Goal: Task Accomplishment & Management: Manage account settings

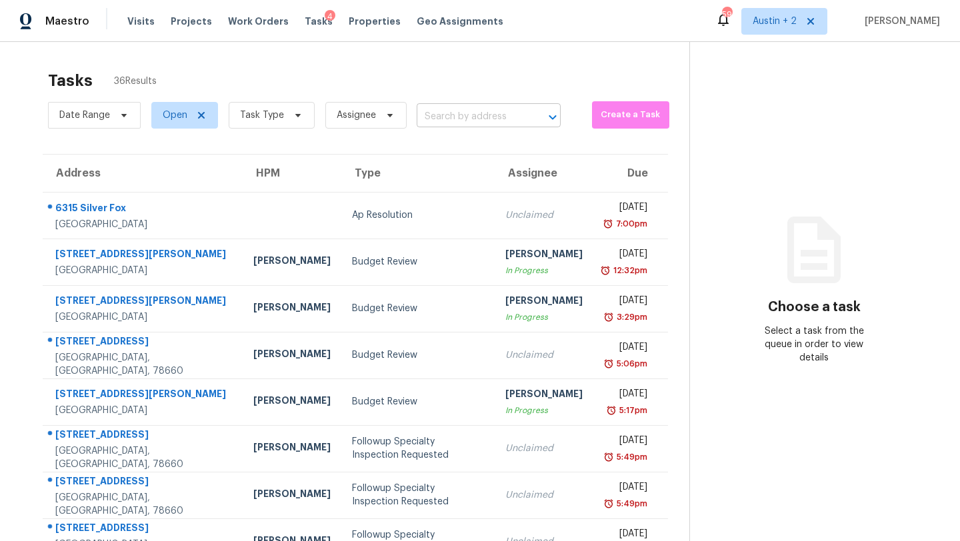
click at [437, 116] on input "text" at bounding box center [470, 117] width 107 height 21
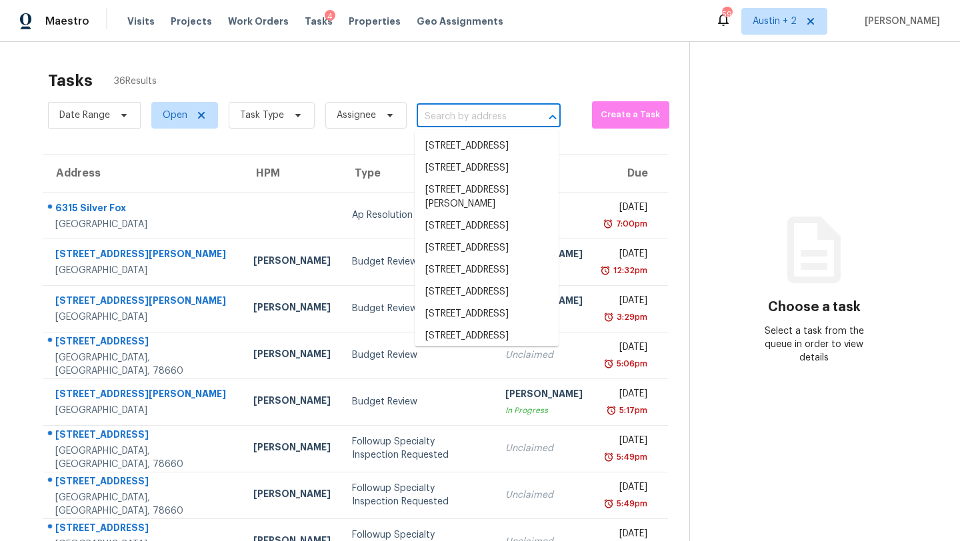
paste input "[STREET_ADDRESS]"
type input "[STREET_ADDRESS]"
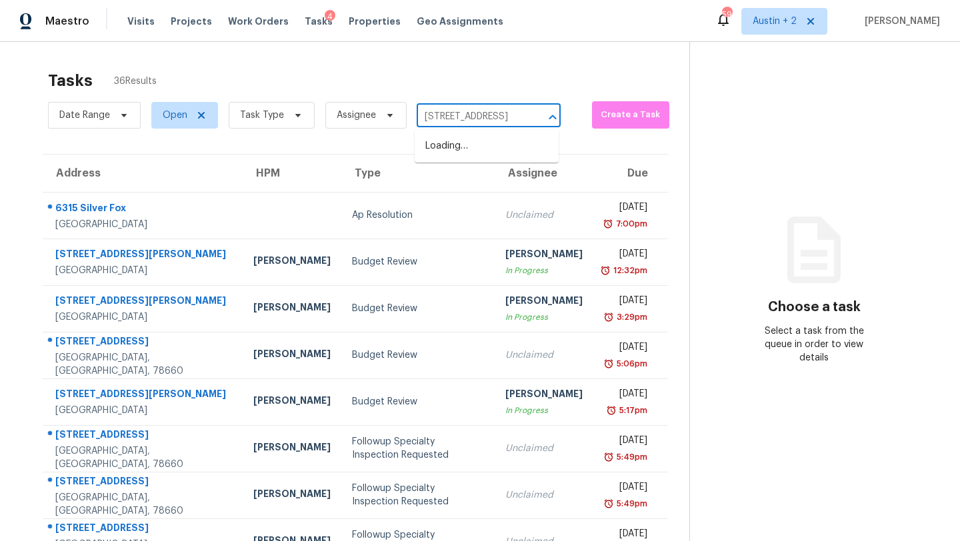
scroll to position [0, 79]
click at [455, 152] on li "[STREET_ADDRESS]" at bounding box center [487, 146] width 144 height 22
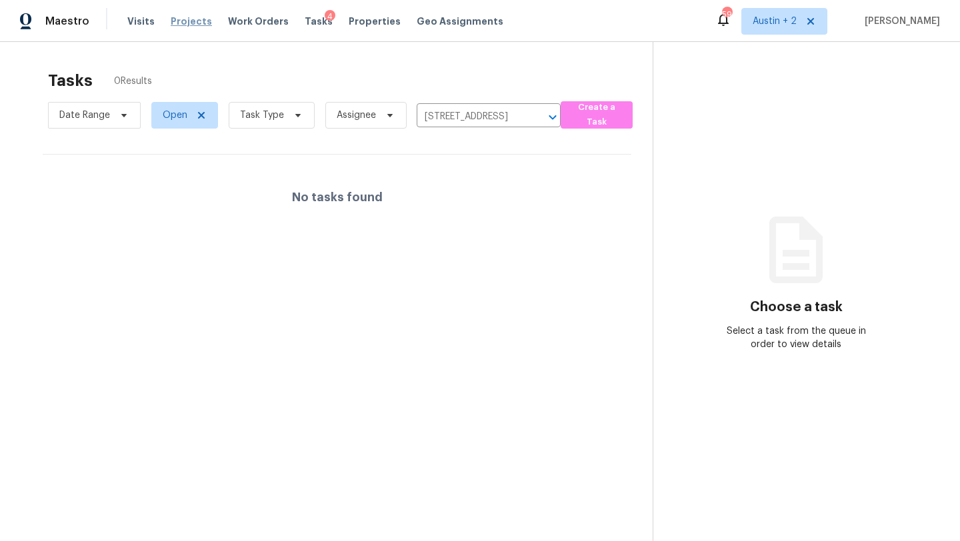
click at [187, 26] on span "Projects" at bounding box center [191, 21] width 41 height 13
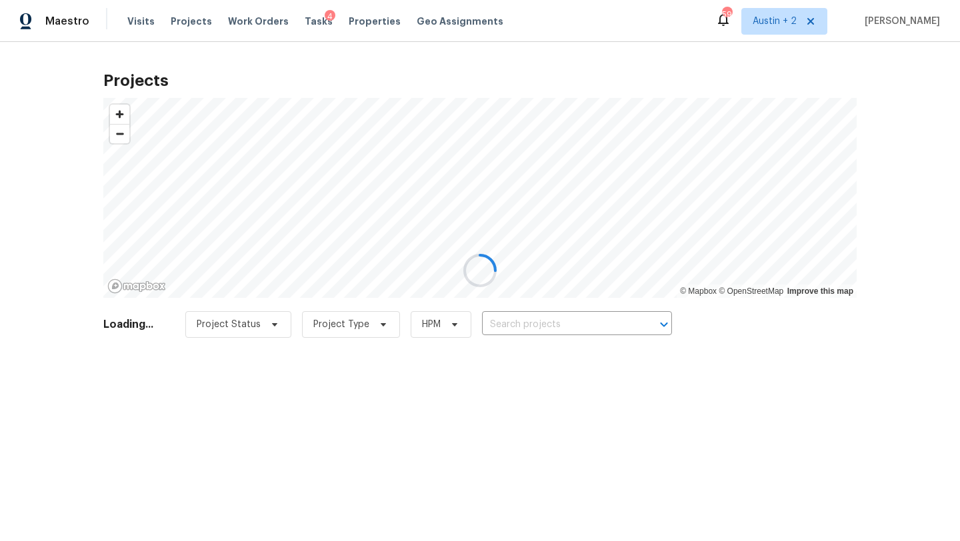
click at [531, 317] on div at bounding box center [480, 270] width 960 height 541
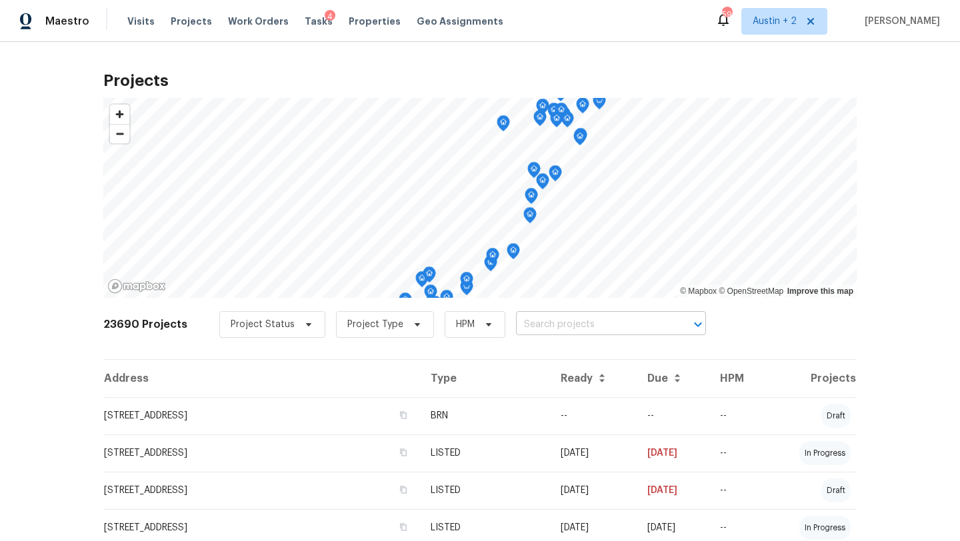
click at [537, 324] on input "text" at bounding box center [592, 325] width 153 height 21
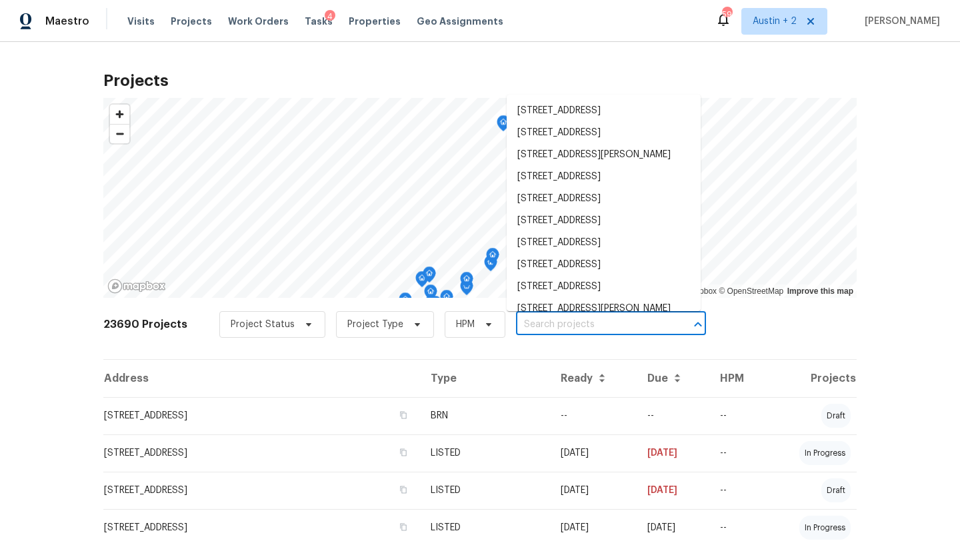
paste input "7502 Hercules Pt, San Antonio, TX 78252"
type input "7502 Hercules Pt, San Antonio, TX 78252"
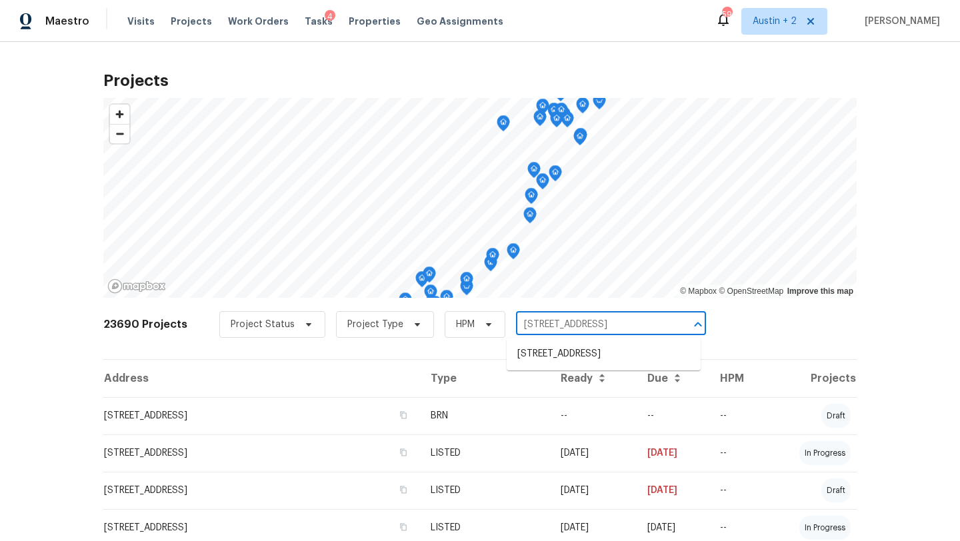
scroll to position [0, 29]
click at [543, 365] on li "7502 Hercules Pt, San Antonio, TX 78252" at bounding box center [604, 354] width 194 height 22
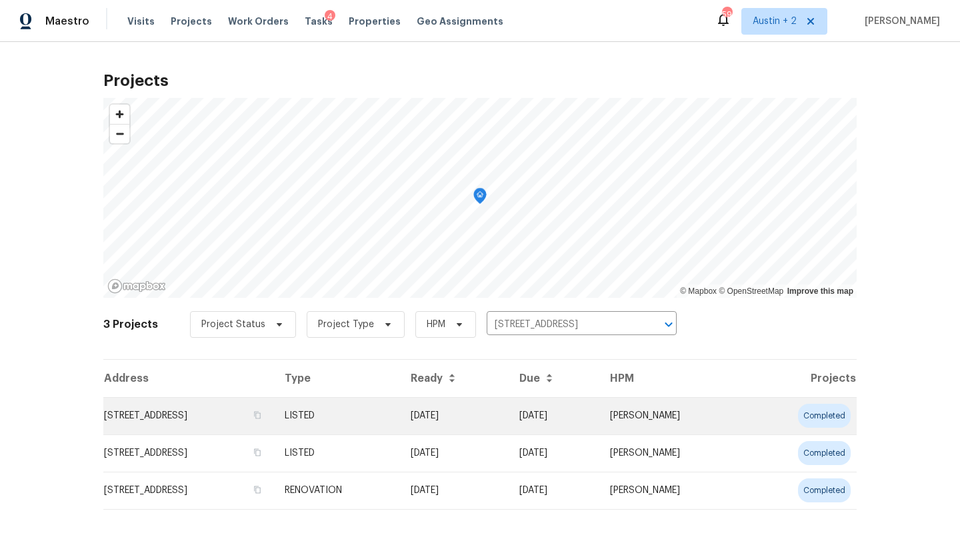
click at [215, 419] on td "7502 Hercules Pt, San Antonio, TX 78252" at bounding box center [188, 415] width 171 height 37
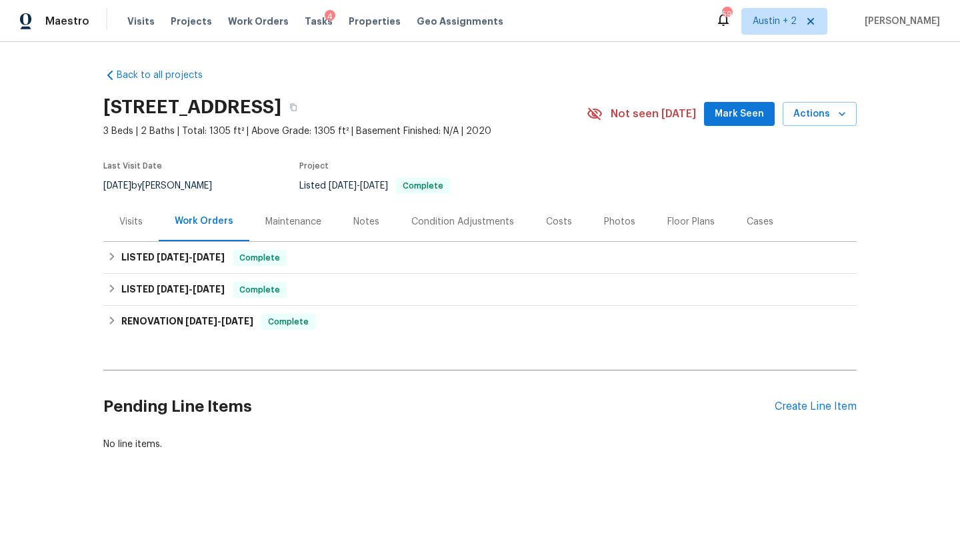
click at [746, 106] on span "Mark Seen" at bounding box center [739, 114] width 49 height 17
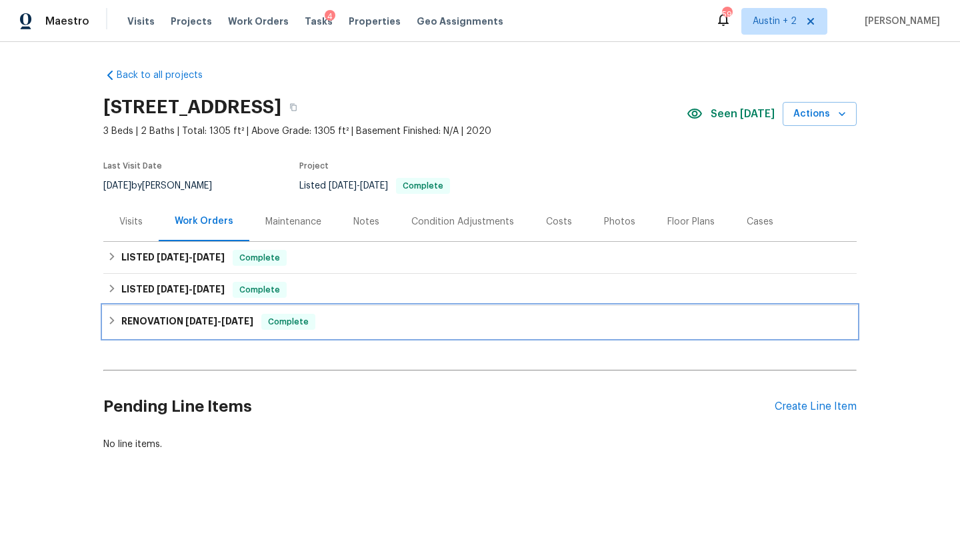
click at [363, 323] on div "RENOVATION 11/25/24 - 11/25/24 Complete" at bounding box center [479, 322] width 745 height 16
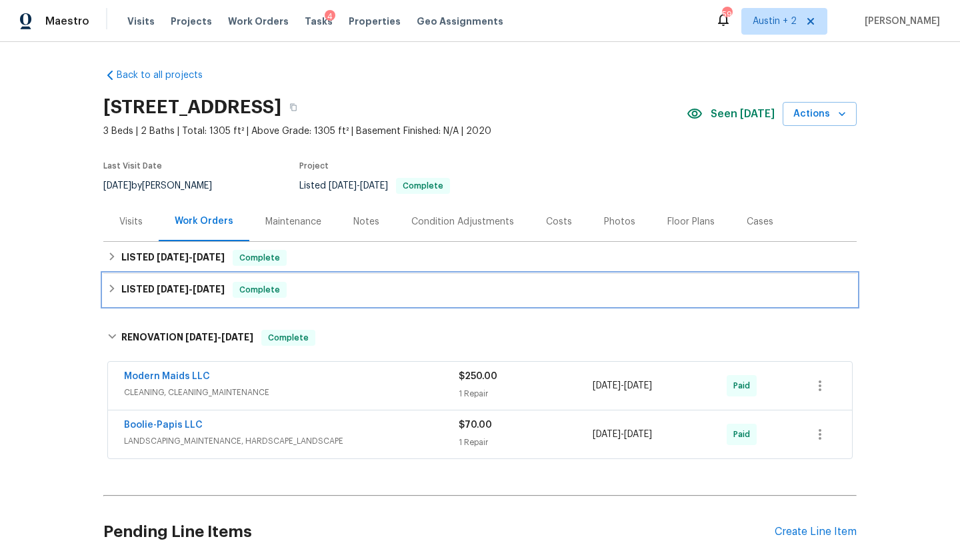
click at [347, 290] on div "LISTED 1/20/25 - 1/28/25 Complete" at bounding box center [479, 290] width 745 height 16
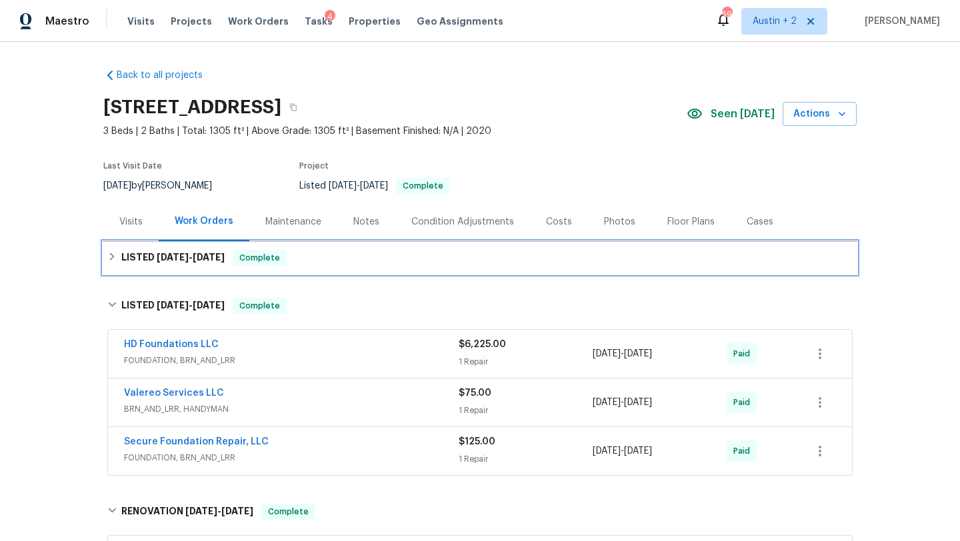
click at [385, 264] on div "LISTED 2/18/25 - 2/25/25 Complete" at bounding box center [479, 258] width 745 height 16
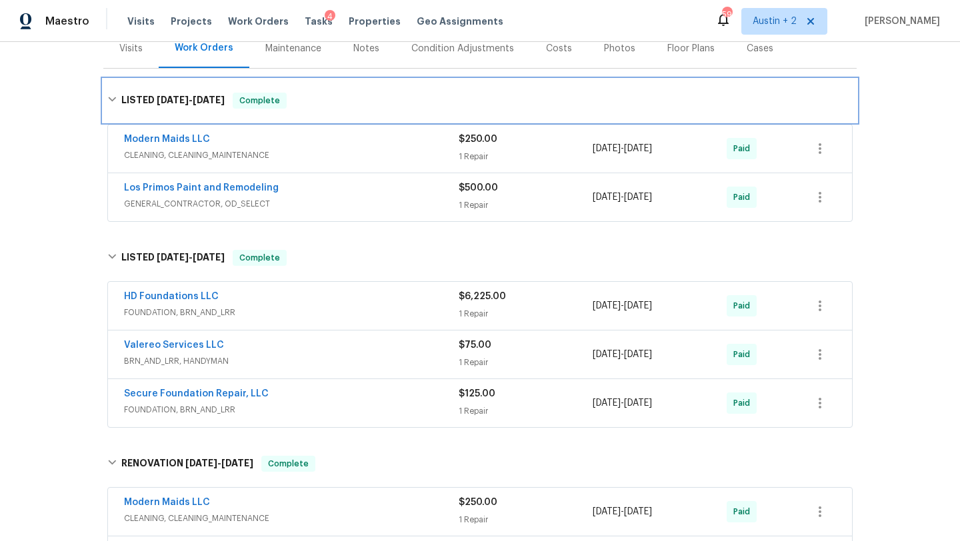
scroll to position [190, 0]
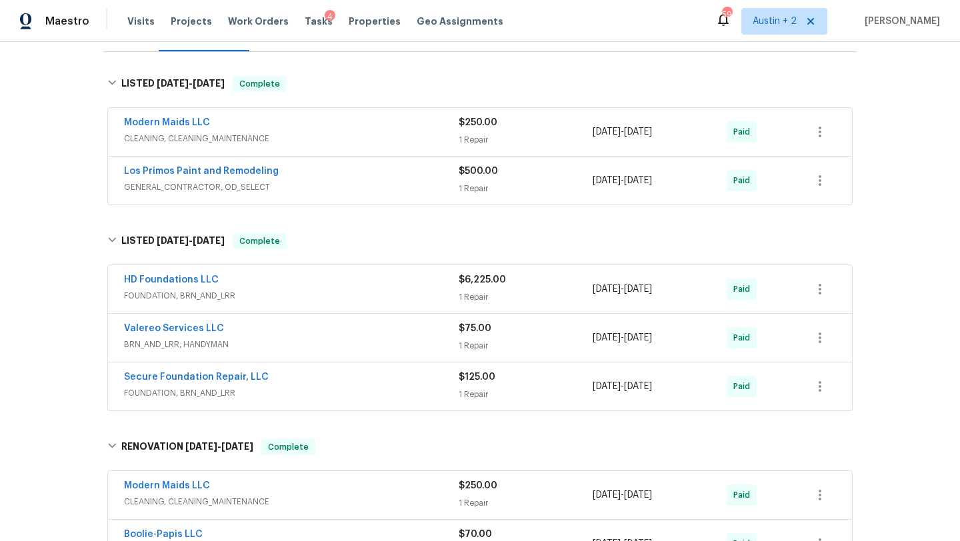
click at [350, 294] on span "FOUNDATION, BRN_AND_LRR" at bounding box center [291, 295] width 335 height 13
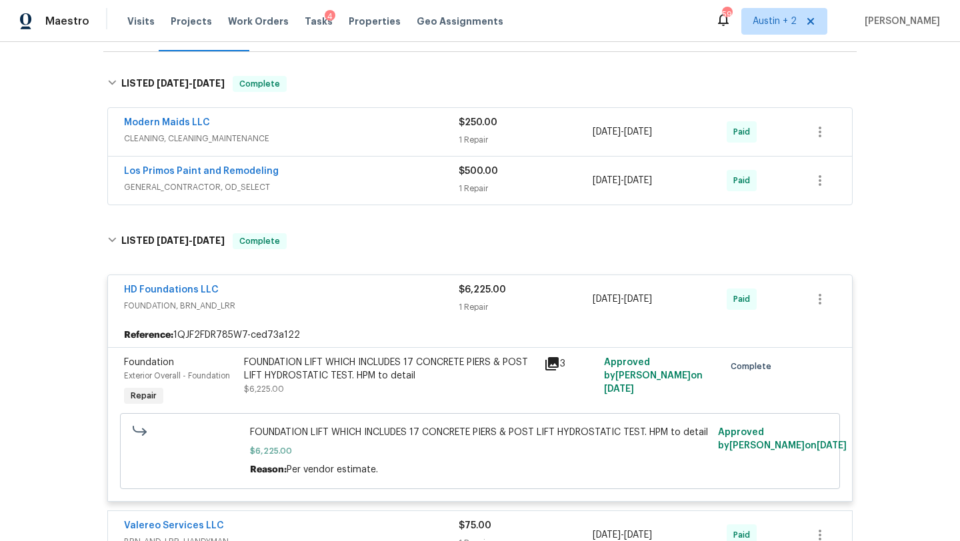
scroll to position [0, 0]
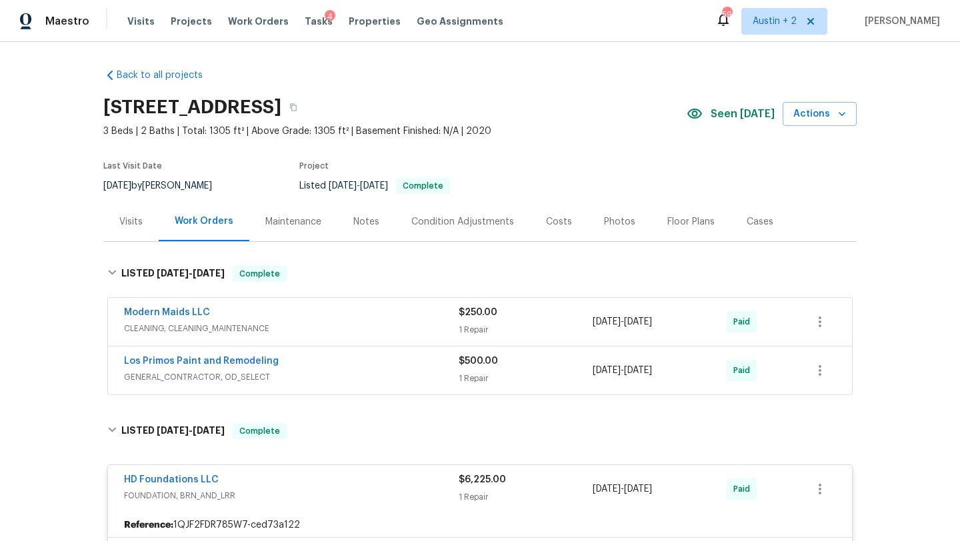
click at [125, 225] on div "Visits" at bounding box center [130, 221] width 23 height 13
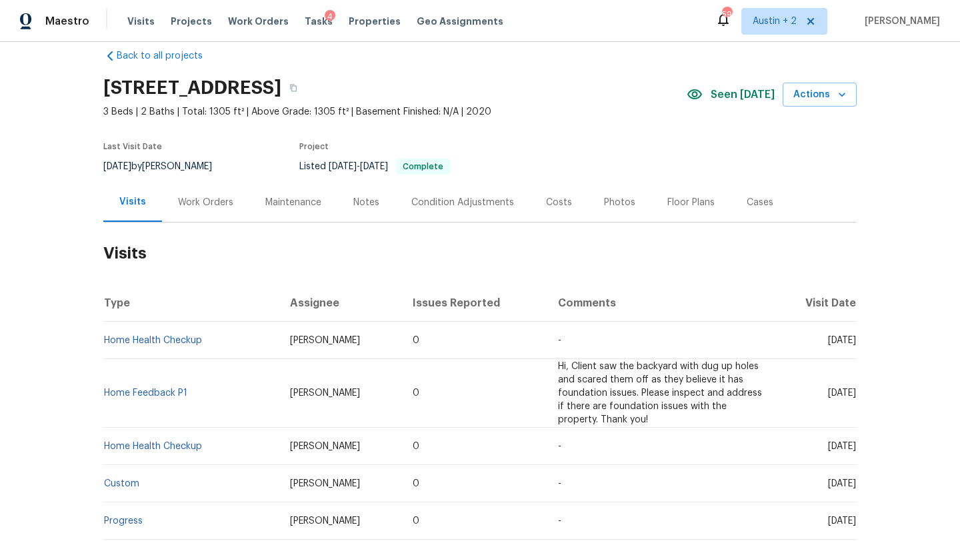
scroll to position [6, 0]
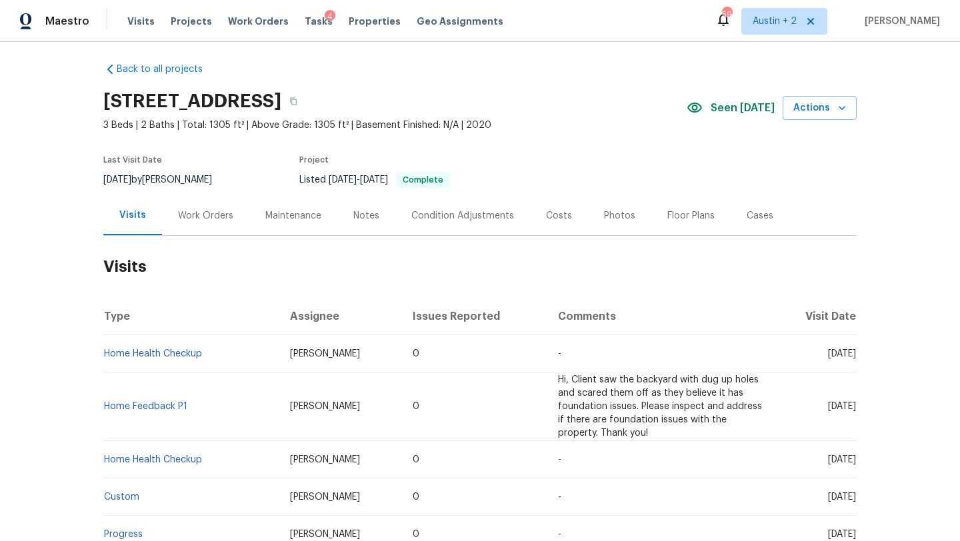
click at [374, 208] on div "Notes" at bounding box center [366, 215] width 58 height 39
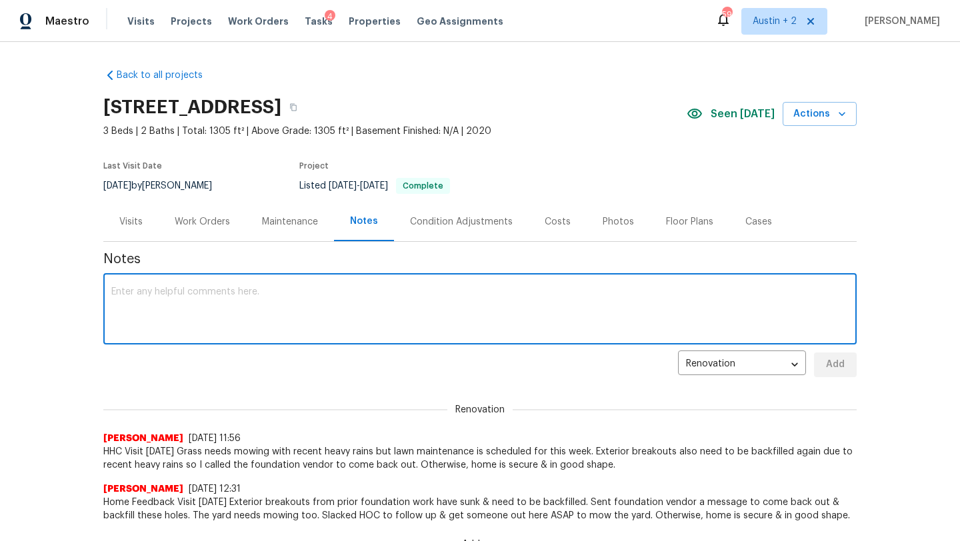
click at [307, 305] on textarea at bounding box center [479, 310] width 737 height 47
paste textarea "https://opendoor.slack.com/archives/CAEUF9VFY/p1754759159091789"
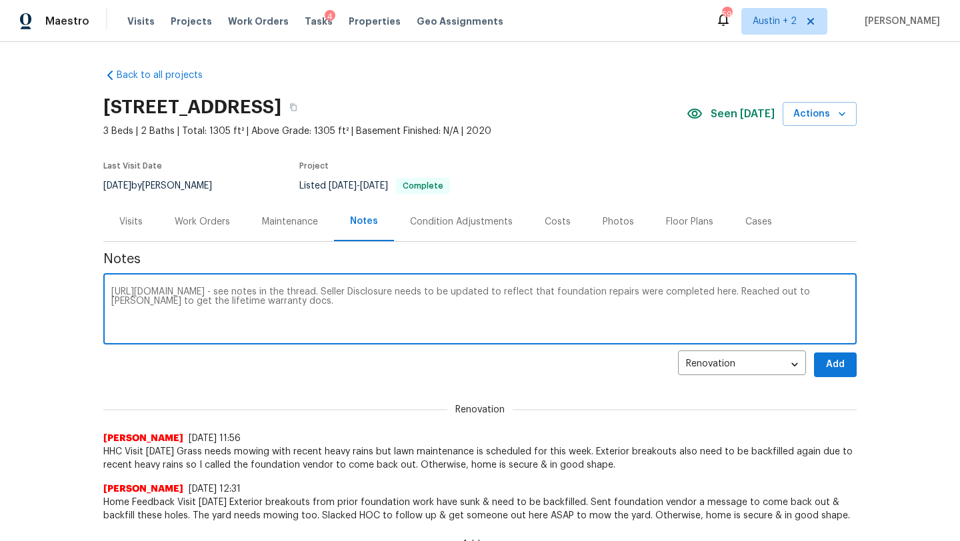
type textarea "https://opendoor.slack.com/archives/CAEUF9VFY/p1754759159091789 - see notes in …"
click at [839, 366] on span "Add" at bounding box center [835, 365] width 21 height 17
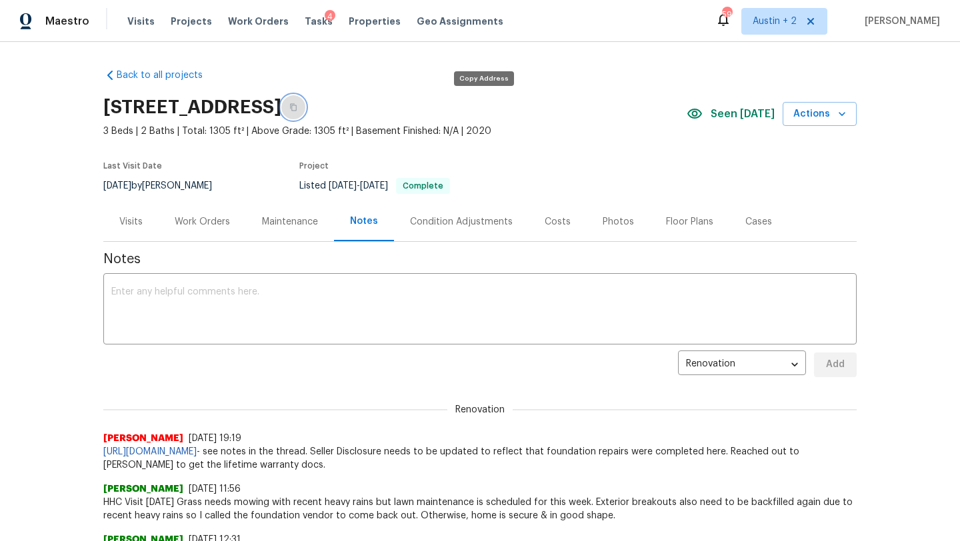
click at [297, 103] on icon "button" at bounding box center [293, 107] width 8 height 8
click at [797, 112] on span "Actions" at bounding box center [819, 114] width 53 height 17
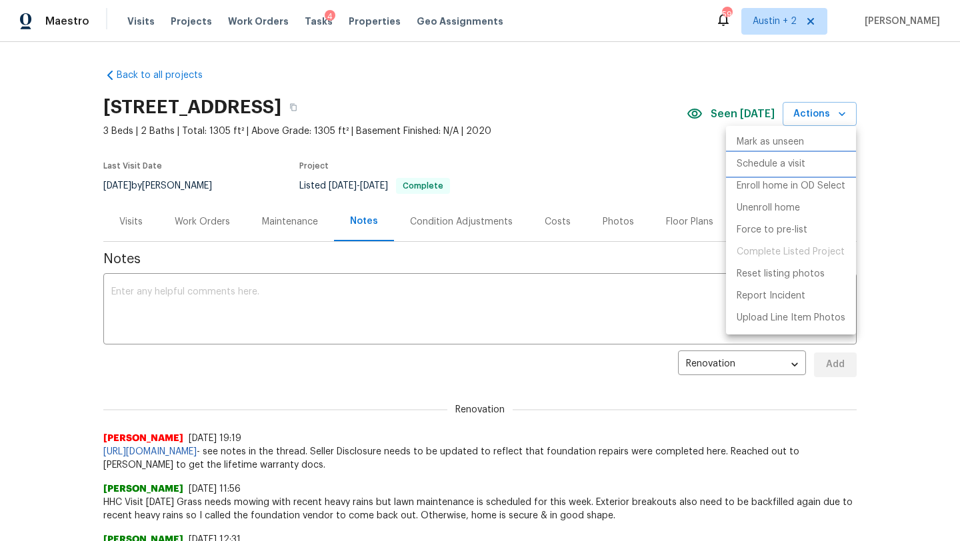
click at [769, 164] on p "Schedule a visit" at bounding box center [771, 164] width 69 height 14
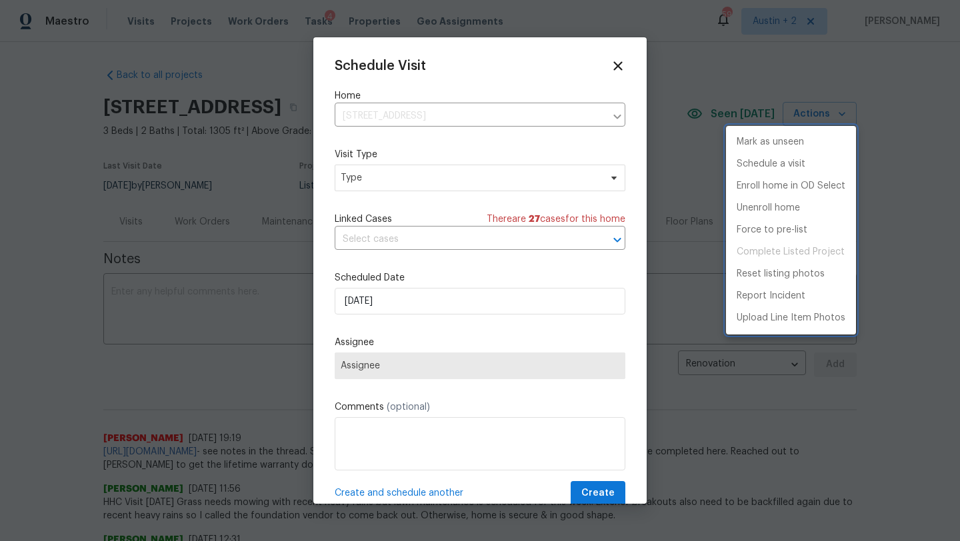
click at [403, 174] on div at bounding box center [480, 270] width 960 height 541
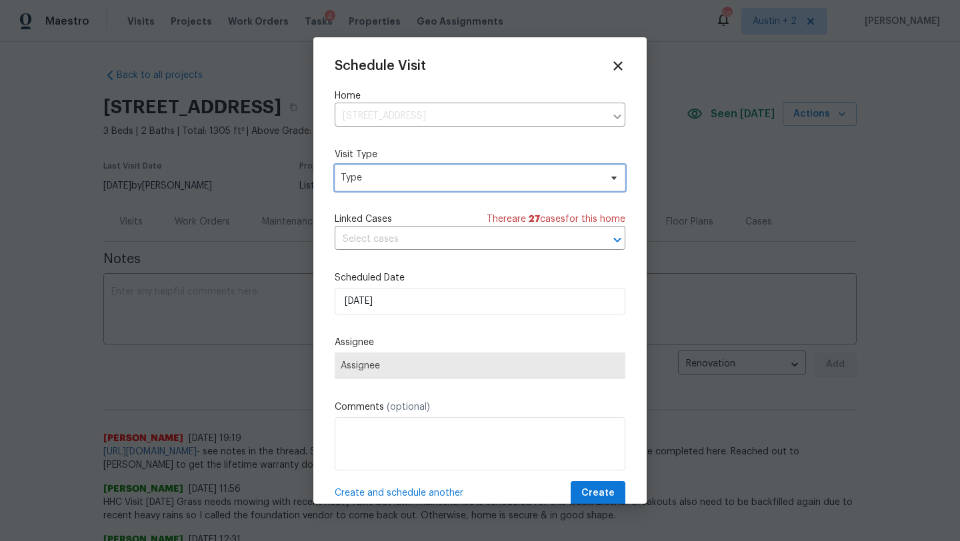
click at [403, 174] on span "Type" at bounding box center [470, 177] width 259 height 13
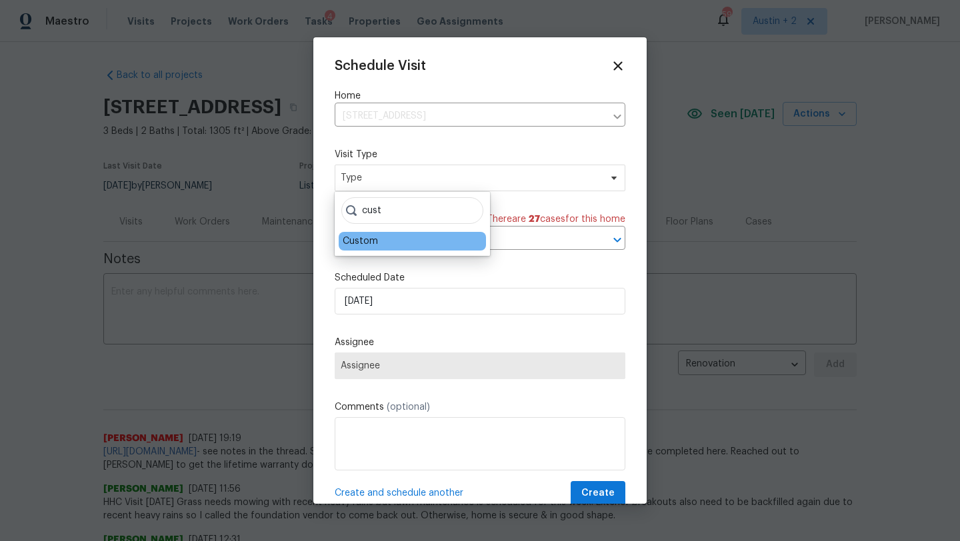
type input "cust"
click at [369, 237] on div "Custom" at bounding box center [360, 241] width 35 height 13
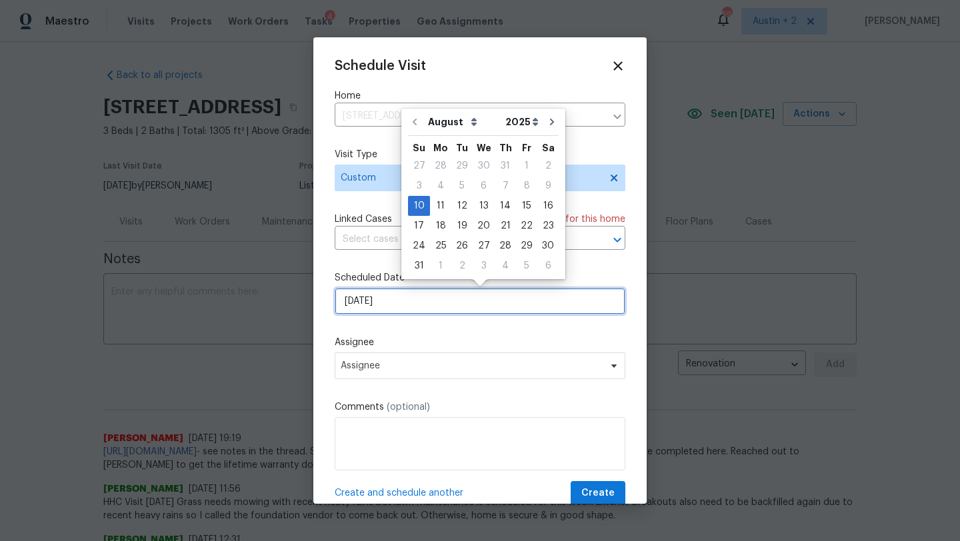
click at [377, 297] on input "[DATE]" at bounding box center [480, 301] width 291 height 27
click at [461, 209] on div "12" at bounding box center [461, 206] width 21 height 19
type input "8/12/2025"
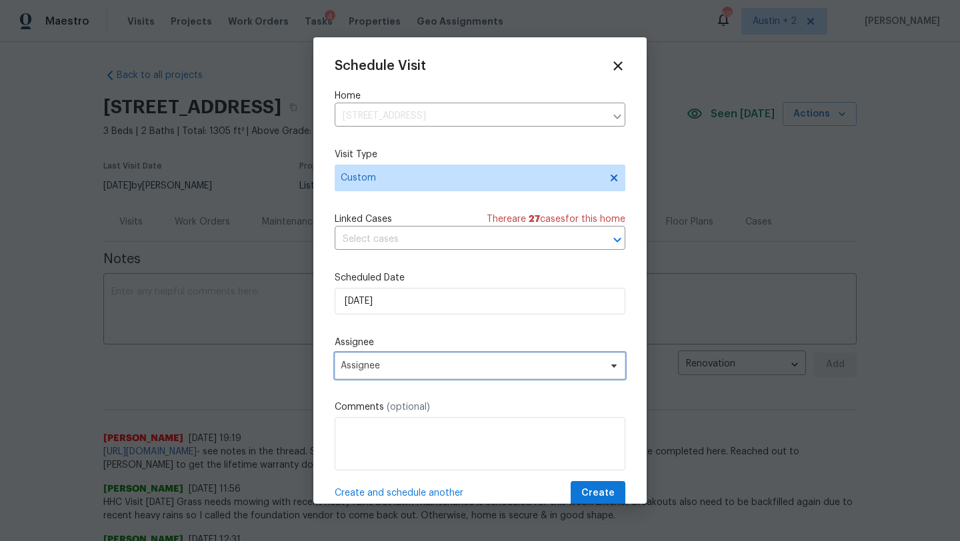
click at [366, 360] on span "Assignee" at bounding box center [480, 366] width 291 height 27
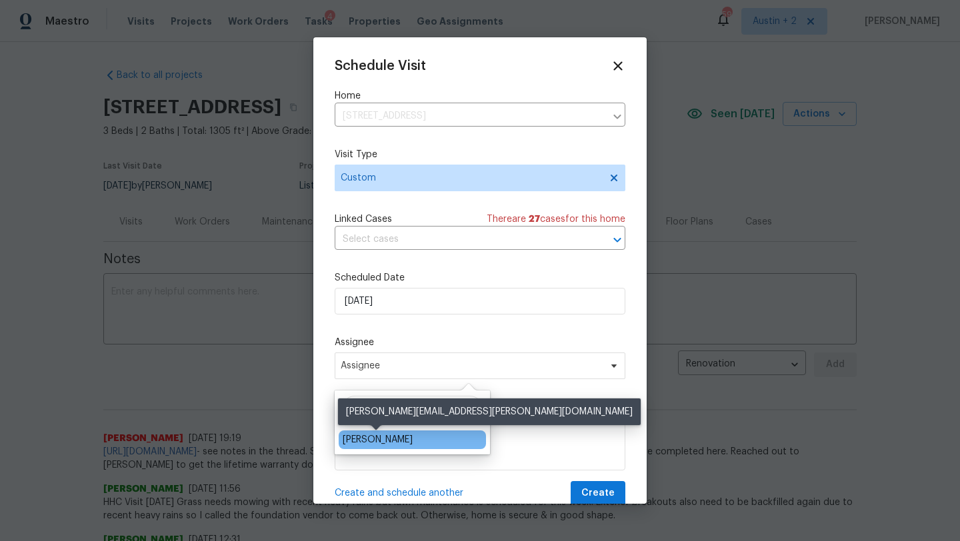
type input "sheila"
click at [357, 437] on div "[PERSON_NAME]" at bounding box center [378, 439] width 70 height 13
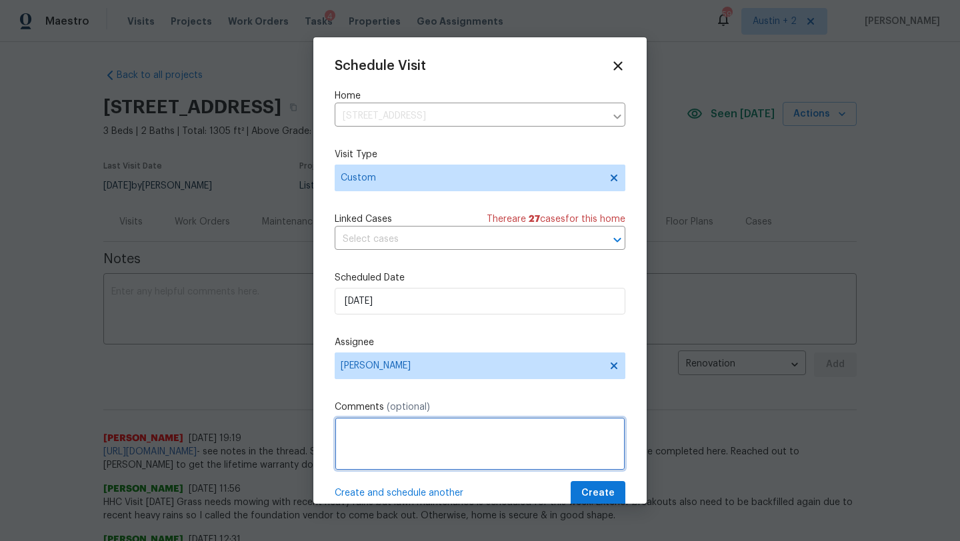
click at [357, 455] on textarea at bounding box center [480, 443] width 291 height 53
paste textarea "7502 Hercules Pt, San Antonio, TX 78252"
type textarea "7502 Hercules Pt, San Antonio, TX 78252 - Follow up on warranty for SD"
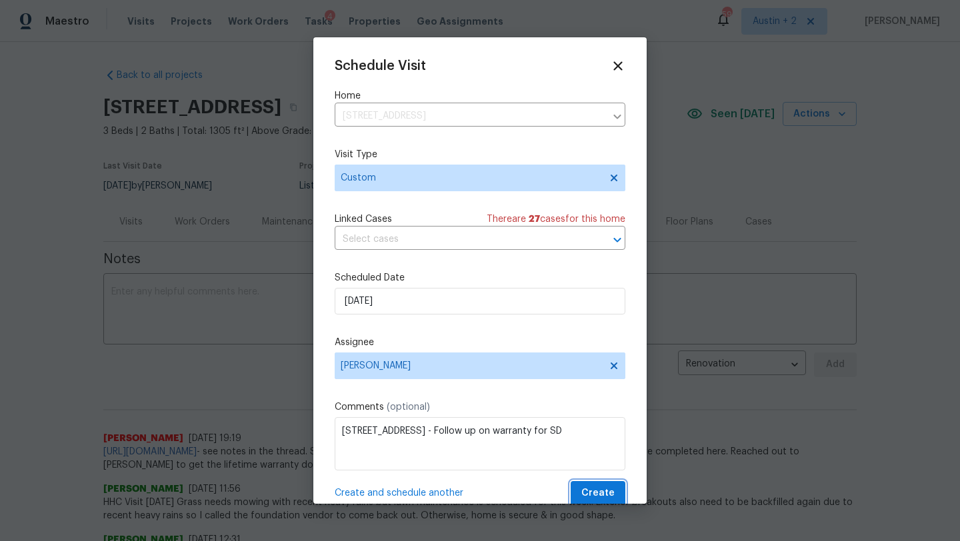
click at [591, 488] on span "Create" at bounding box center [597, 493] width 33 height 17
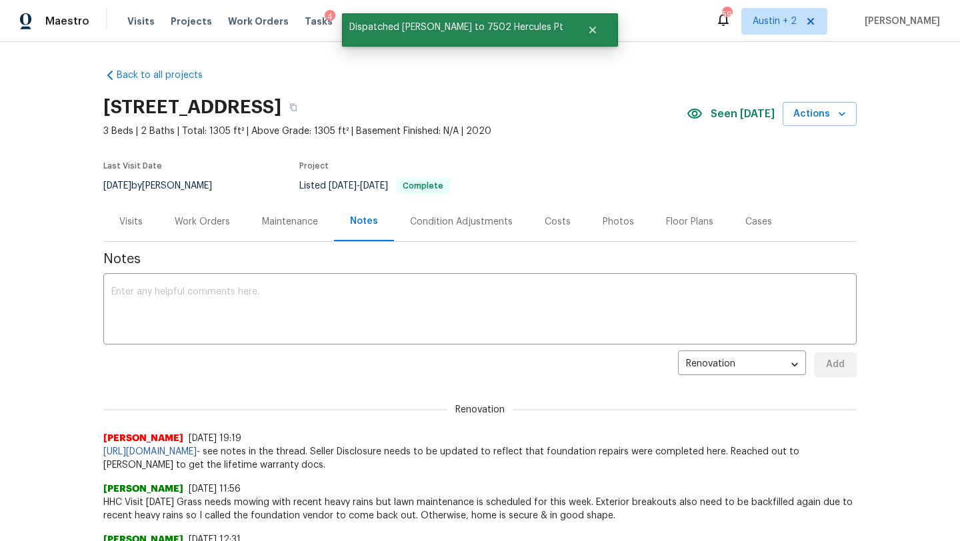
click at [305, 16] on div "Tasks 4" at bounding box center [319, 22] width 28 height 14
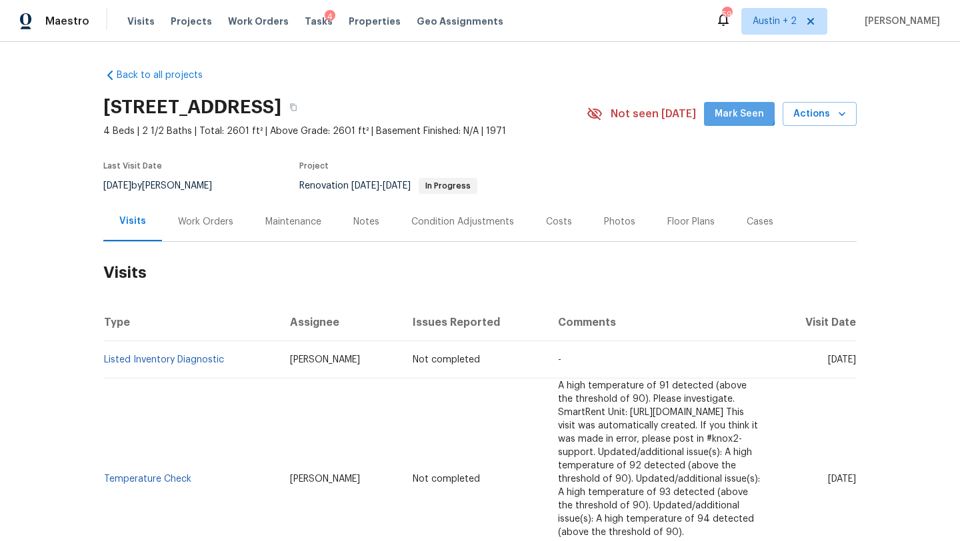
click at [725, 107] on span "Mark Seen" at bounding box center [739, 114] width 49 height 17
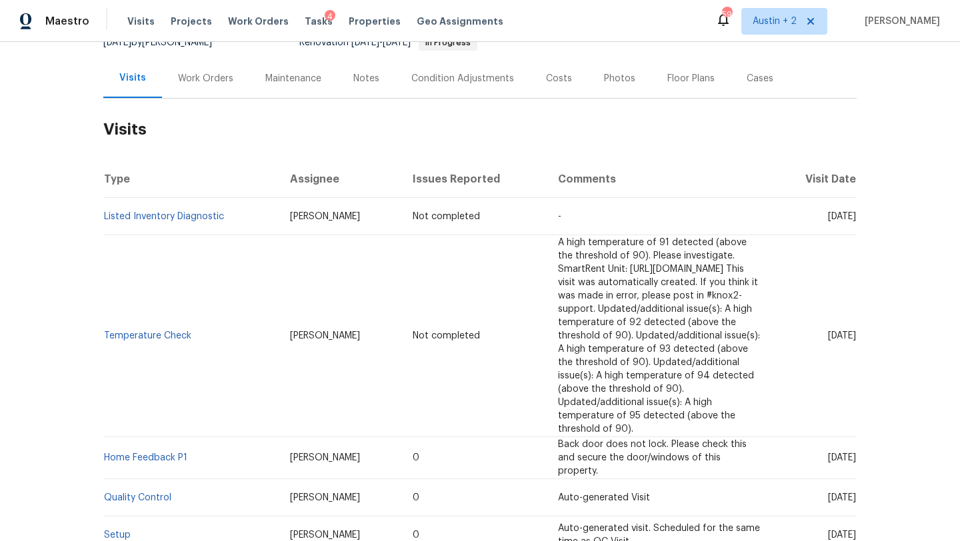
scroll to position [90, 0]
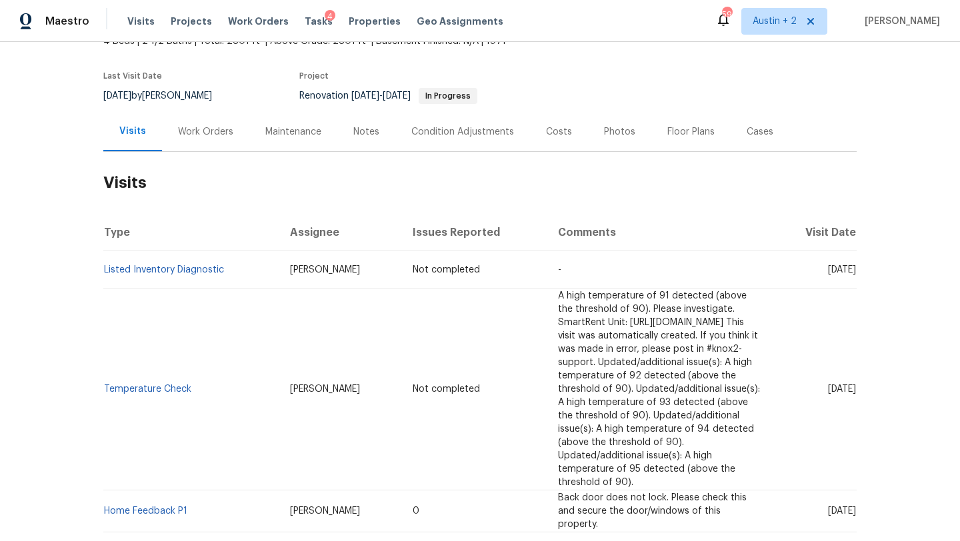
click at [204, 137] on div "Work Orders" at bounding box center [205, 131] width 55 height 13
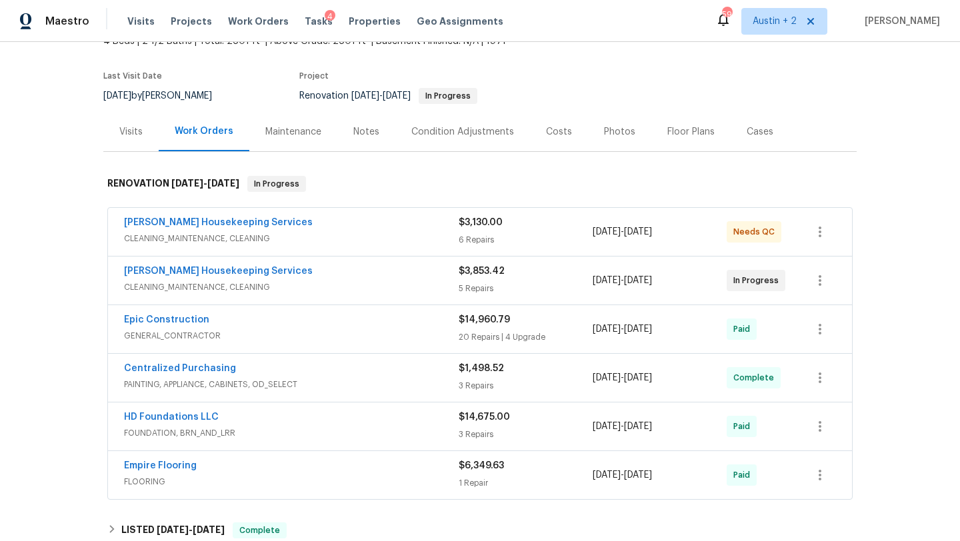
click at [395, 225] on div "Arelis Housekeeping Services" at bounding box center [291, 224] width 335 height 16
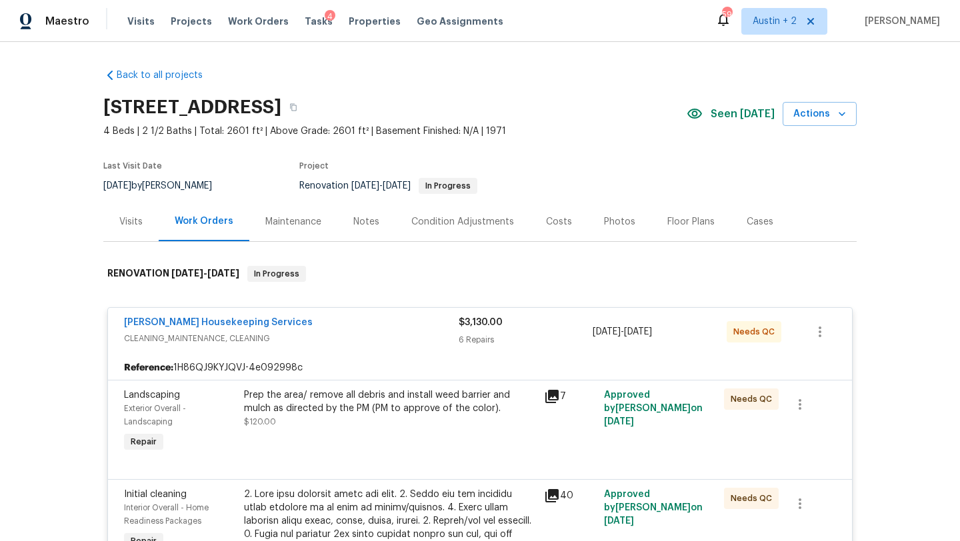
click at [291, 227] on div "Maintenance" at bounding box center [293, 221] width 56 height 13
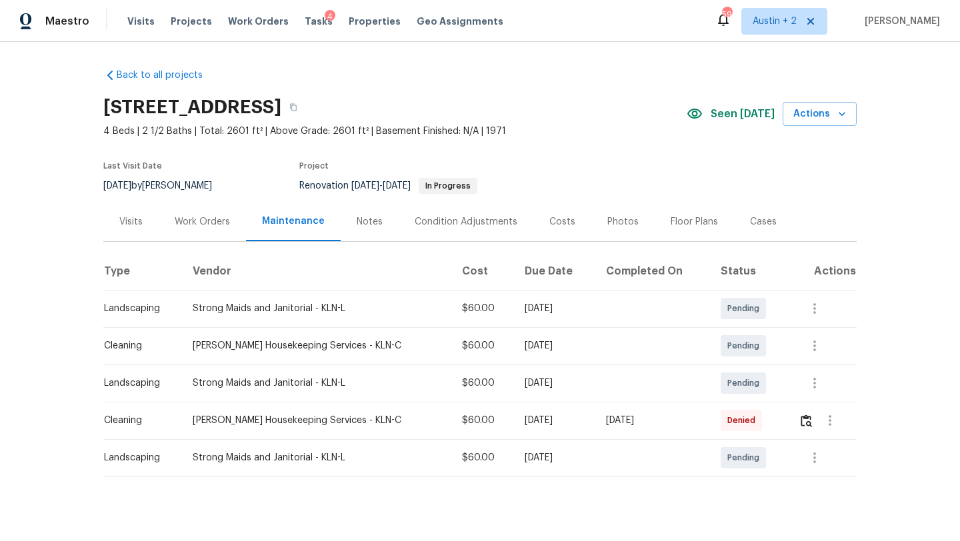
click at [199, 219] on div "Work Orders" at bounding box center [202, 221] width 55 height 13
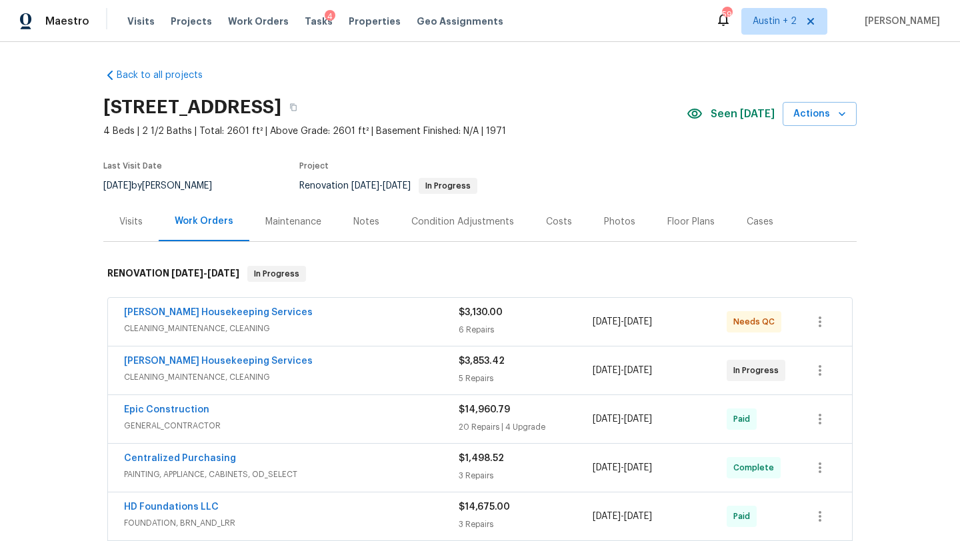
click at [343, 361] on div "Arelis Housekeeping Services" at bounding box center [291, 363] width 335 height 16
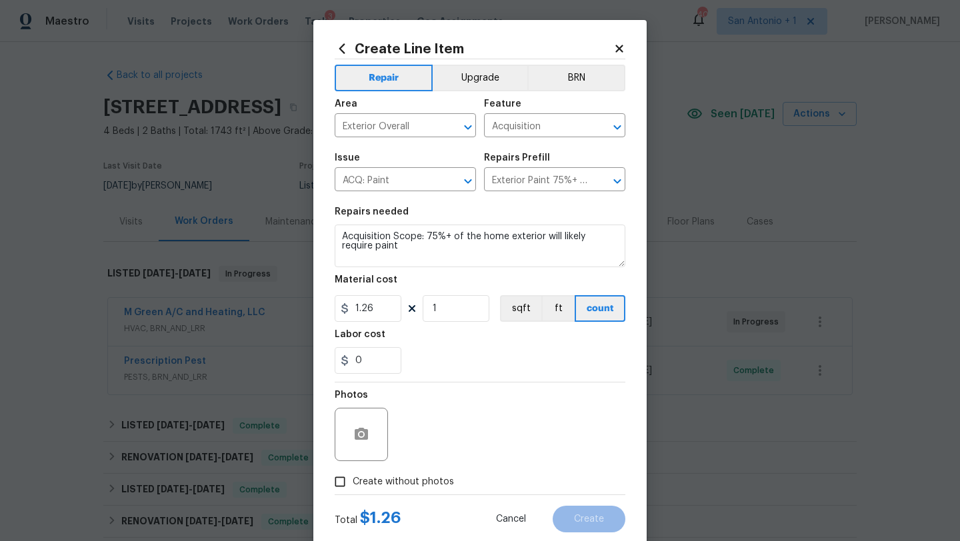
scroll to position [361, 0]
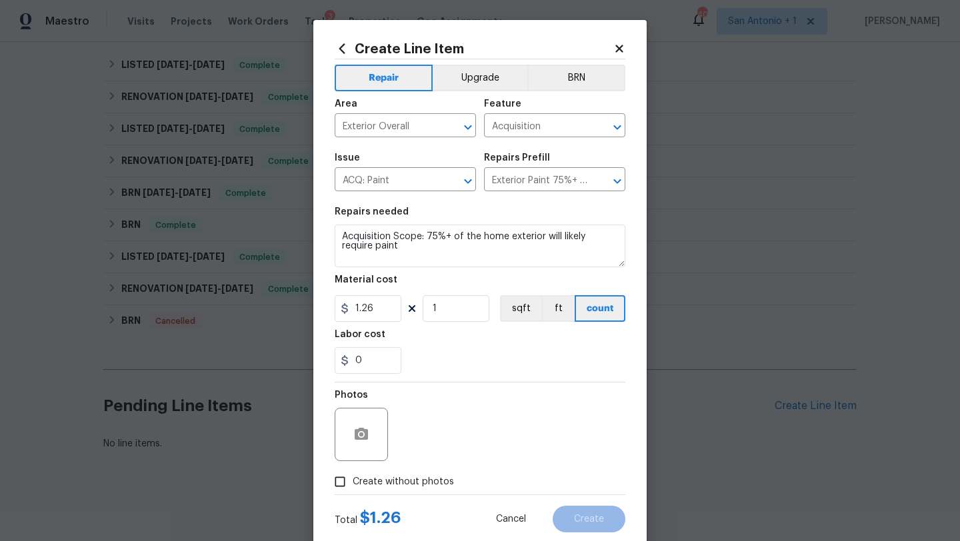
click at [617, 48] on icon at bounding box center [618, 48] width 7 height 7
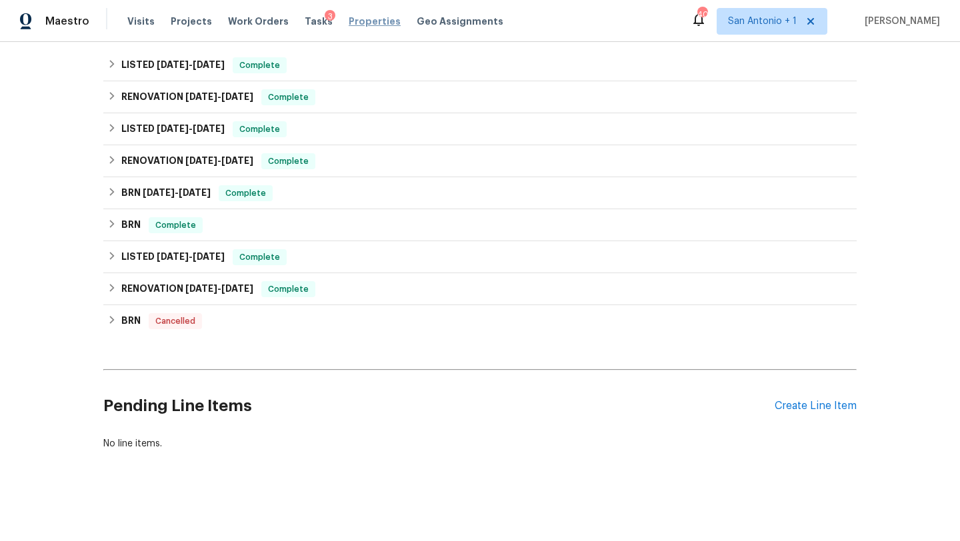
click at [354, 20] on span "Properties" at bounding box center [375, 21] width 52 height 13
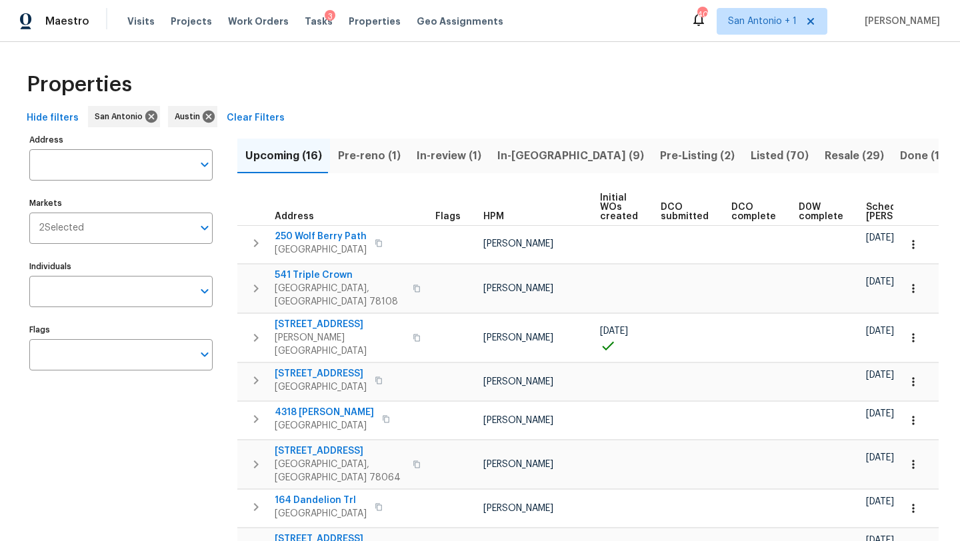
click at [445, 157] on span "In-review (1)" at bounding box center [449, 156] width 65 height 19
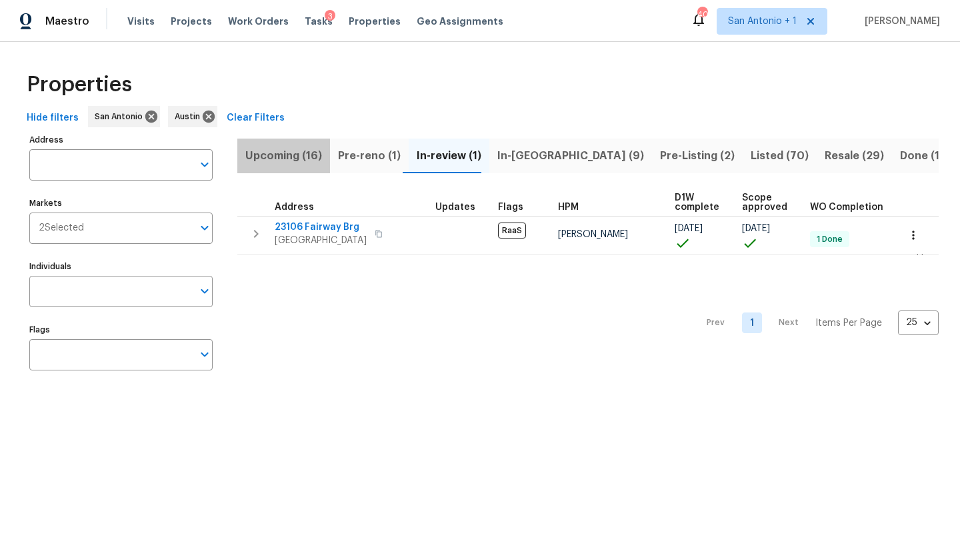
click at [296, 158] on span "Upcoming (16)" at bounding box center [283, 156] width 77 height 19
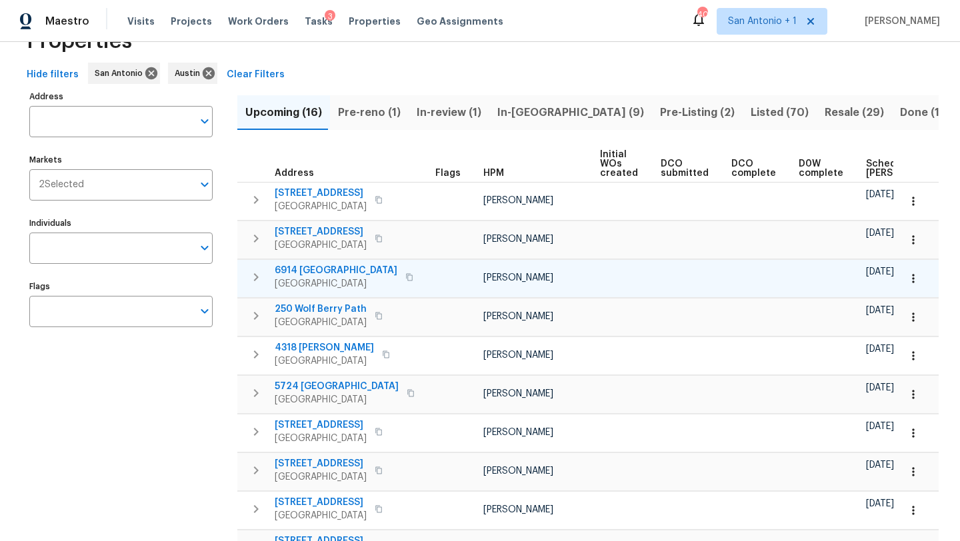
scroll to position [45, 0]
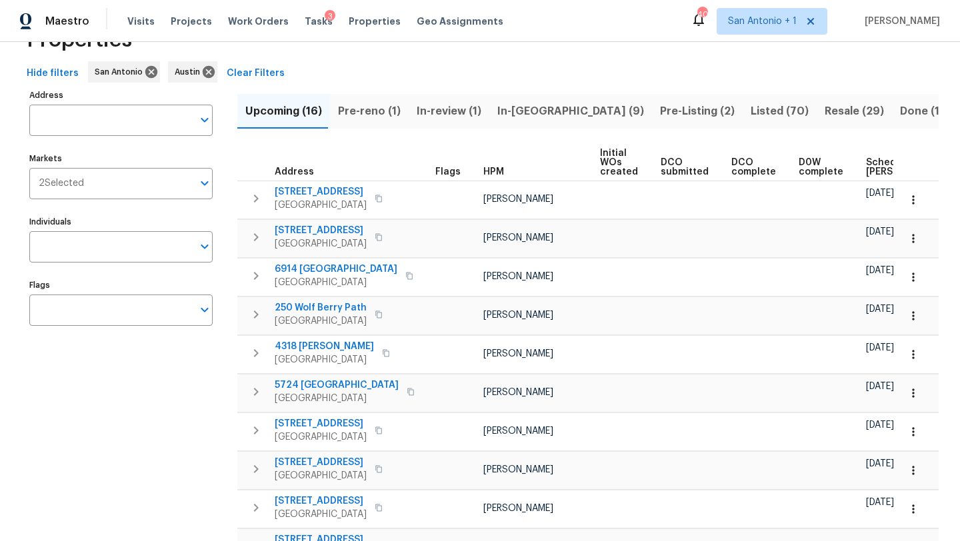
click at [866, 165] on span "Scheduled COE" at bounding box center [903, 167] width 75 height 19
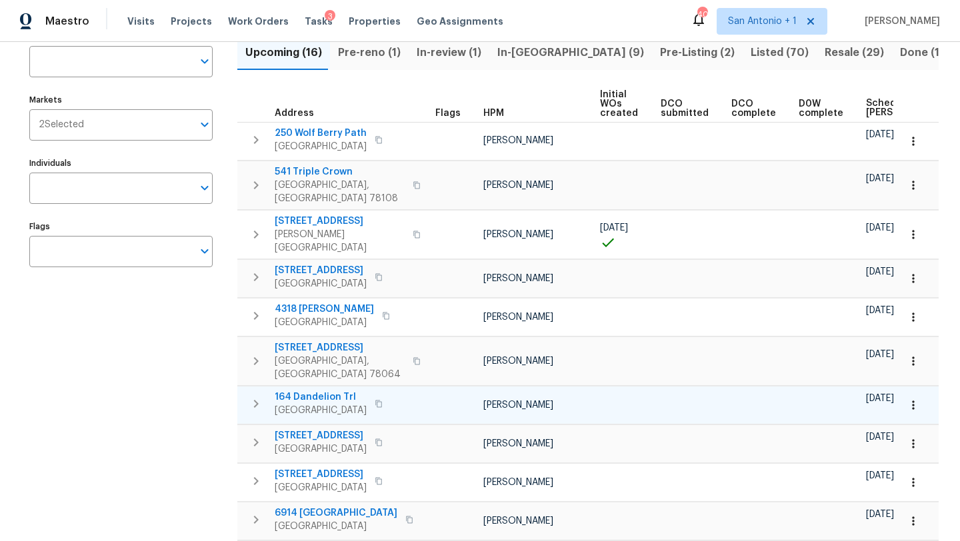
scroll to position [100, 0]
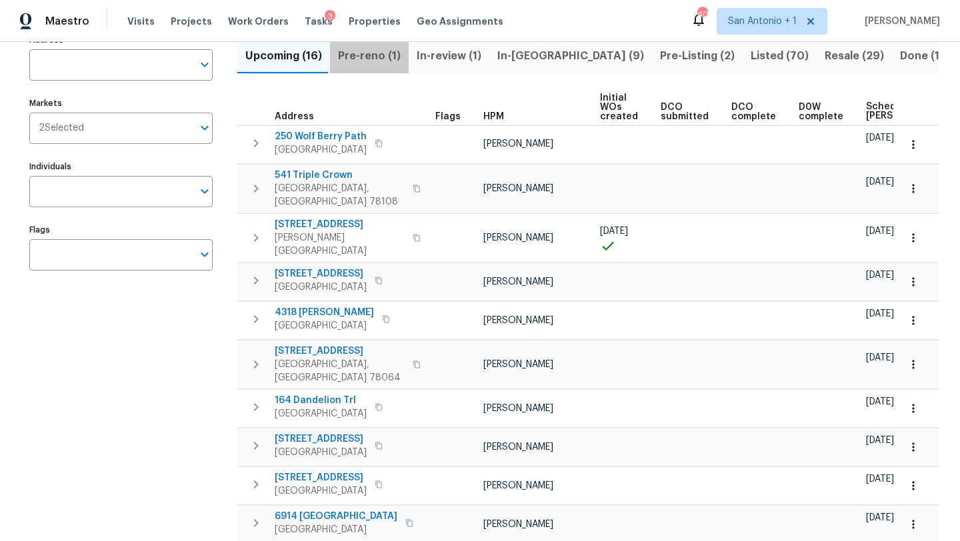
click at [370, 56] on span "Pre-reno (1)" at bounding box center [369, 56] width 63 height 19
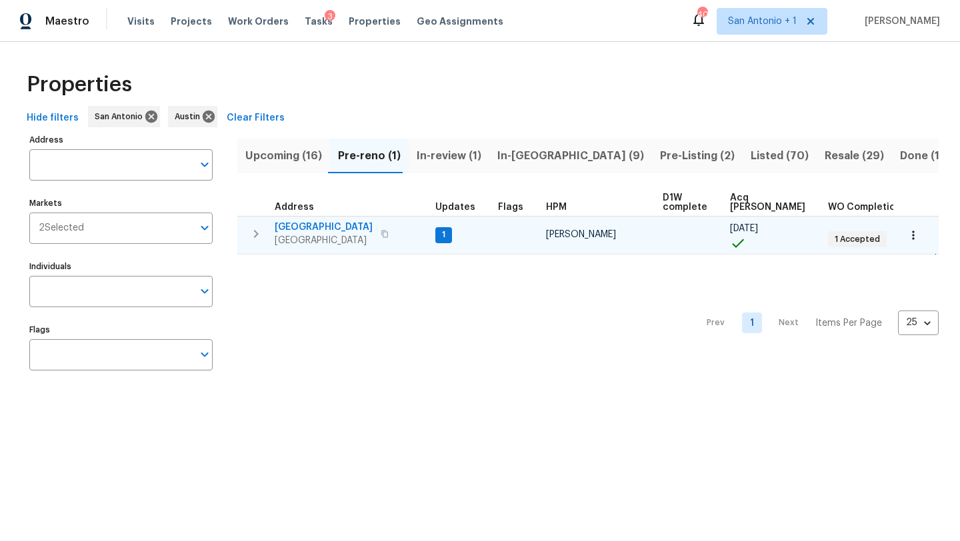
click at [339, 229] on span "124 Blossom Valley Strm" at bounding box center [324, 227] width 98 height 13
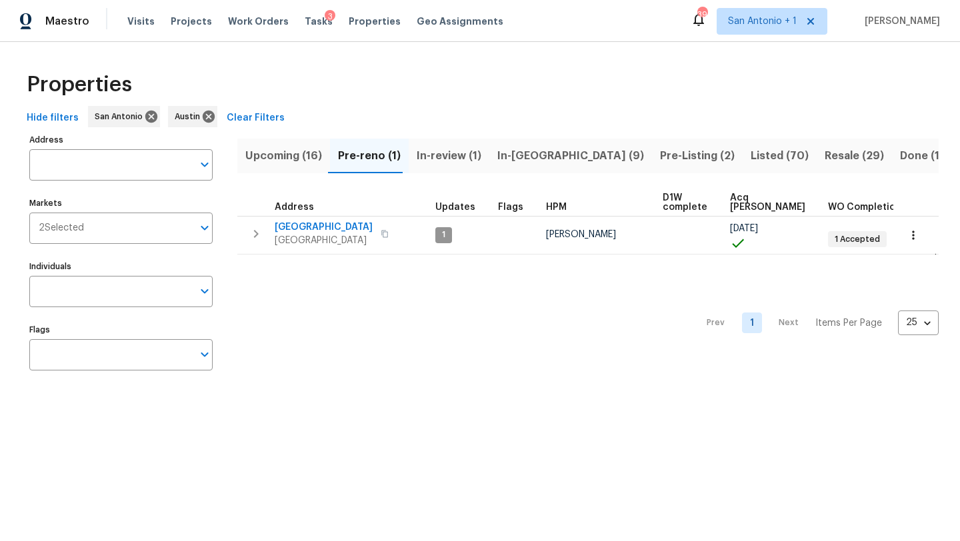
click at [292, 152] on span "Upcoming (16)" at bounding box center [283, 156] width 77 height 19
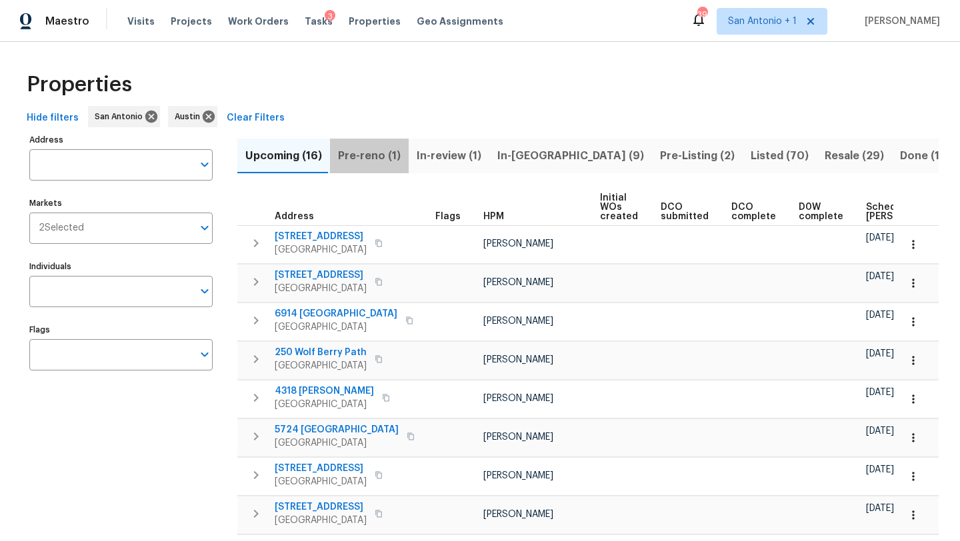
click at [369, 154] on span "Pre-reno (1)" at bounding box center [369, 156] width 63 height 19
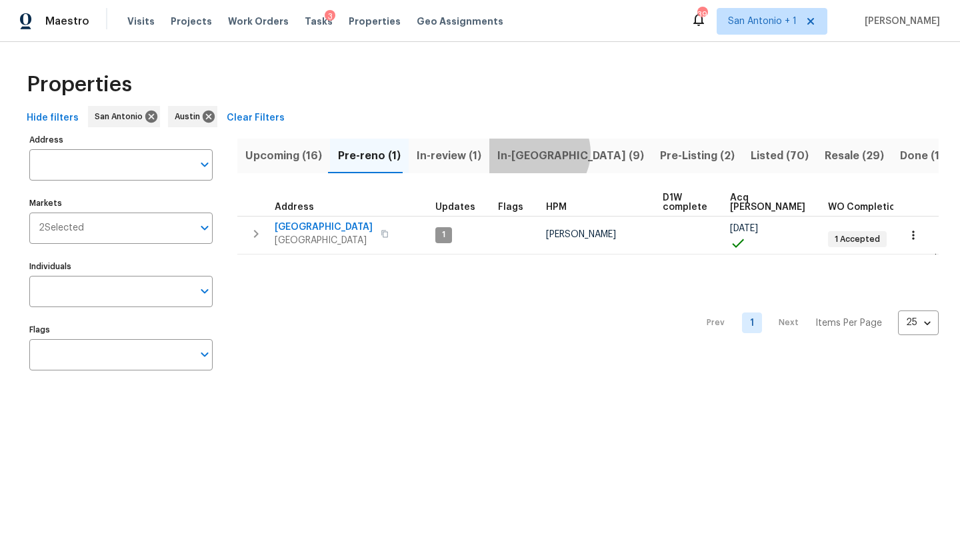
click at [529, 152] on span "In-reno (9)" at bounding box center [570, 156] width 147 height 19
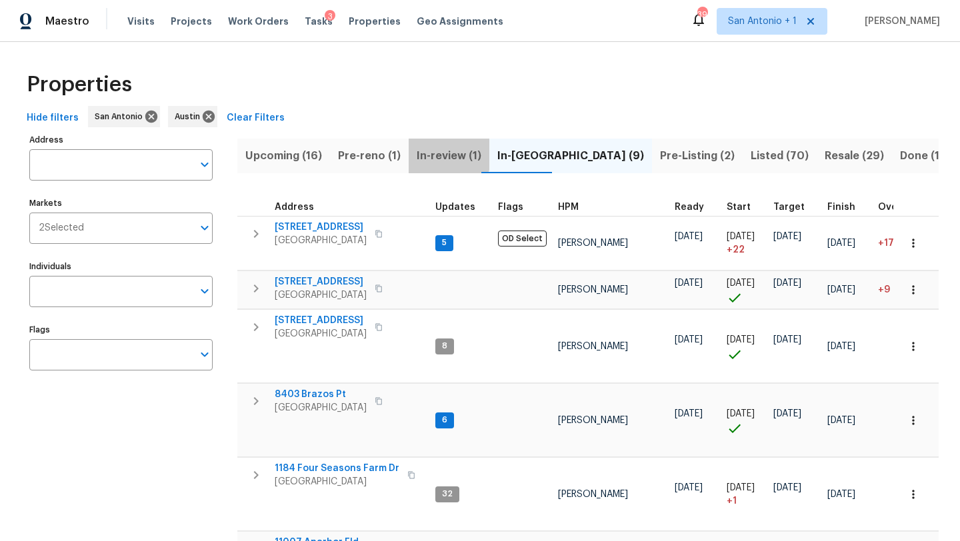
click at [429, 152] on span "In-review (1)" at bounding box center [449, 156] width 65 height 19
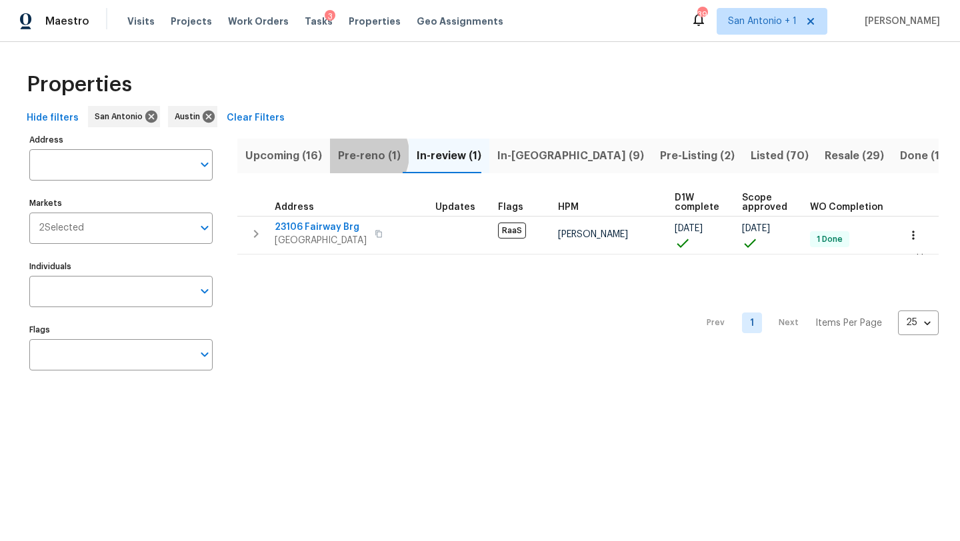
click at [359, 154] on span "Pre-reno (1)" at bounding box center [369, 156] width 63 height 19
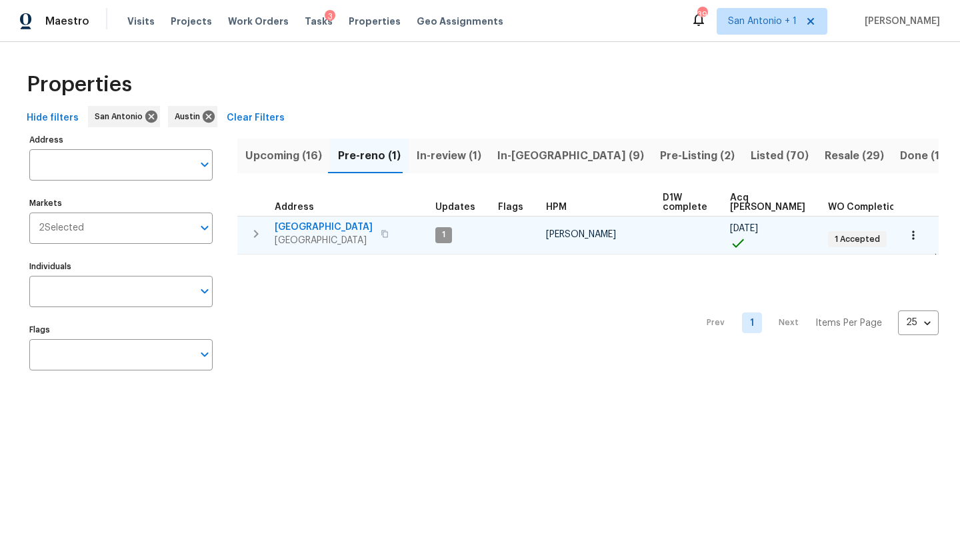
click at [389, 236] on icon "button" at bounding box center [385, 234] width 8 height 8
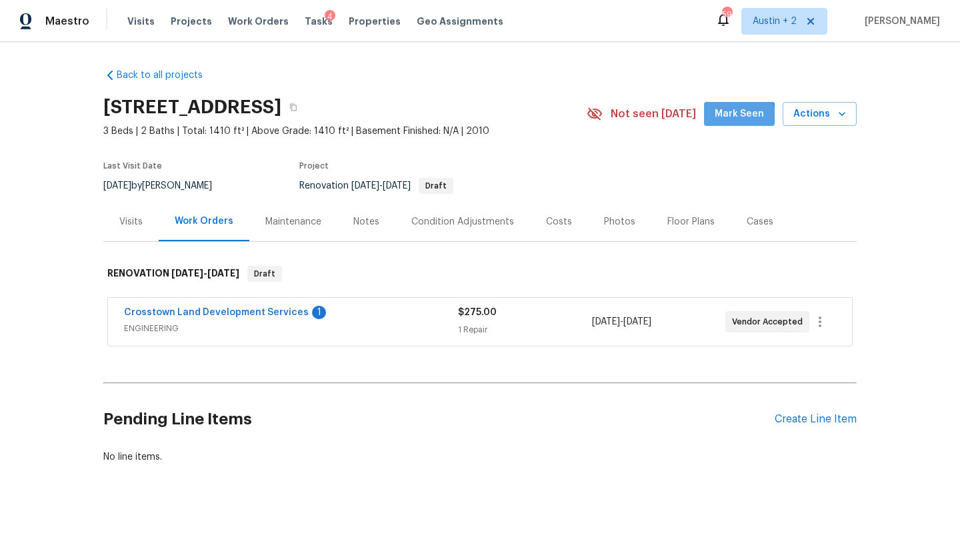
click at [739, 118] on span "Mark Seen" at bounding box center [739, 114] width 49 height 17
click at [389, 311] on div "Crosstown Land Development Services 1" at bounding box center [291, 314] width 334 height 16
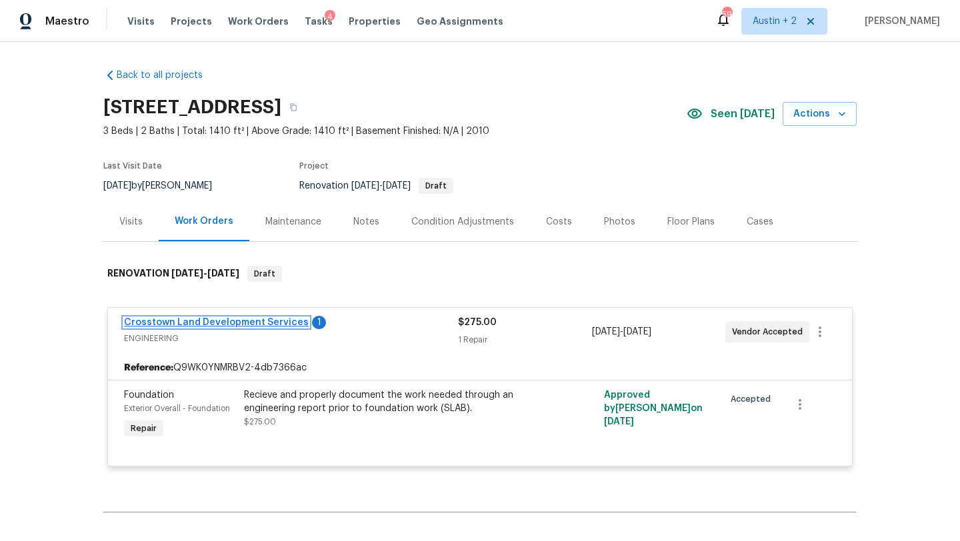
click at [265, 326] on link "Crosstown Land Development Services" at bounding box center [216, 322] width 185 height 9
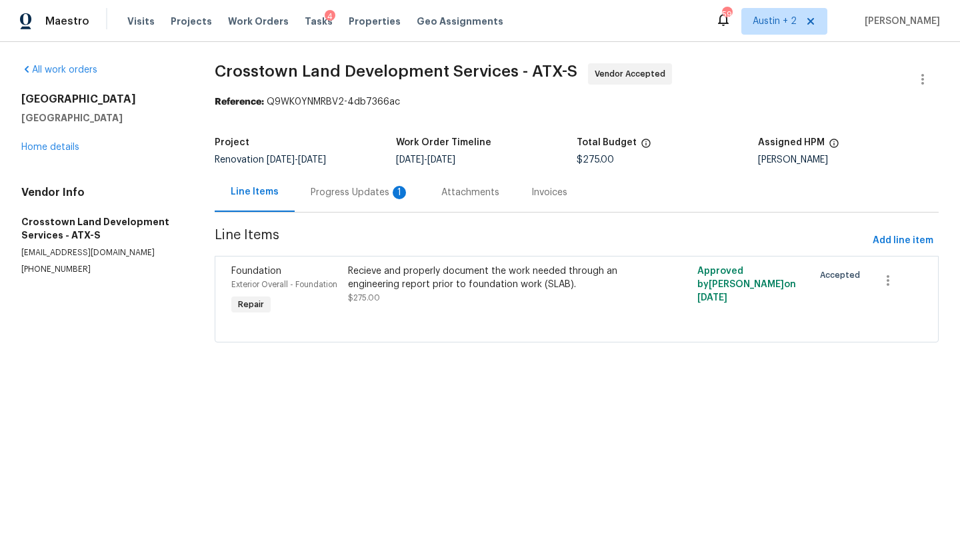
click at [383, 196] on div "Progress Updates 1" at bounding box center [360, 192] width 99 height 13
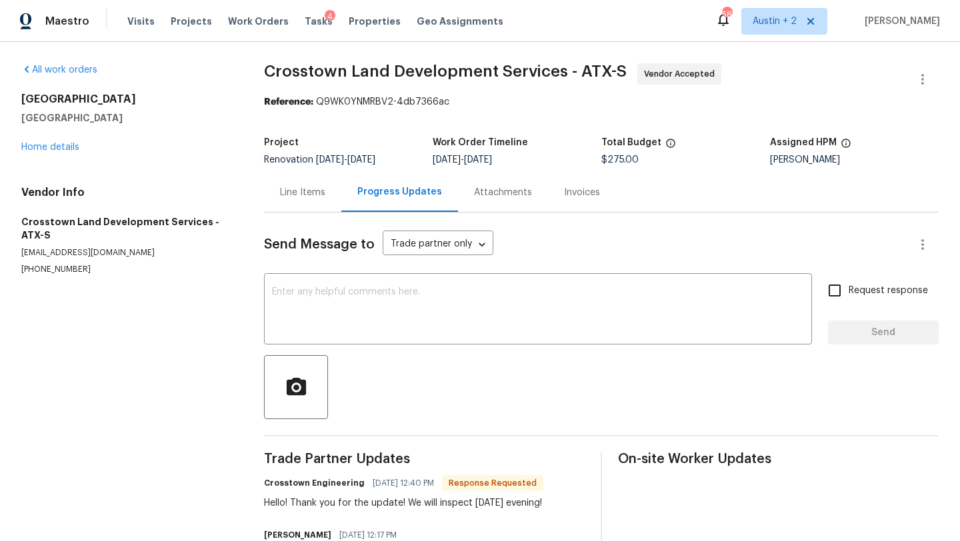
scroll to position [71, 0]
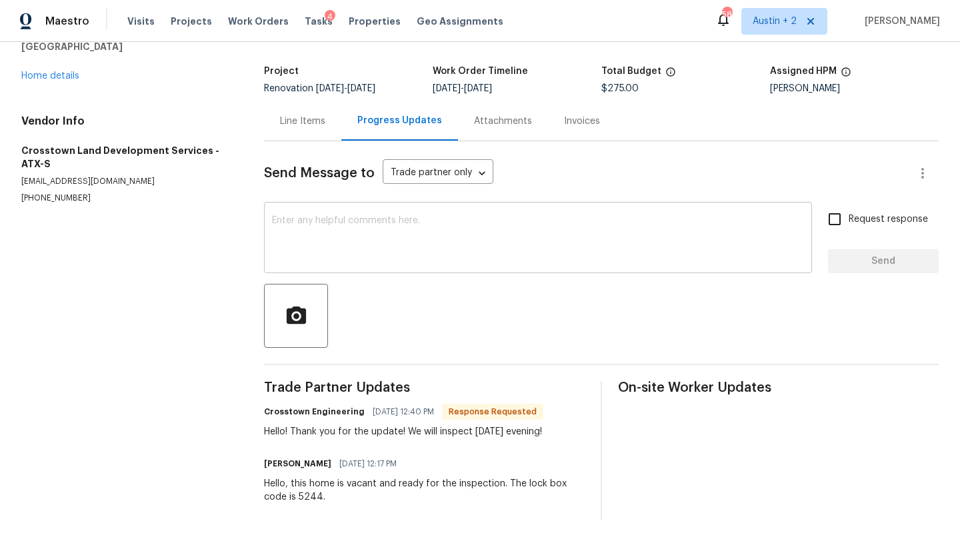
click at [303, 214] on div "x ​" at bounding box center [538, 239] width 548 height 68
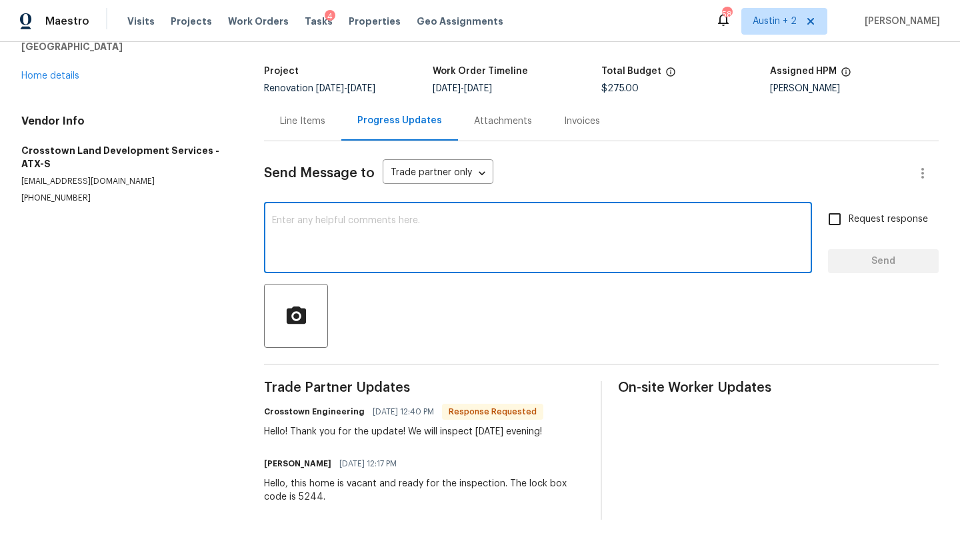
scroll to position [0, 0]
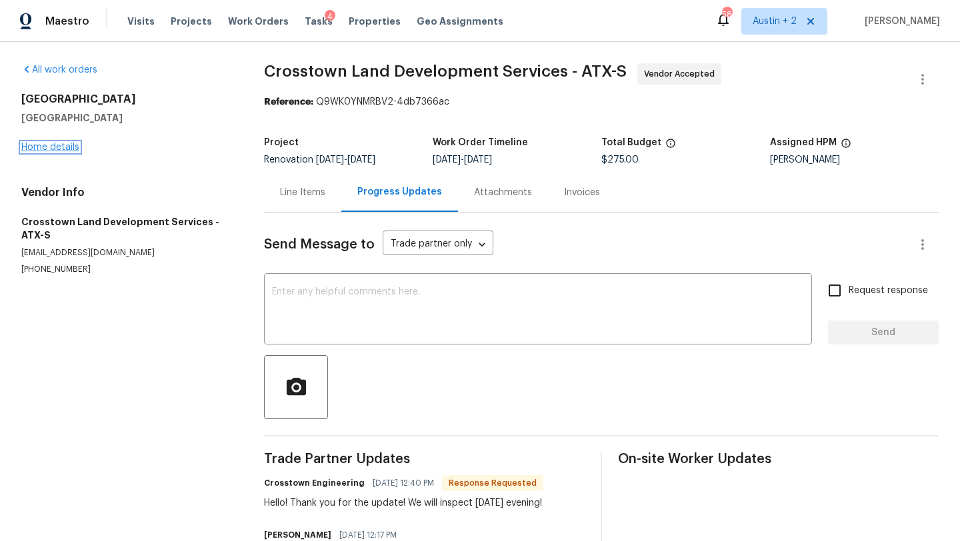
click at [61, 147] on link "Home details" at bounding box center [50, 147] width 58 height 9
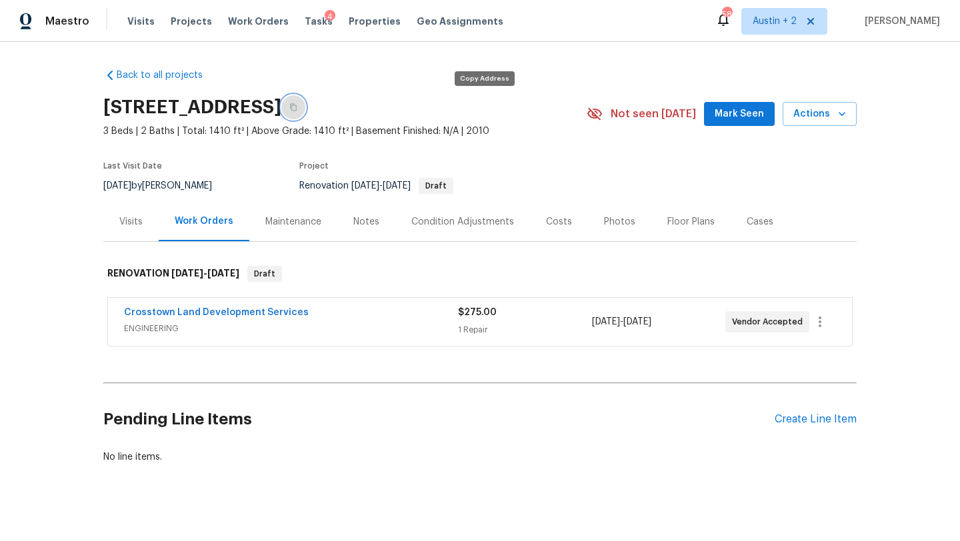
click at [305, 103] on button "button" at bounding box center [293, 107] width 24 height 24
click at [731, 116] on span "Mark Seen" at bounding box center [739, 114] width 49 height 17
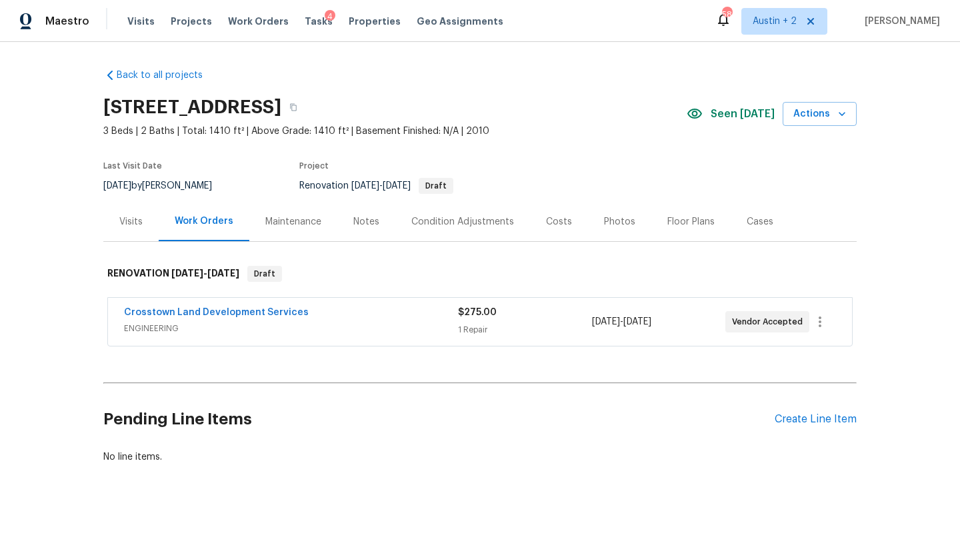
click at [366, 222] on div "Notes" at bounding box center [366, 221] width 26 height 13
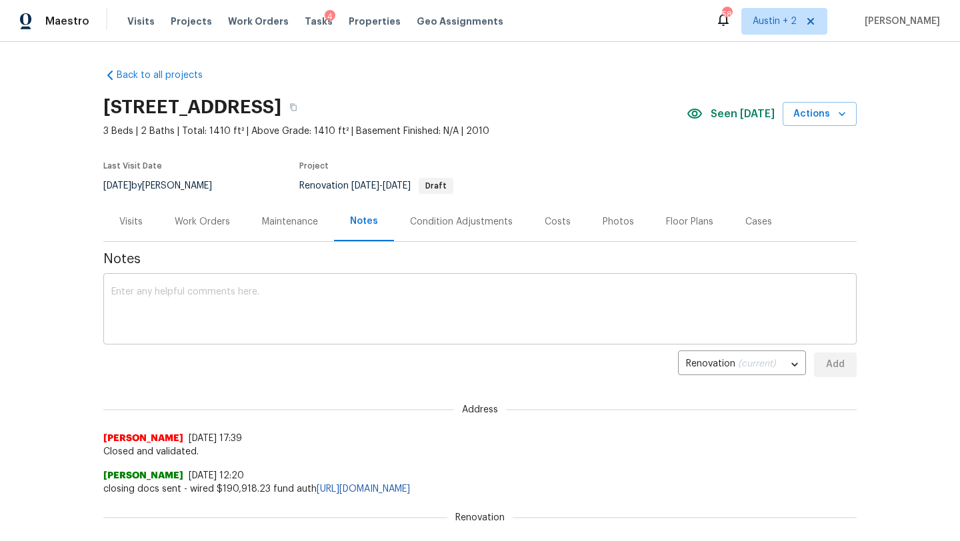
click at [271, 300] on textarea at bounding box center [479, 310] width 737 height 47
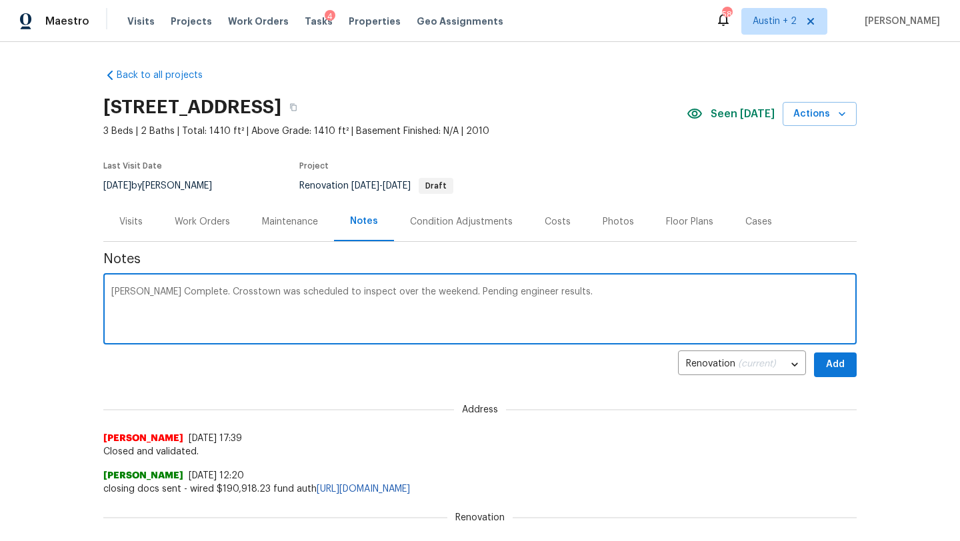
type textarea "COE Complete. Crosstown was scheduled to inspect over the weekend. Pending engi…"
click at [823, 362] on button "Add" at bounding box center [835, 365] width 43 height 25
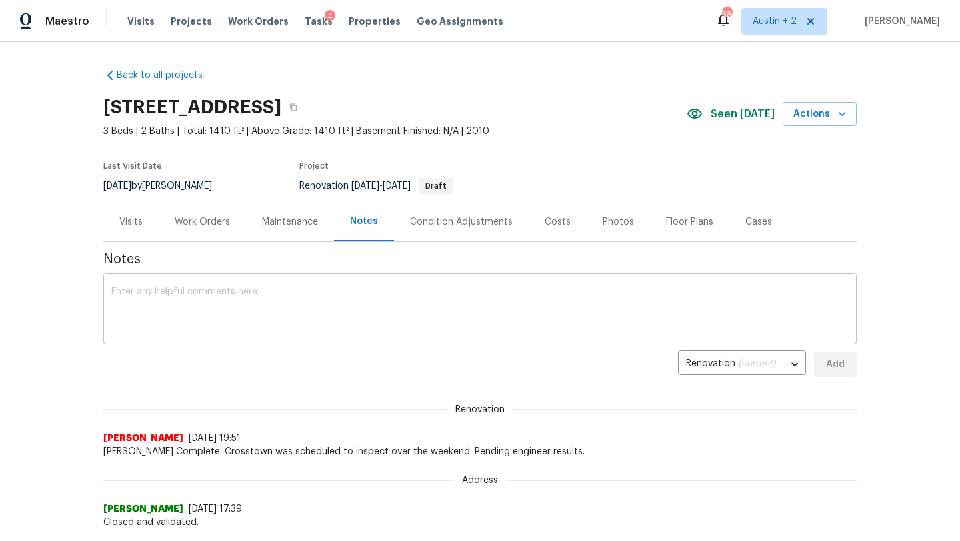
click at [198, 311] on textarea at bounding box center [479, 310] width 737 height 47
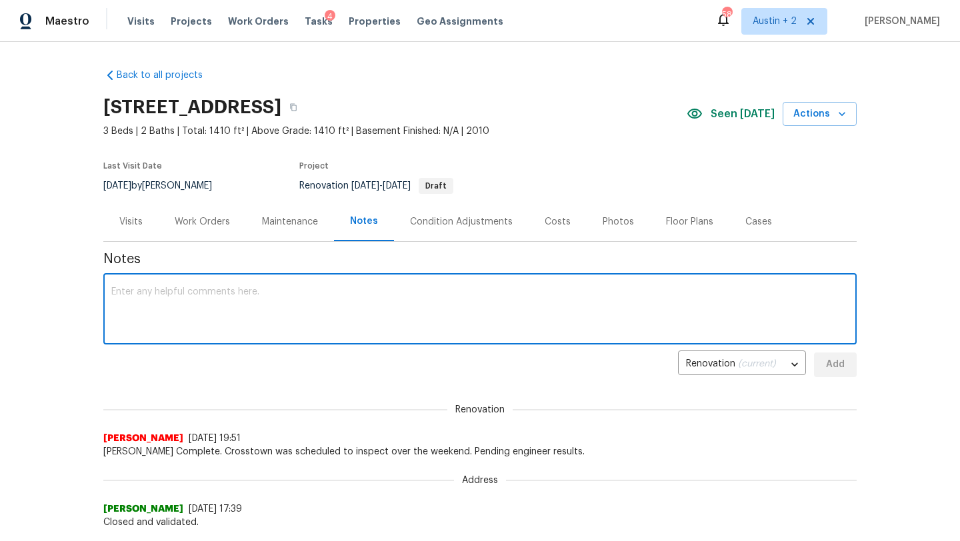
click at [165, 293] on textarea at bounding box center [479, 310] width 737 height 47
type textarea "Foundation partner: HD GC: Most likely Torch."
click at [846, 369] on button "Add" at bounding box center [835, 365] width 43 height 25
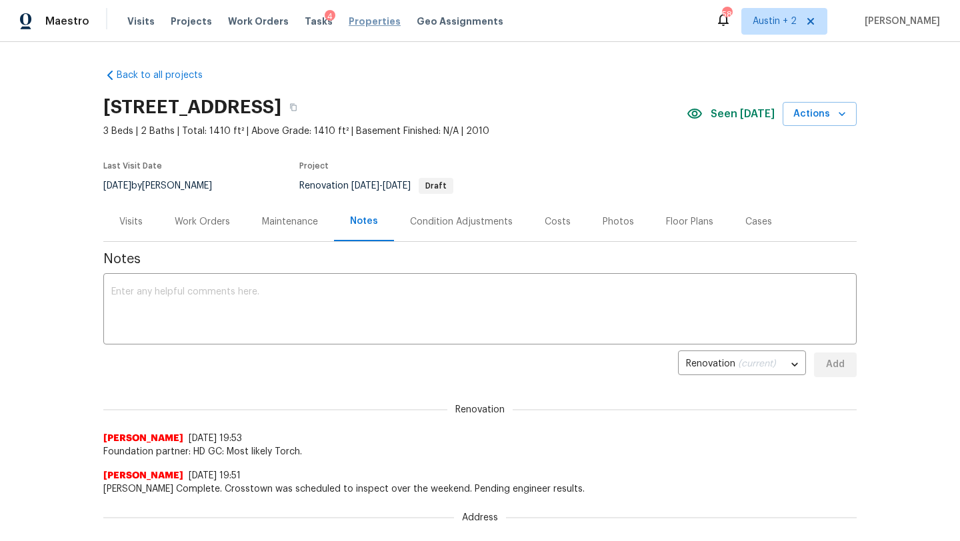
click at [351, 17] on span "Properties" at bounding box center [375, 21] width 52 height 13
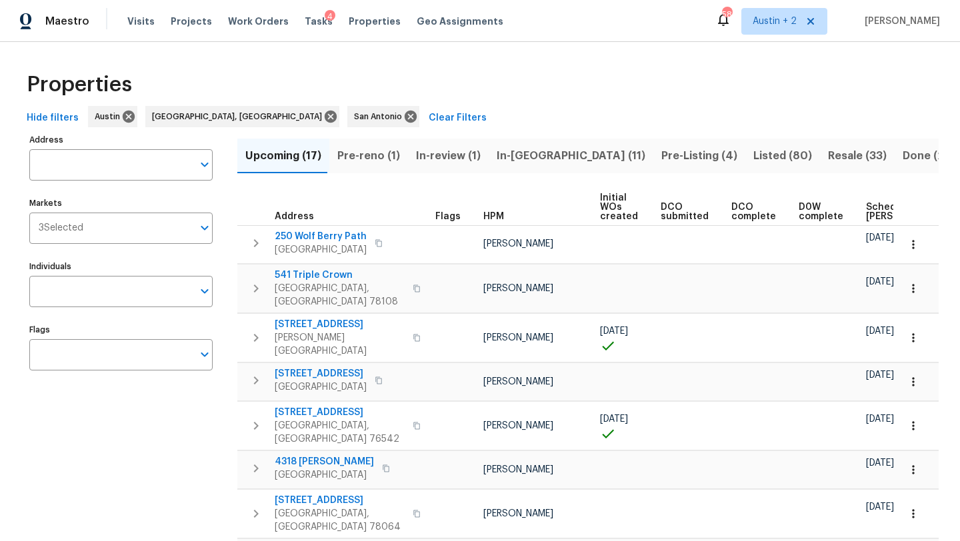
click at [506, 156] on span "In-reno (11)" at bounding box center [571, 156] width 149 height 19
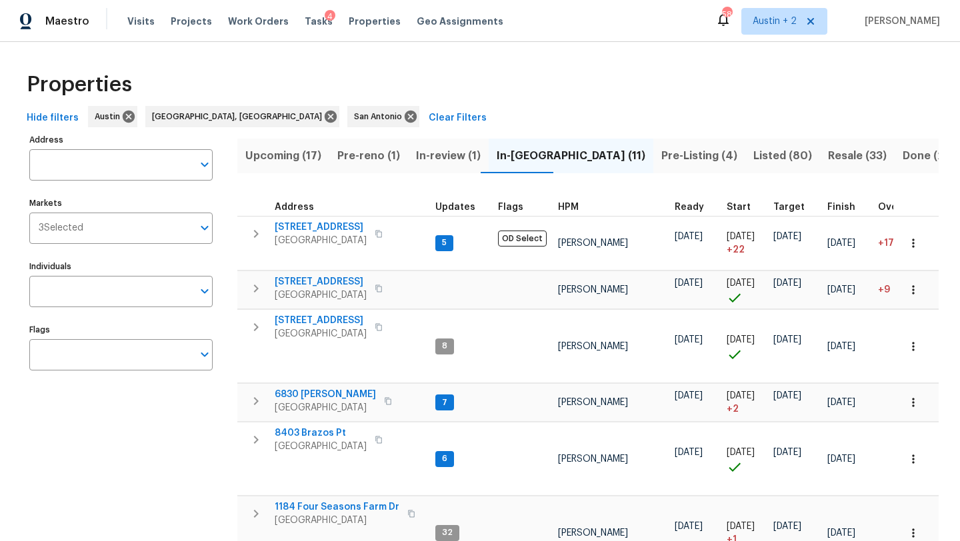
click at [432, 155] on span "In-review (1)" at bounding box center [448, 156] width 65 height 19
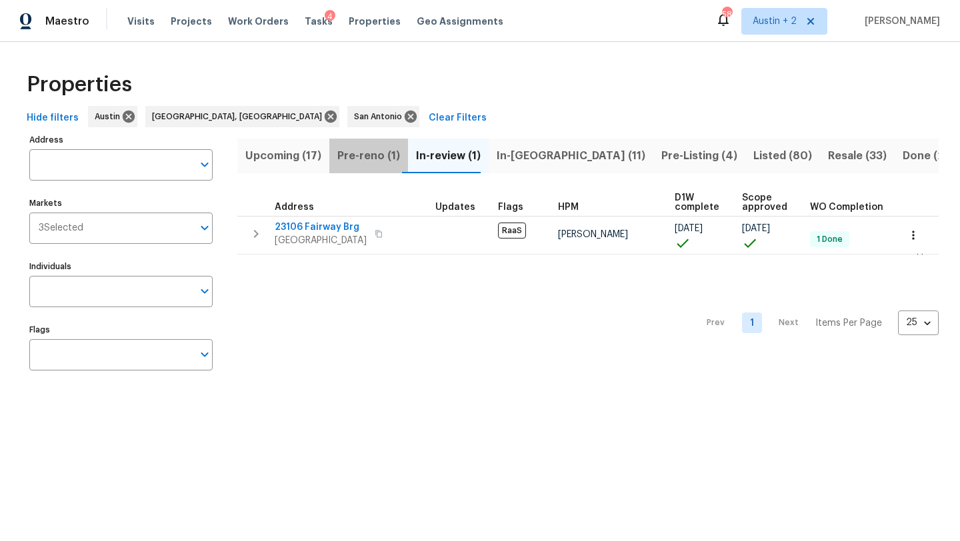
click at [375, 156] on span "Pre-reno (1)" at bounding box center [368, 156] width 63 height 19
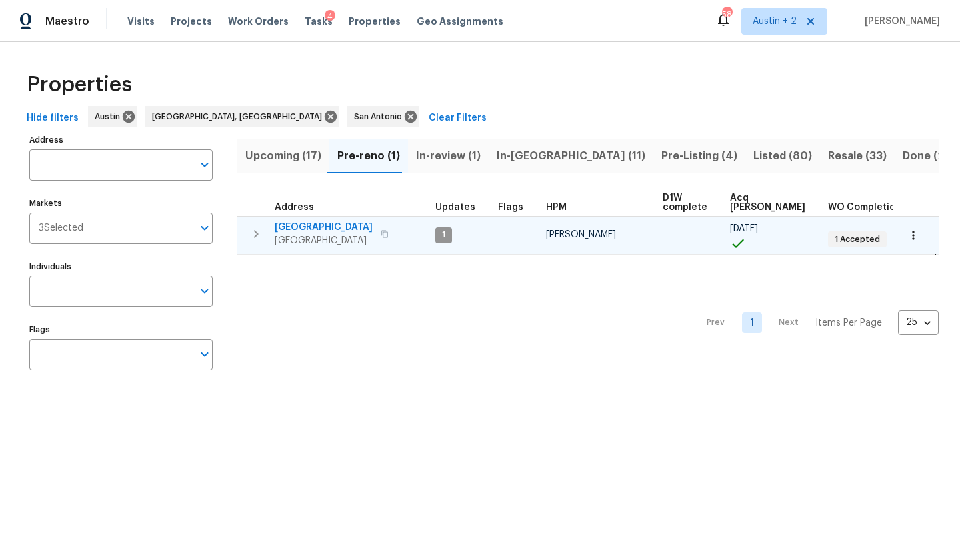
click at [317, 229] on span "124 Blossom Valley Strm" at bounding box center [324, 227] width 98 height 13
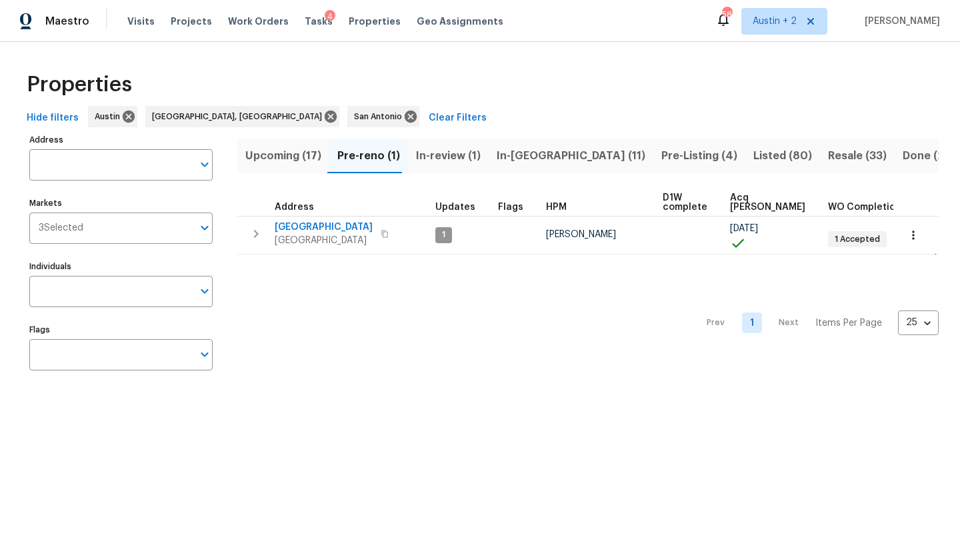
click at [297, 153] on span "Upcoming (17)" at bounding box center [283, 156] width 76 height 19
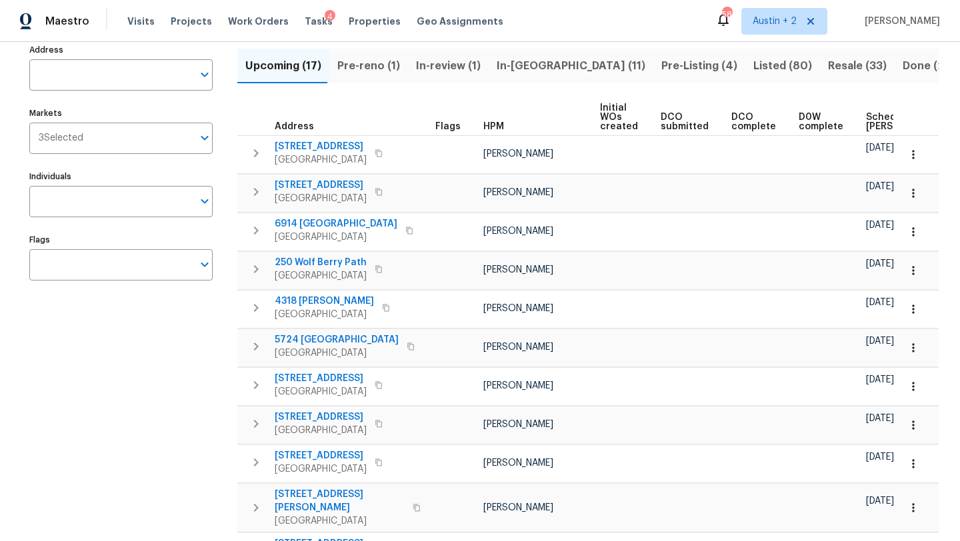
scroll to position [148, 0]
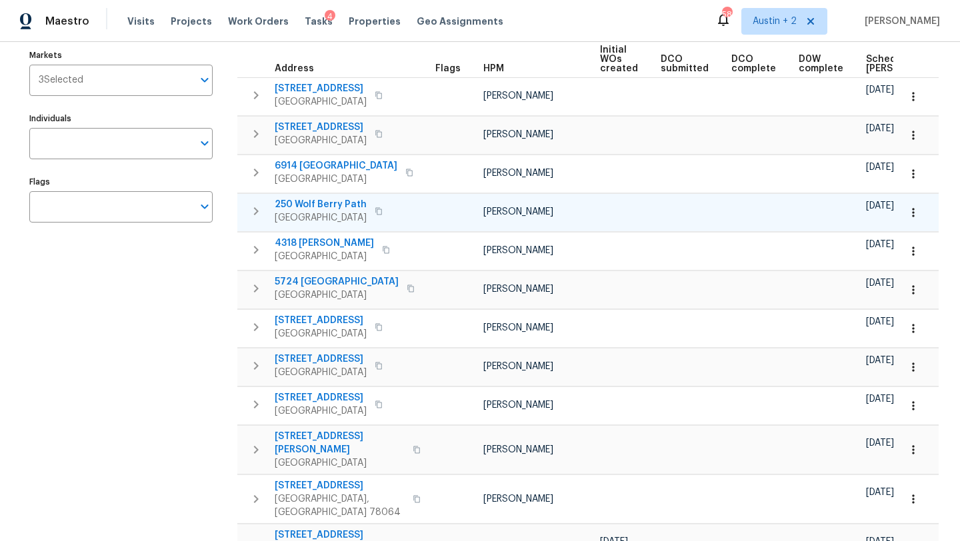
click at [337, 204] on span "250 Wolf Berry Path" at bounding box center [321, 204] width 92 height 13
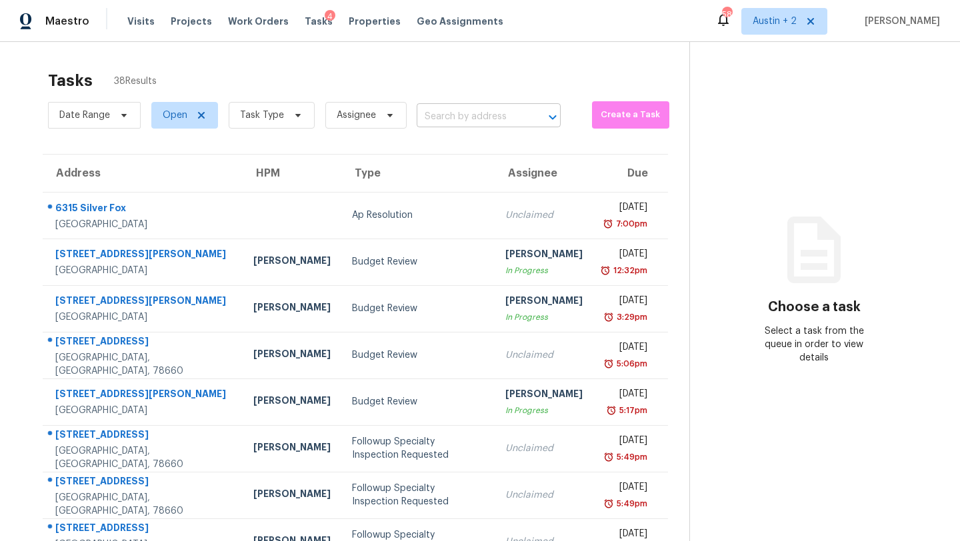
click at [465, 113] on input "text" at bounding box center [470, 117] width 107 height 21
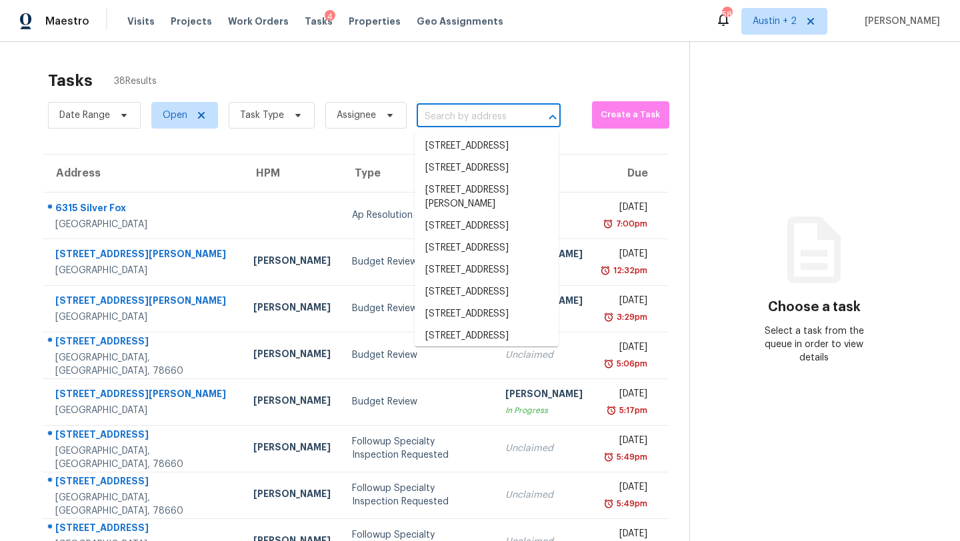
paste input "[STREET_ADDRESS]"
type input "[STREET_ADDRESS]"
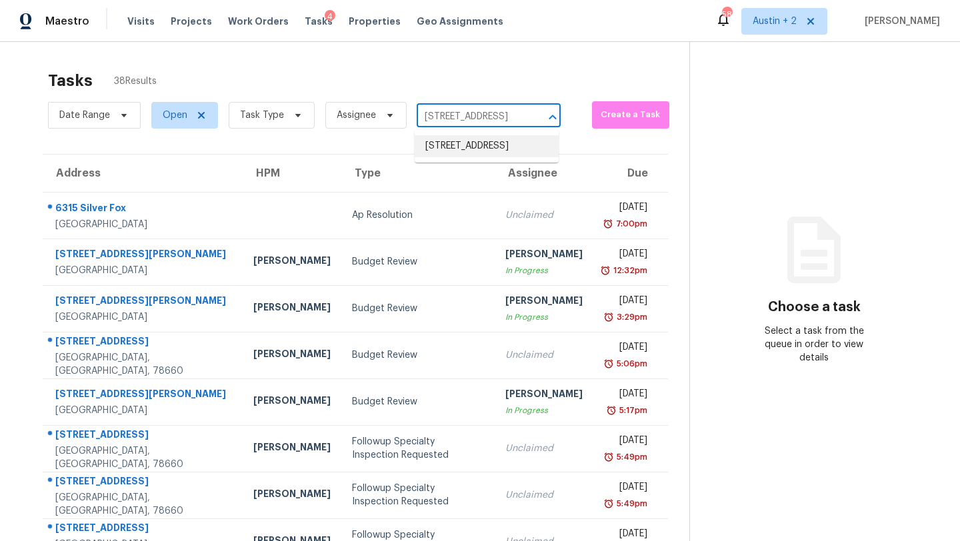
click at [463, 147] on li "[STREET_ADDRESS]" at bounding box center [487, 146] width 144 height 22
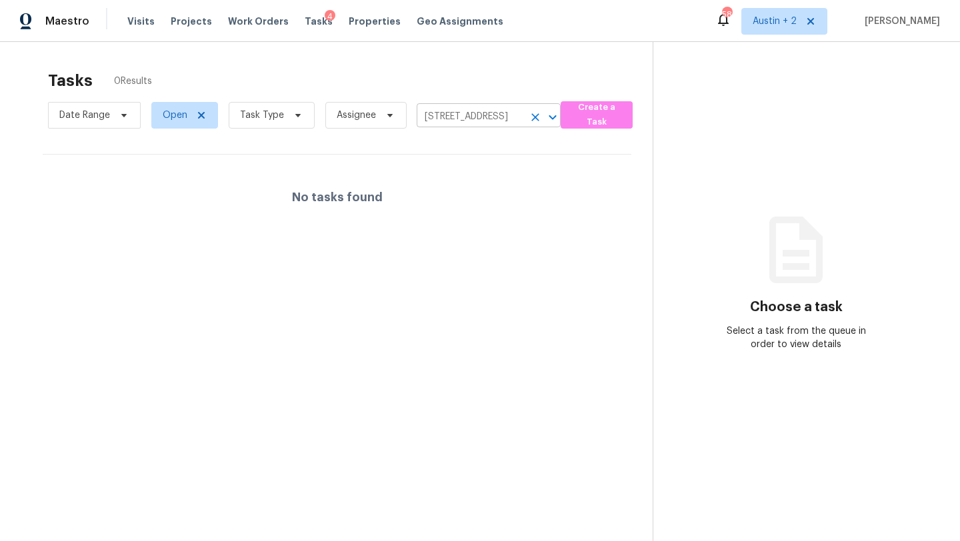
click at [531, 119] on icon "Clear" at bounding box center [535, 117] width 8 height 8
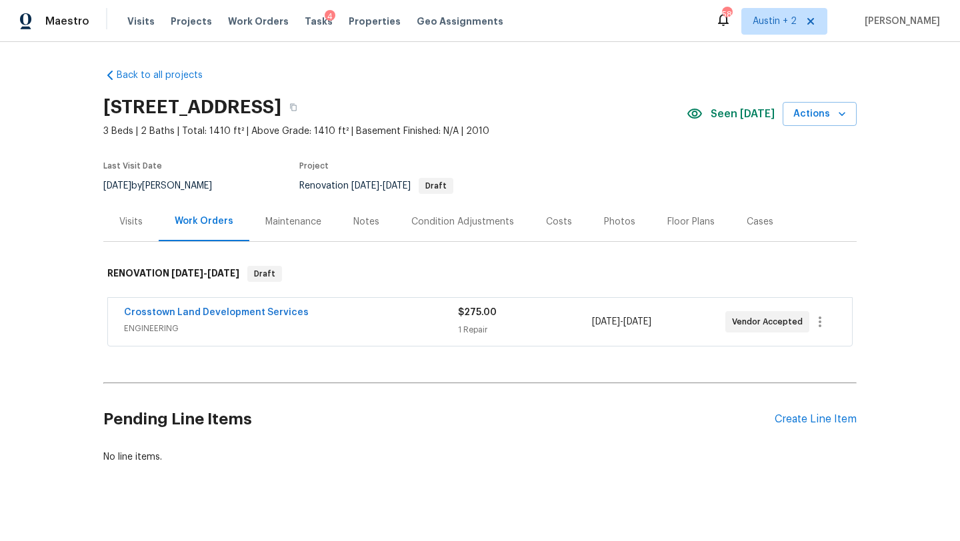
click at [361, 223] on div "Notes" at bounding box center [366, 221] width 26 height 13
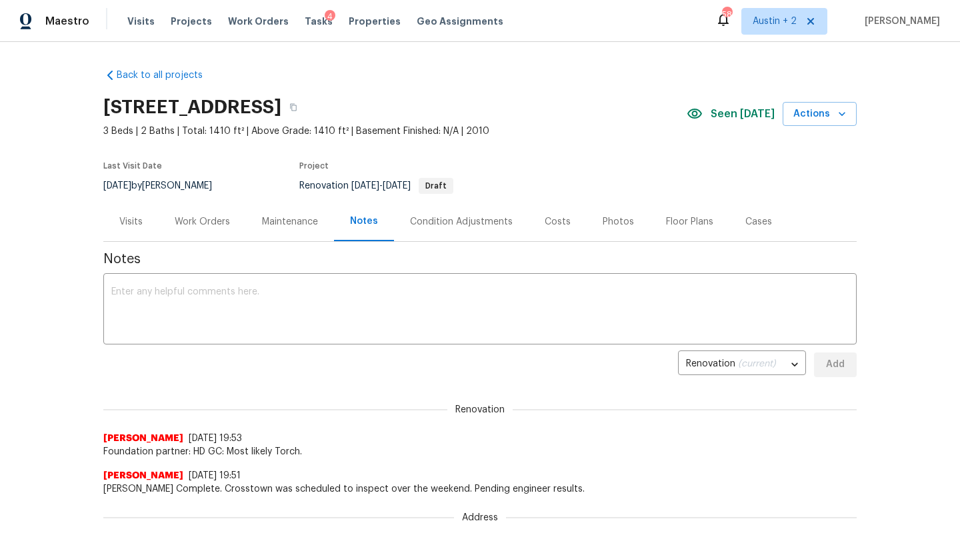
click at [325, 18] on div "4" at bounding box center [330, 16] width 11 height 13
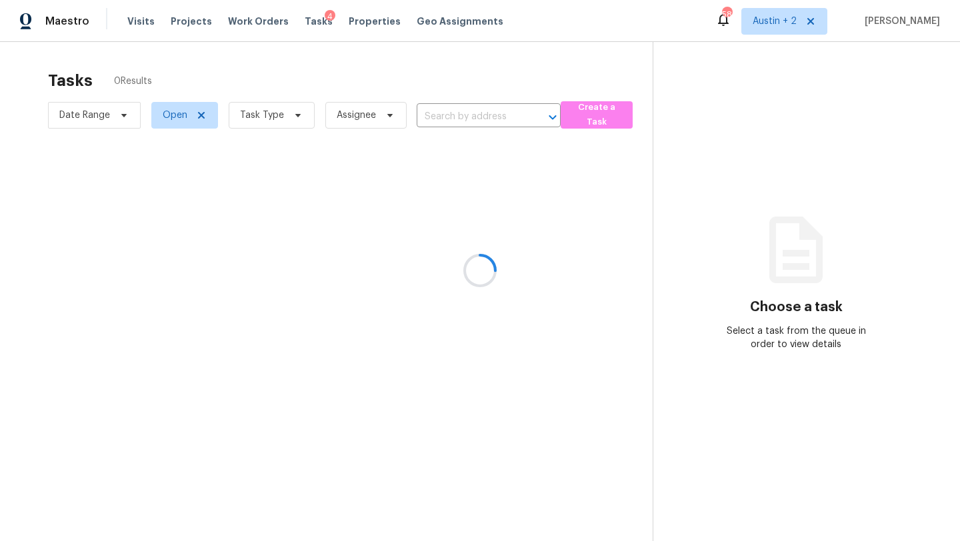
click at [301, 29] on div at bounding box center [480, 270] width 960 height 541
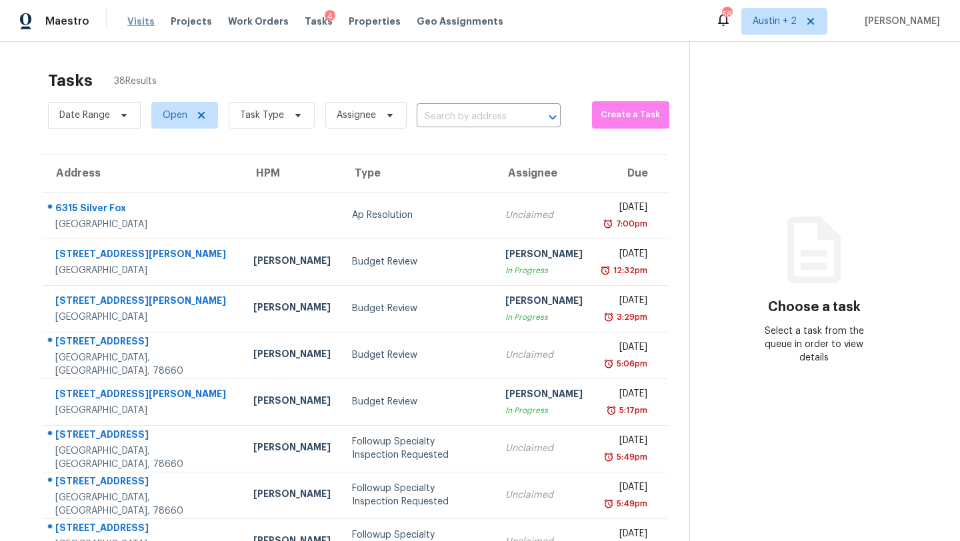
click at [142, 23] on span "Visits" at bounding box center [140, 21] width 27 height 13
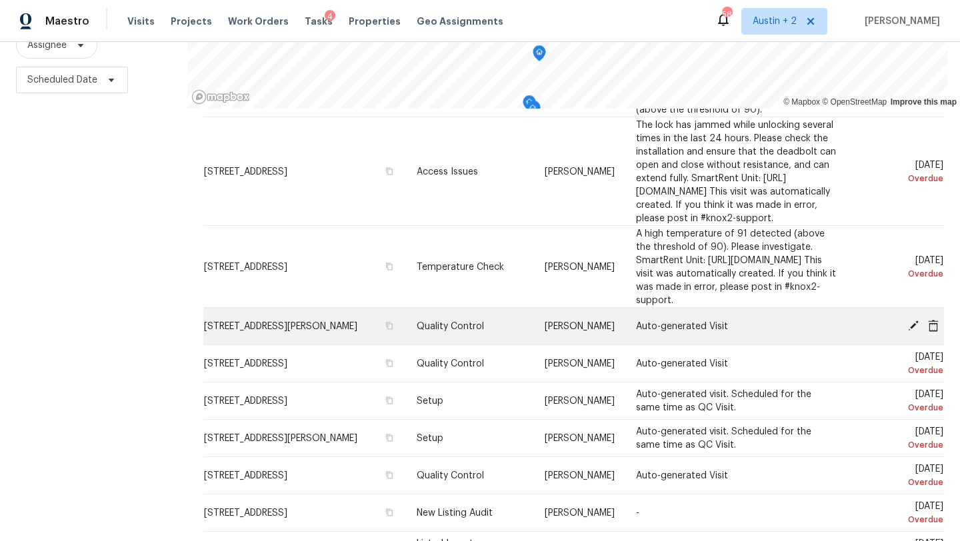
scroll to position [1098, 0]
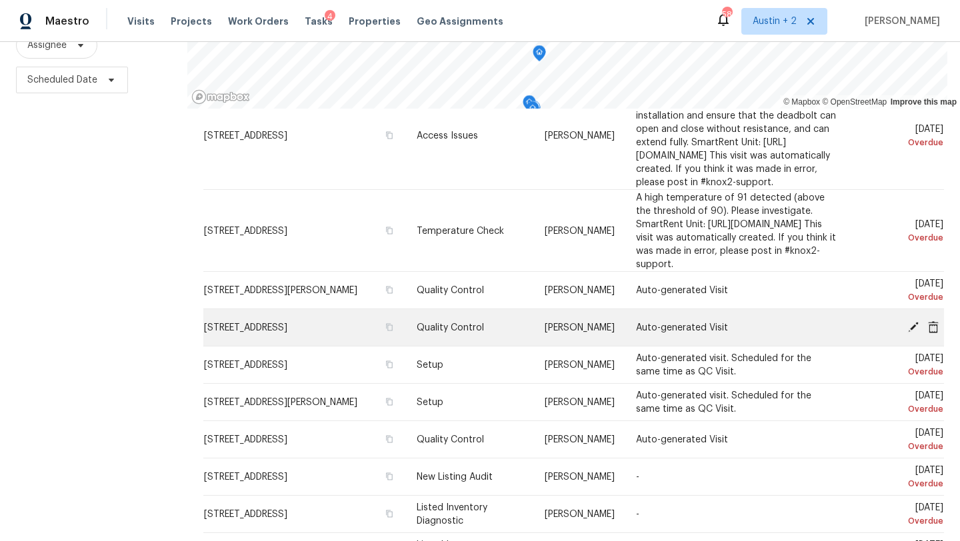
click at [933, 321] on icon at bounding box center [933, 327] width 12 height 12
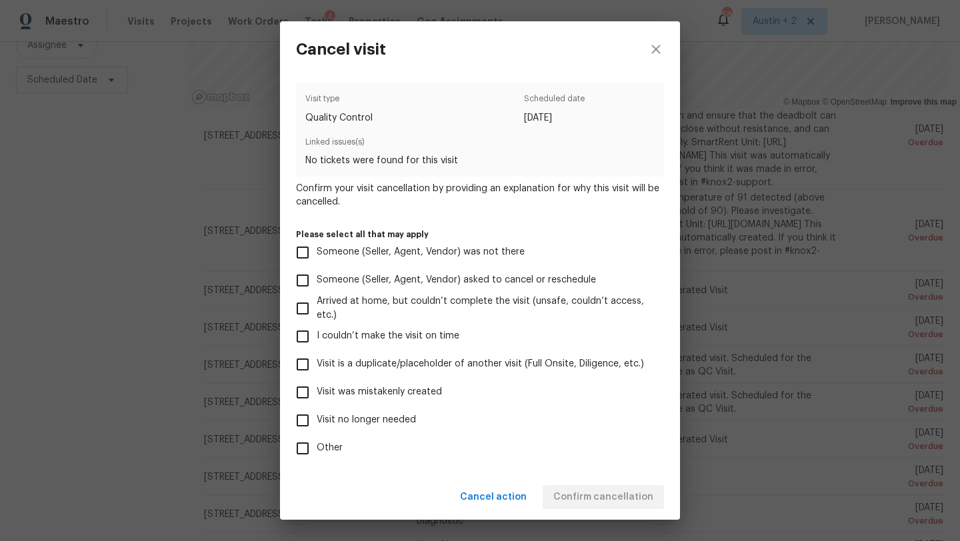
click at [400, 423] on span "Visit no longer needed" at bounding box center [366, 420] width 99 height 14
click at [317, 423] on input "Visit no longer needed" at bounding box center [303, 421] width 28 height 28
checkbox input "true"
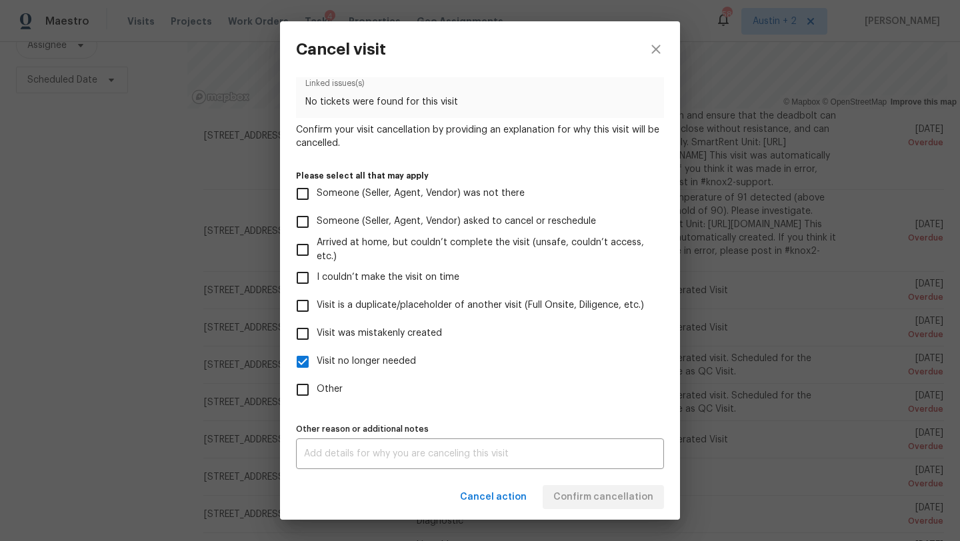
click at [391, 329] on span "Visit was mistakenly created" at bounding box center [379, 334] width 125 height 14
click at [317, 329] on input "Visit was mistakenly created" at bounding box center [303, 334] width 28 height 28
checkbox input "true"
click at [389, 363] on span "Visit no longer needed" at bounding box center [366, 362] width 99 height 14
click at [317, 363] on input "Visit no longer needed" at bounding box center [303, 362] width 28 height 28
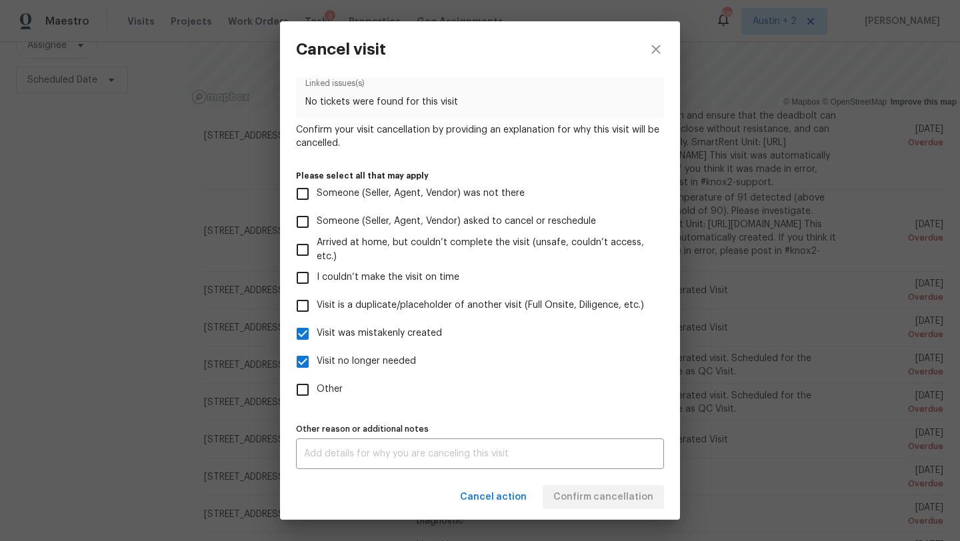
checkbox input "false"
click at [625, 494] on span "Confirm cancellation" at bounding box center [603, 497] width 100 height 17
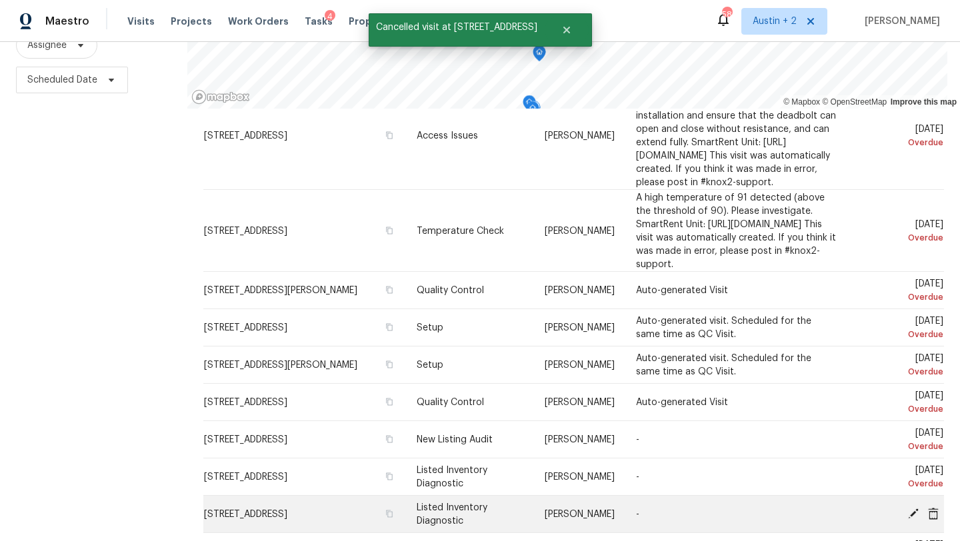
scroll to position [1146, 0]
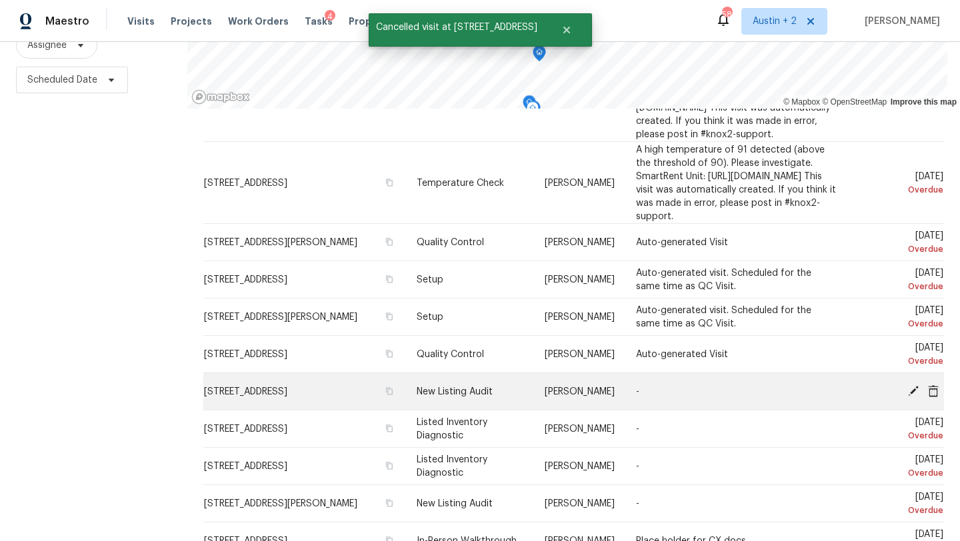
click at [913, 385] on icon at bounding box center [913, 390] width 11 height 11
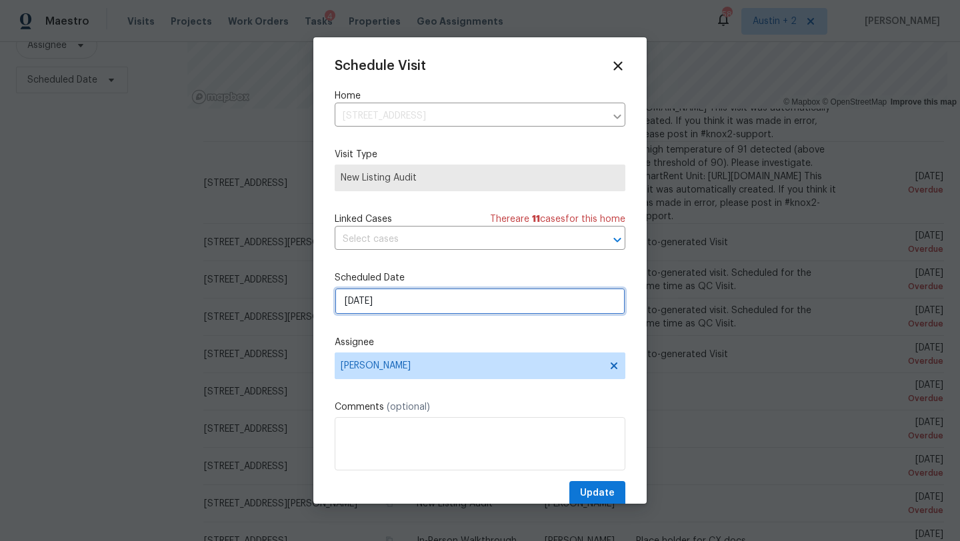
click at [383, 305] on input "8/8/2025" at bounding box center [480, 301] width 291 height 27
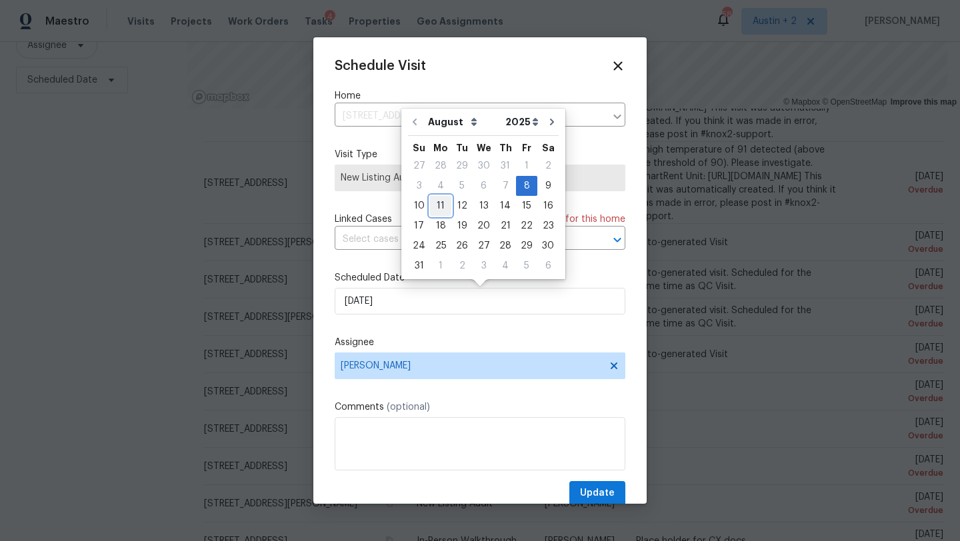
click at [437, 205] on div "11" at bounding box center [440, 206] width 21 height 19
type input "8/11/2025"
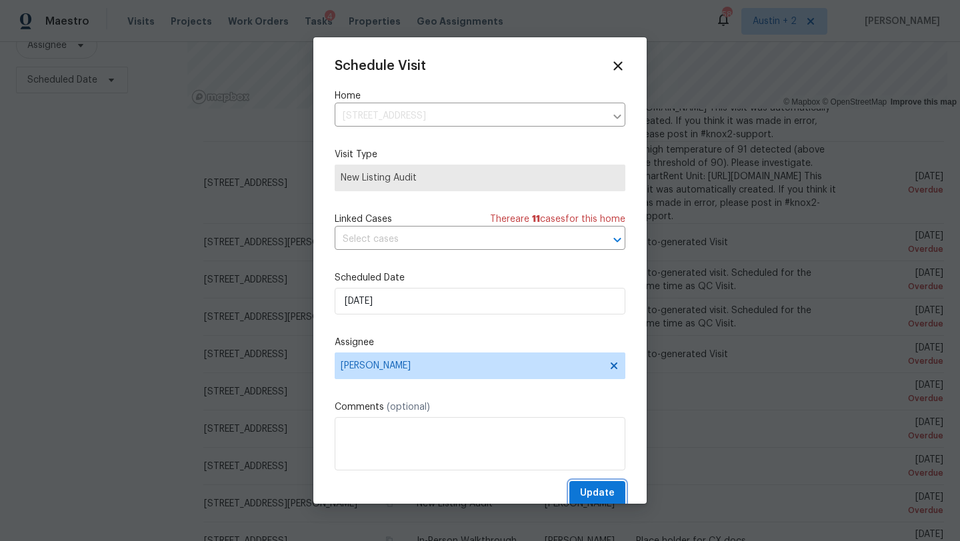
click at [604, 491] on span "Update" at bounding box center [597, 493] width 35 height 17
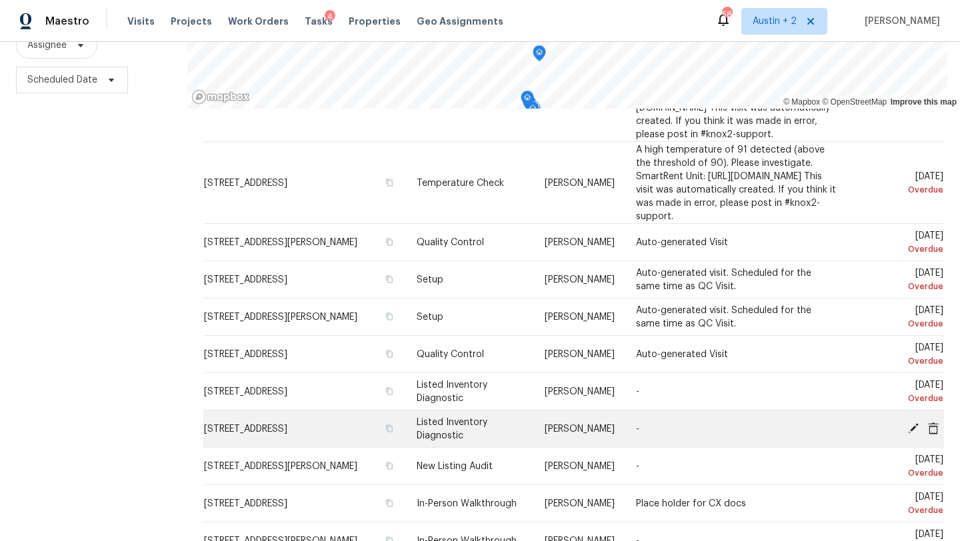
click at [907, 422] on icon at bounding box center [913, 428] width 12 height 12
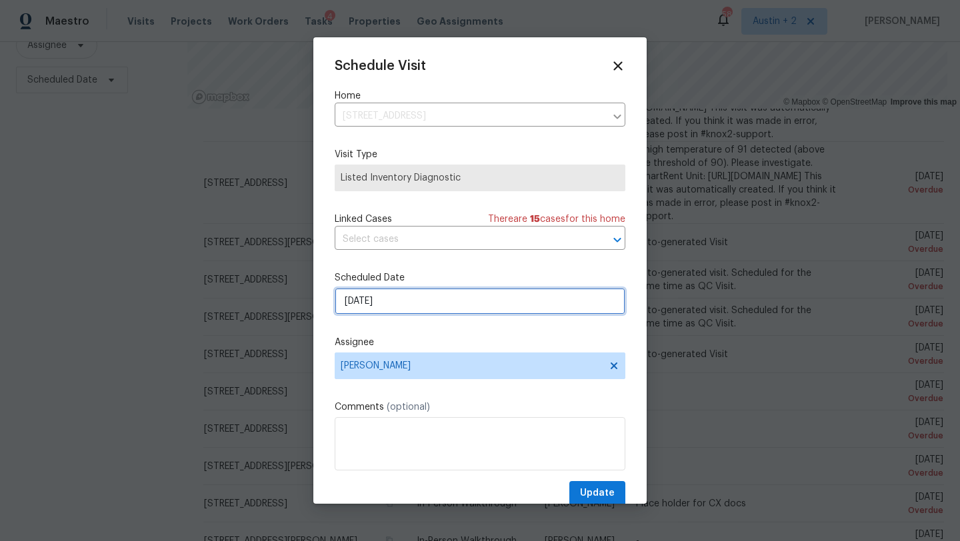
click at [399, 309] on input "8/8/2025" at bounding box center [480, 301] width 291 height 27
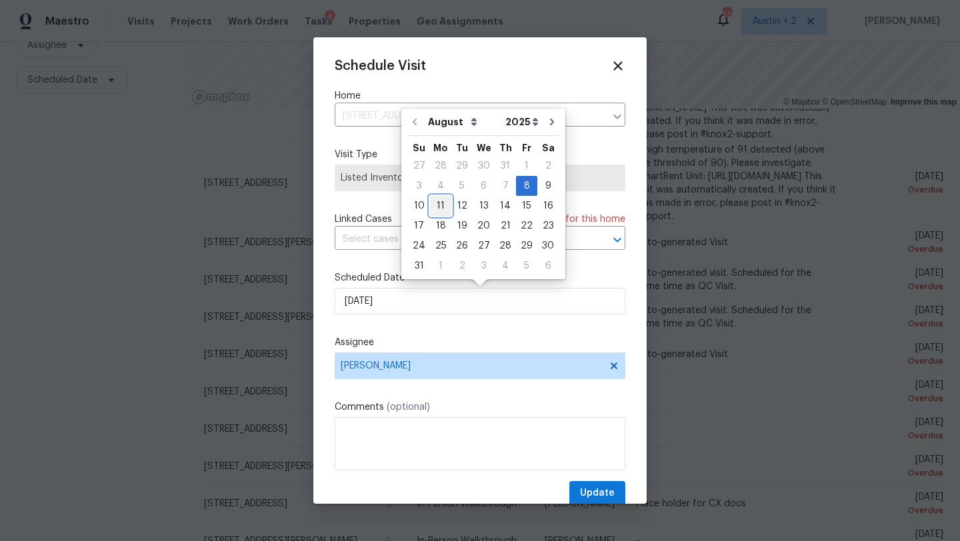
click at [437, 204] on div "11" at bounding box center [440, 206] width 21 height 19
type input "8/11/2025"
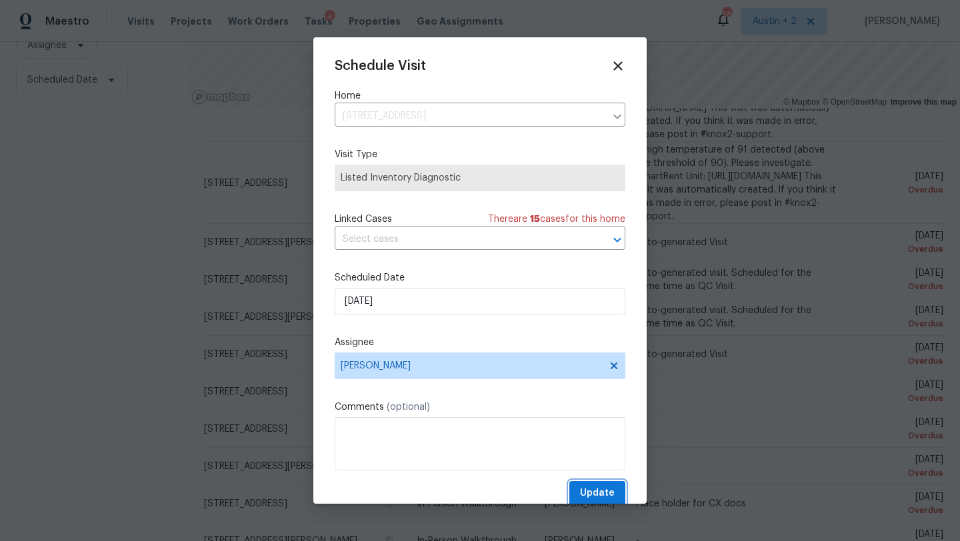
click at [616, 497] on button "Update" at bounding box center [597, 493] width 56 height 25
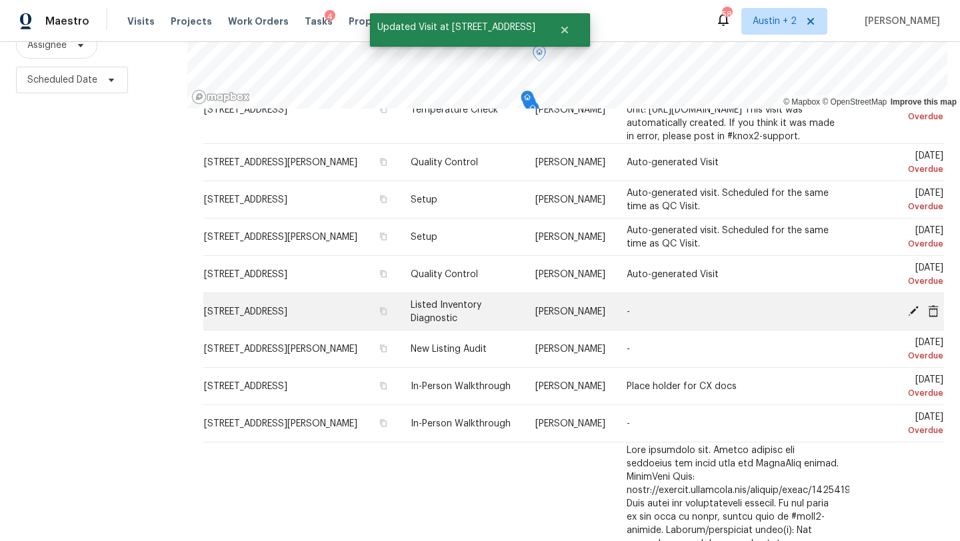
click at [911, 317] on icon at bounding box center [913, 311] width 12 height 12
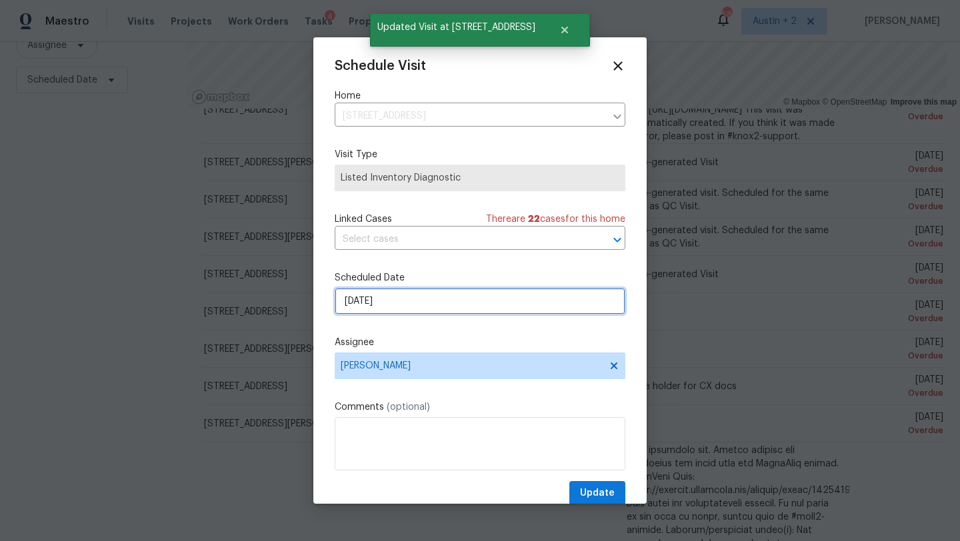
click at [379, 299] on input "8/8/2025" at bounding box center [480, 301] width 291 height 27
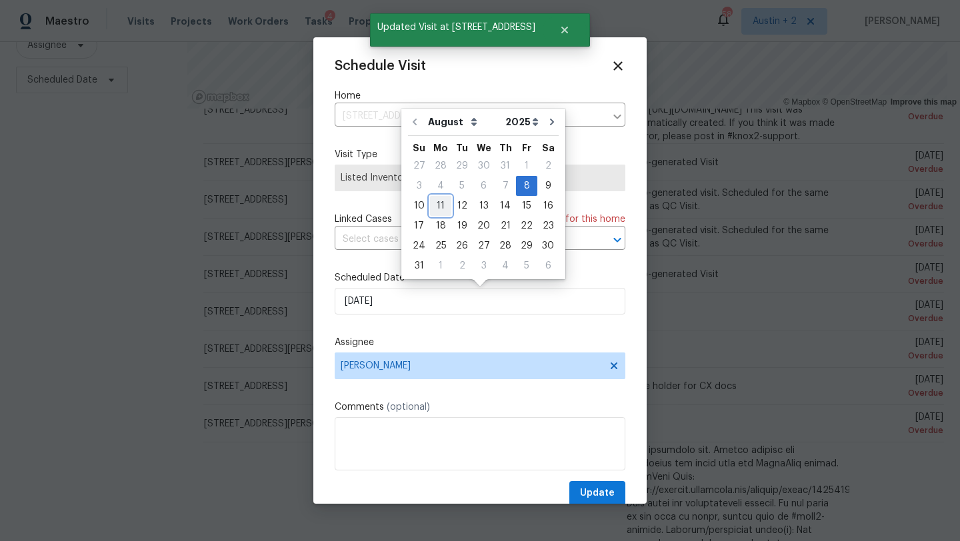
click at [430, 199] on div "11" at bounding box center [440, 206] width 21 height 19
type input "8/11/2025"
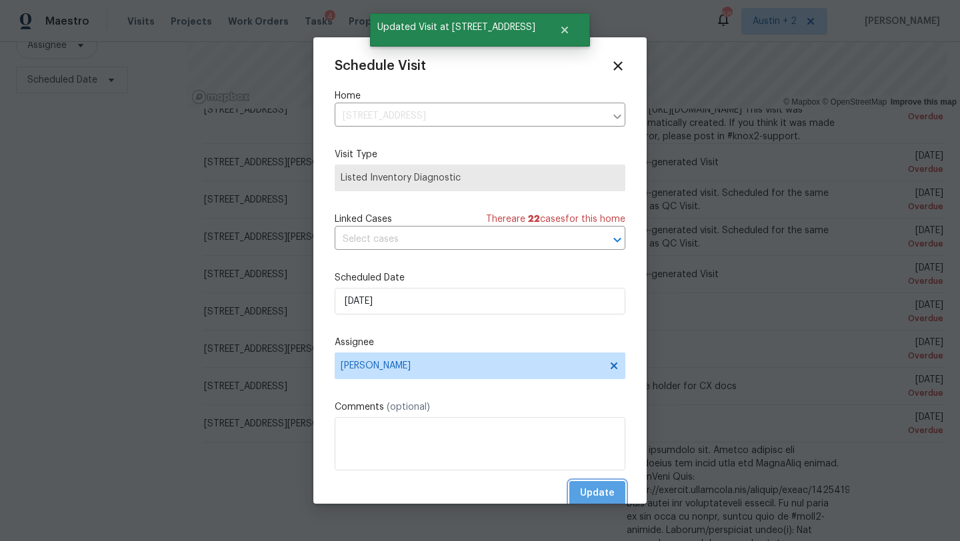
click at [589, 487] on span "Update" at bounding box center [597, 493] width 35 height 17
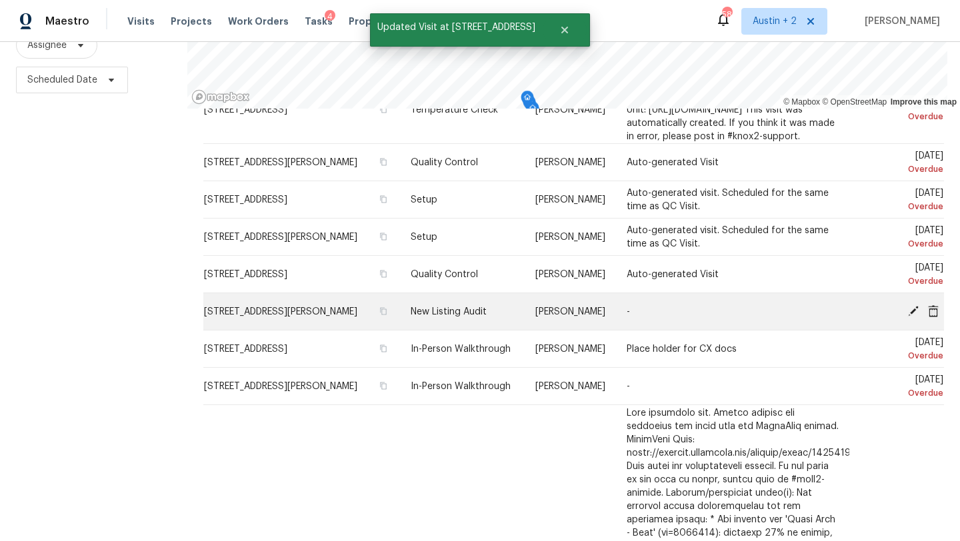
scroll to position [1182, 0]
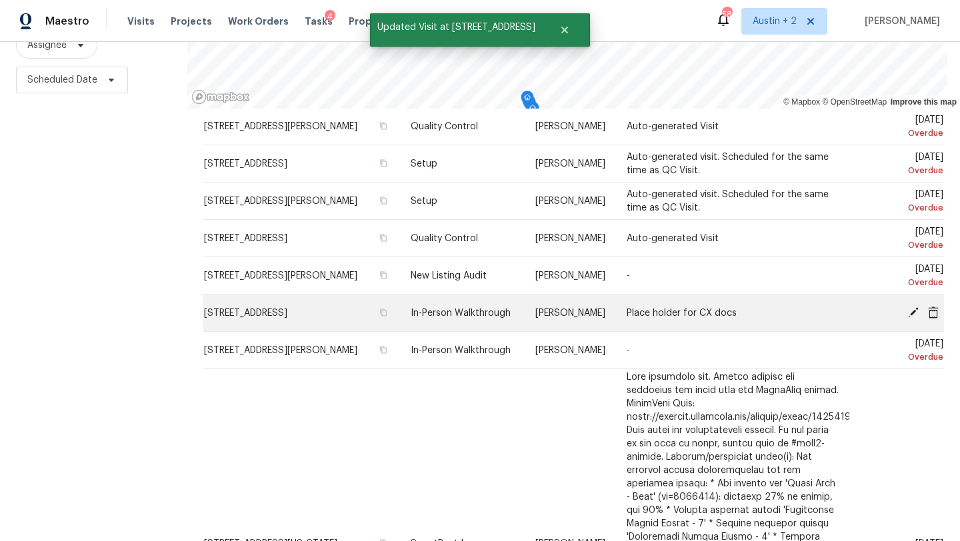
click at [913, 317] on icon at bounding box center [913, 312] width 11 height 11
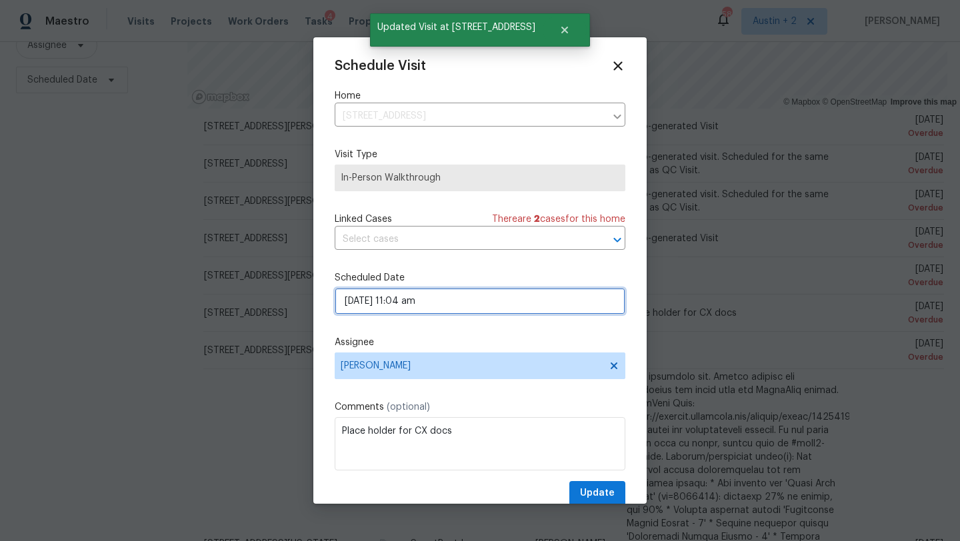
click at [428, 307] on input "08/09/2025 11:04 am" at bounding box center [480, 301] width 291 height 27
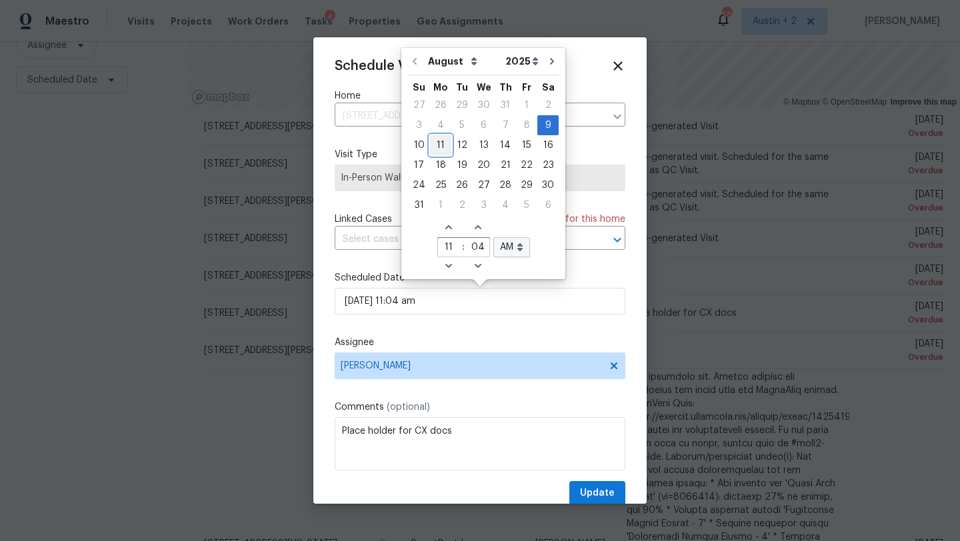
click at [438, 147] on div "11" at bounding box center [440, 145] width 21 height 19
type input "08/11/2025 11:04 am"
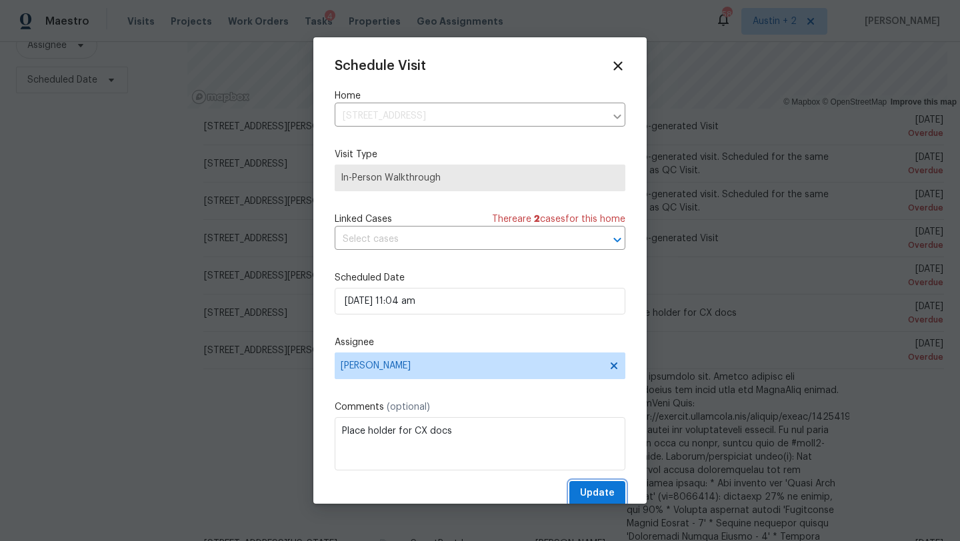
click at [587, 491] on span "Update" at bounding box center [597, 493] width 35 height 17
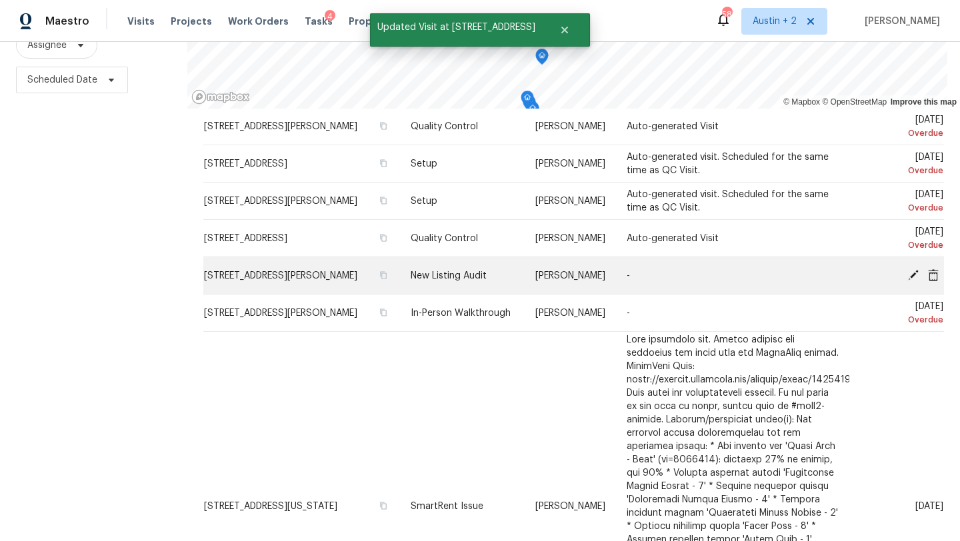
click at [911, 280] on icon at bounding box center [913, 274] width 11 height 11
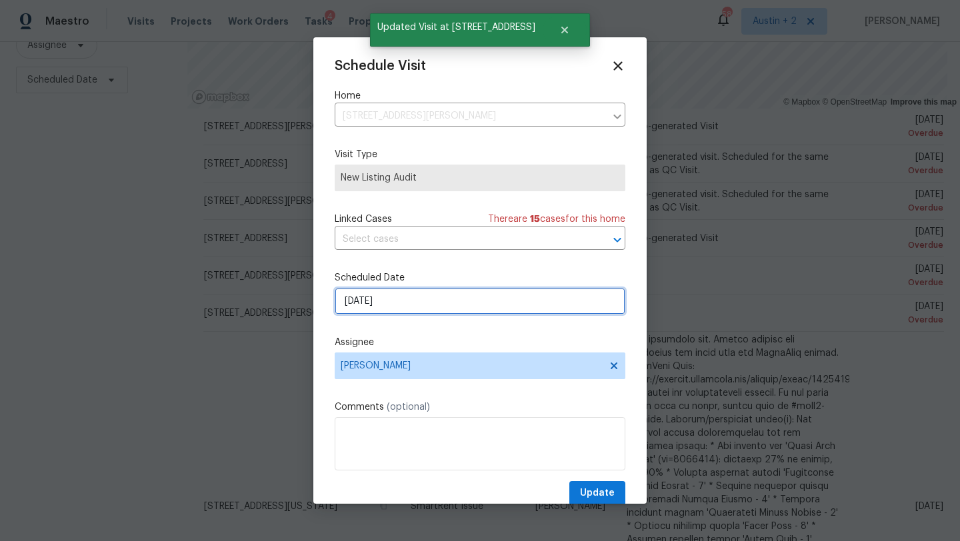
click at [372, 303] on input "8/8/2025" at bounding box center [480, 301] width 291 height 27
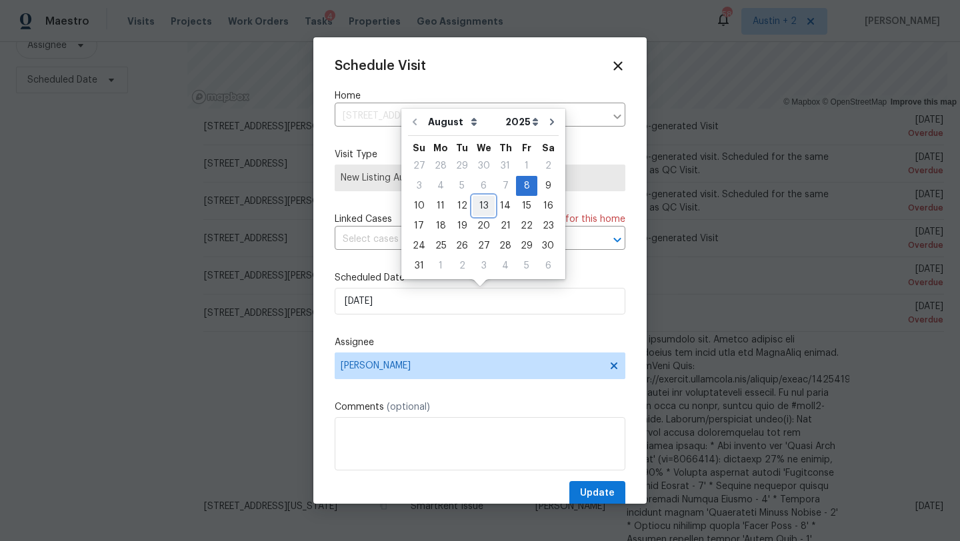
click at [474, 205] on div "13" at bounding box center [484, 206] width 22 height 19
type input "8/13/2025"
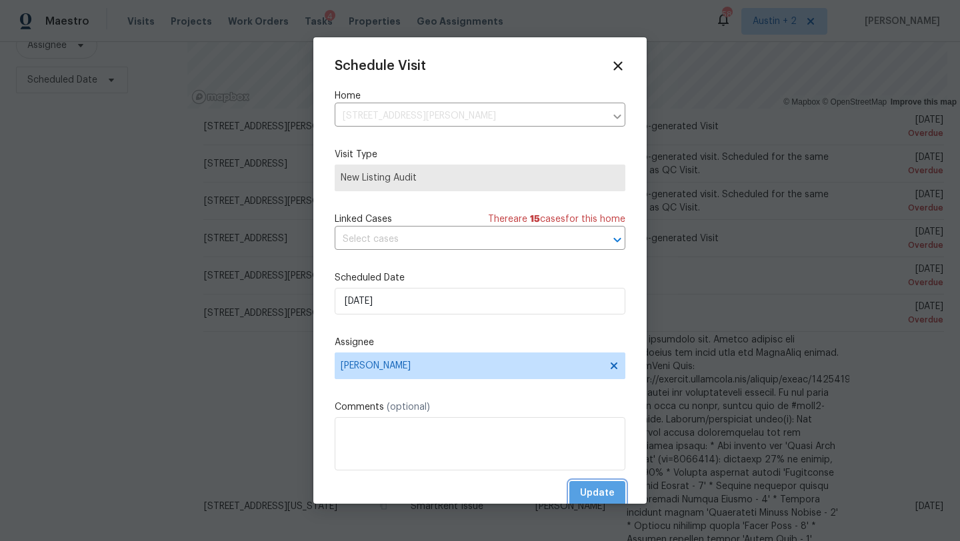
click at [597, 491] on span "Update" at bounding box center [597, 493] width 35 height 17
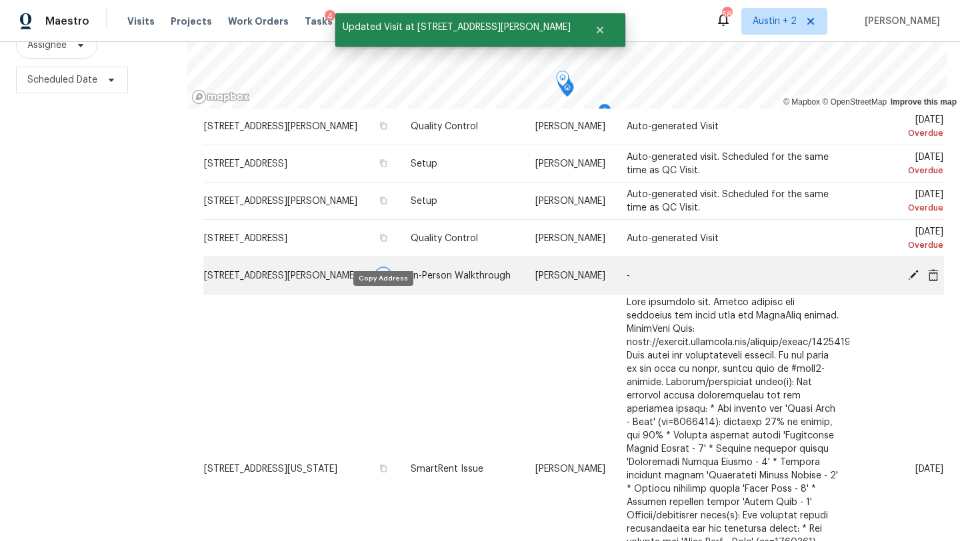
click at [381, 279] on icon "button" at bounding box center [383, 275] width 8 height 8
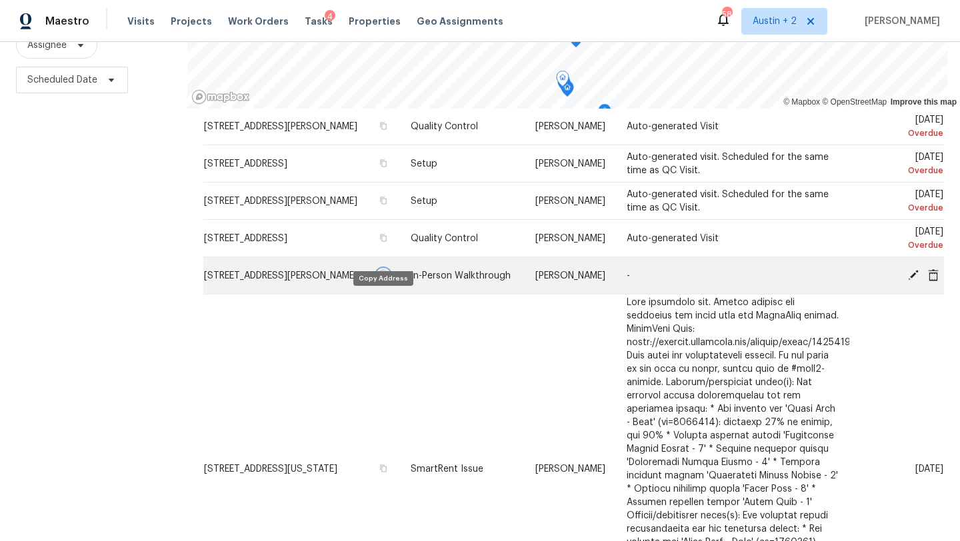
click at [381, 279] on icon "button" at bounding box center [383, 275] width 8 height 8
click at [934, 281] on icon at bounding box center [933, 275] width 11 height 12
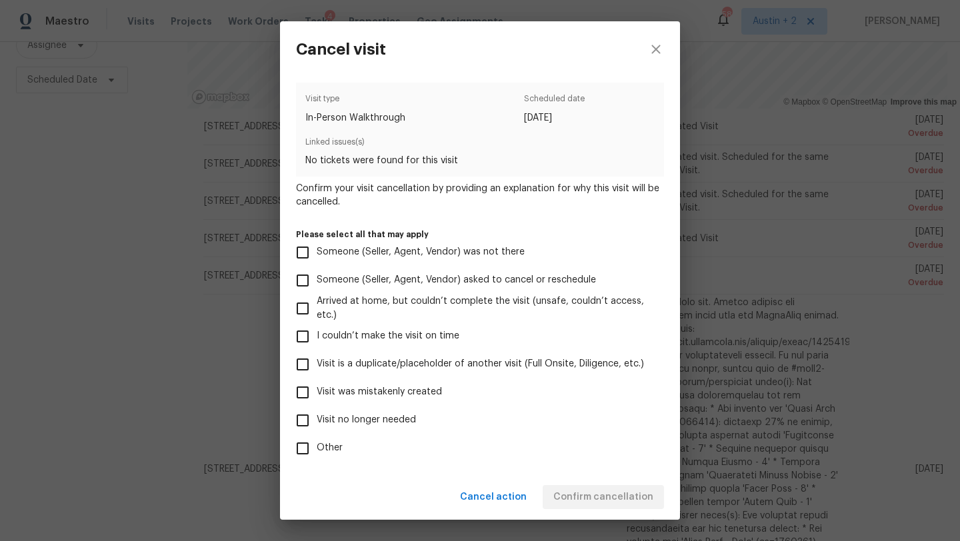
click at [363, 391] on span "Visit was mistakenly created" at bounding box center [379, 392] width 125 height 14
click at [317, 391] on input "Visit was mistakenly created" at bounding box center [303, 393] width 28 height 28
checkbox input "true"
click at [563, 494] on span "Confirm cancellation" at bounding box center [603, 497] width 100 height 17
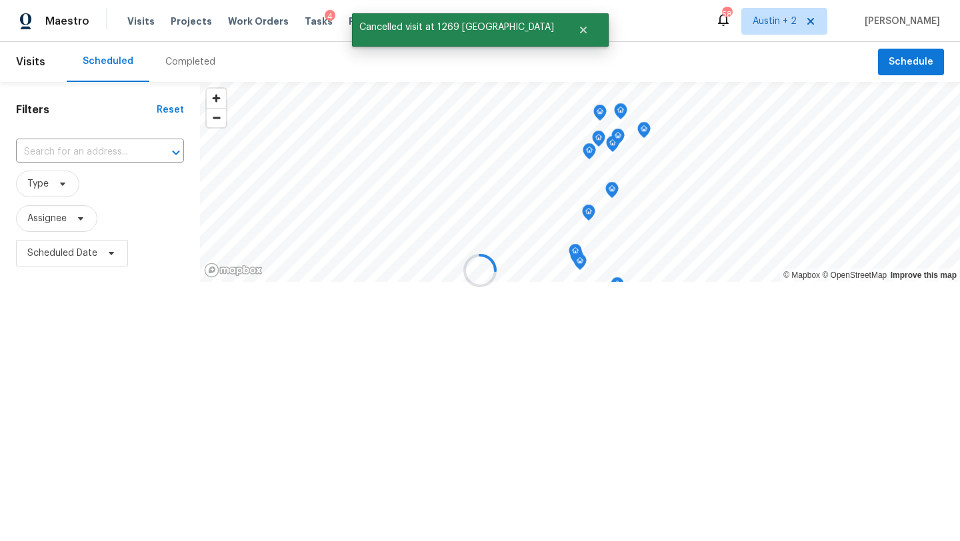
scroll to position [0, 0]
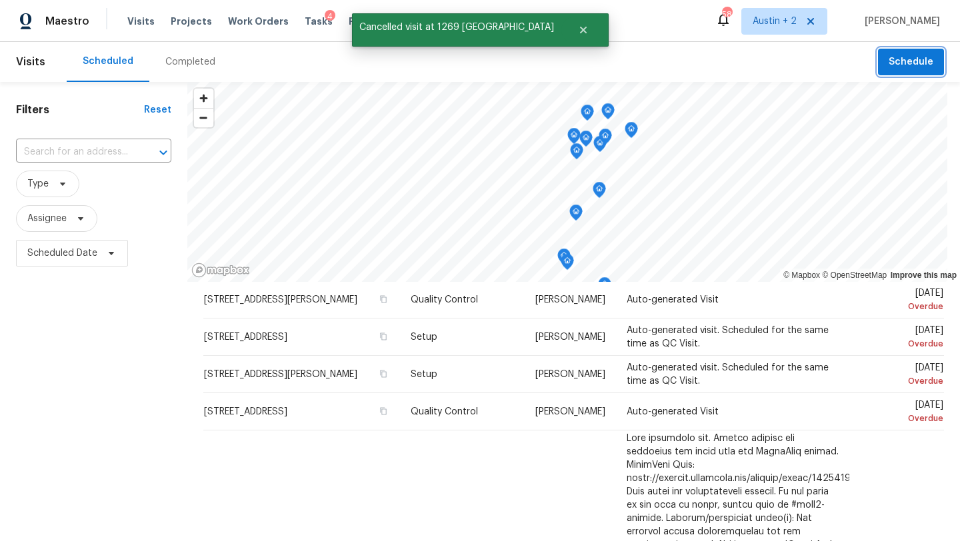
click at [899, 62] on span "Schedule" at bounding box center [911, 62] width 45 height 17
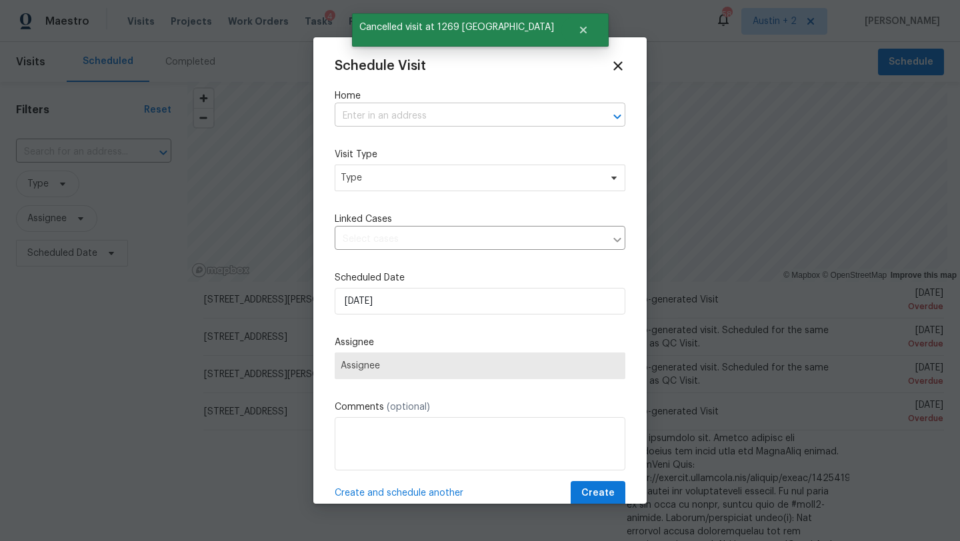
click at [436, 118] on input "text" at bounding box center [461, 116] width 253 height 21
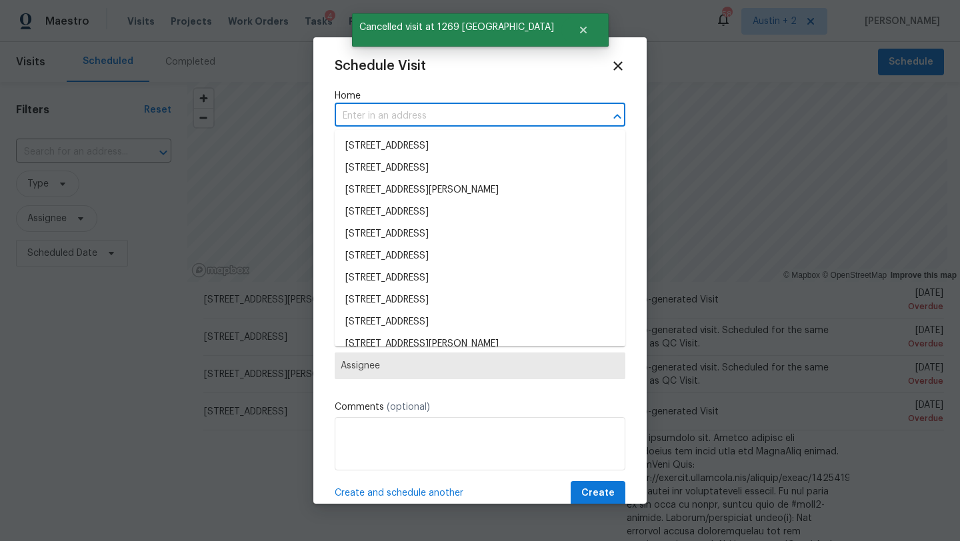
paste input "1269 Nevarez, Kyle, TX 78640"
type input "1269 Nevarez, Kyle, TX 78640"
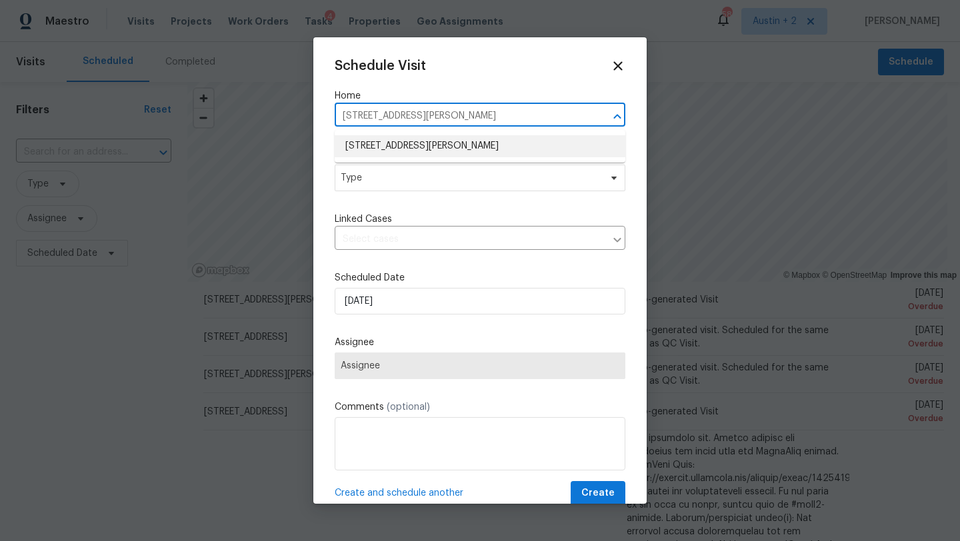
click at [406, 143] on li "1269 Nevarez, Kyle, TX 78640" at bounding box center [480, 146] width 291 height 22
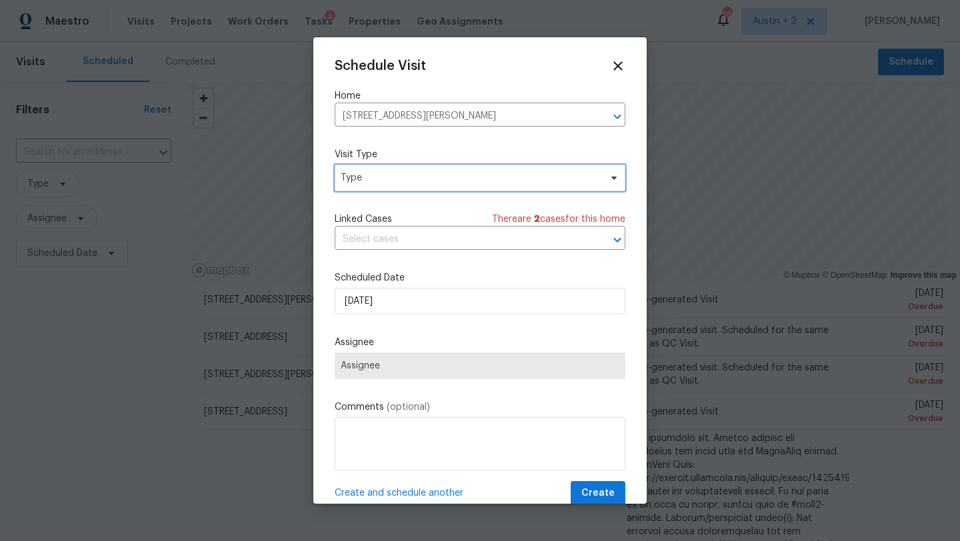
click at [403, 172] on span "Type" at bounding box center [470, 177] width 259 height 13
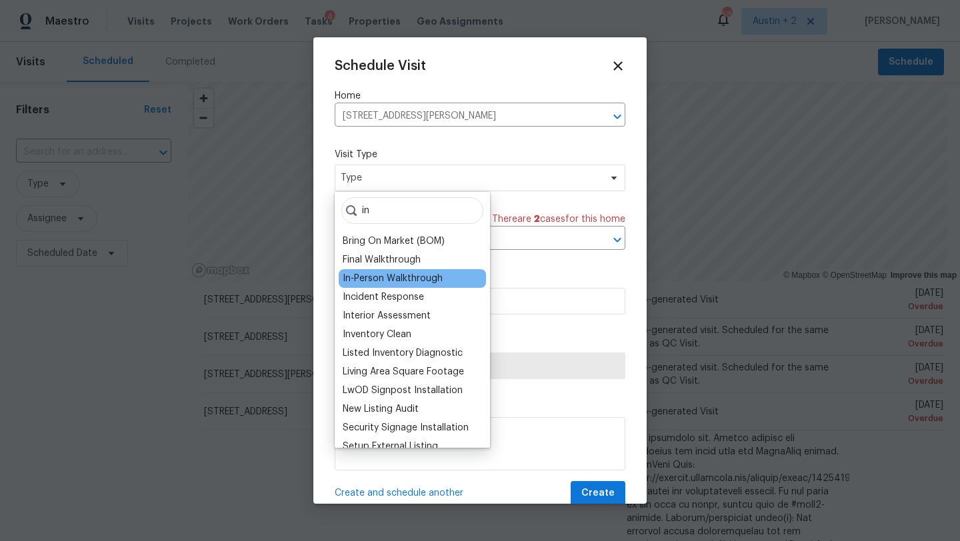
type input "in"
click at [386, 280] on div "In-Person Walkthrough" at bounding box center [393, 278] width 100 height 13
type input "08/10/2025 8:04 pm"
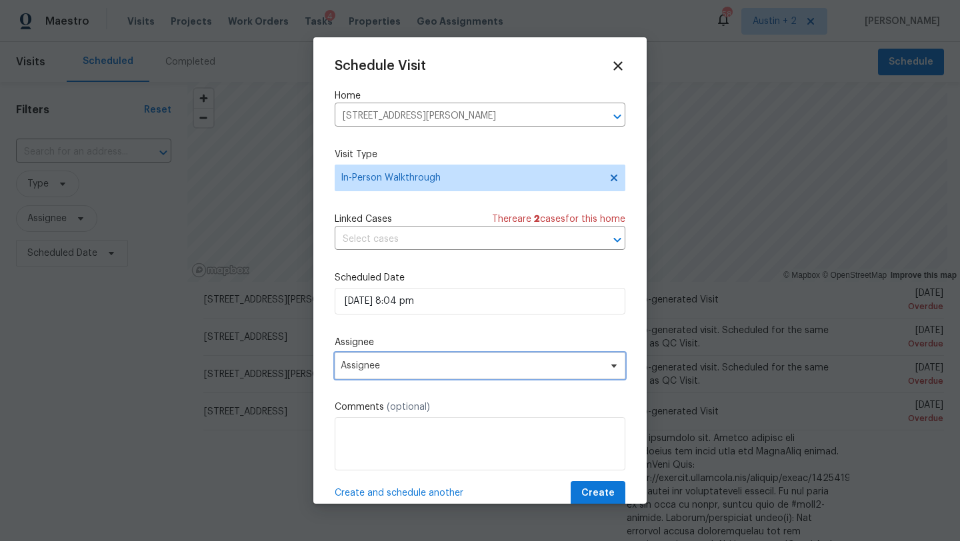
click at [395, 376] on span "Assignee" at bounding box center [480, 366] width 291 height 27
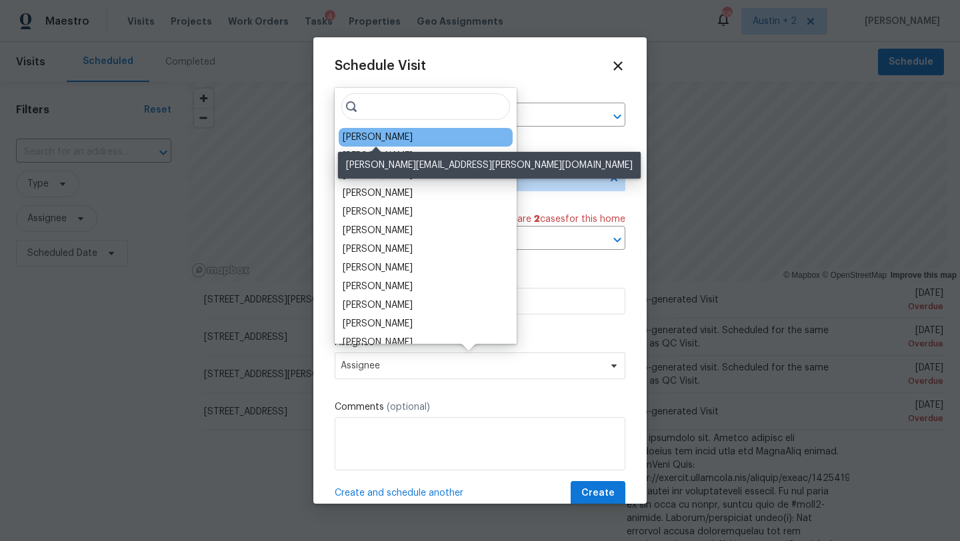
click at [395, 131] on div "[PERSON_NAME]" at bounding box center [378, 137] width 70 height 13
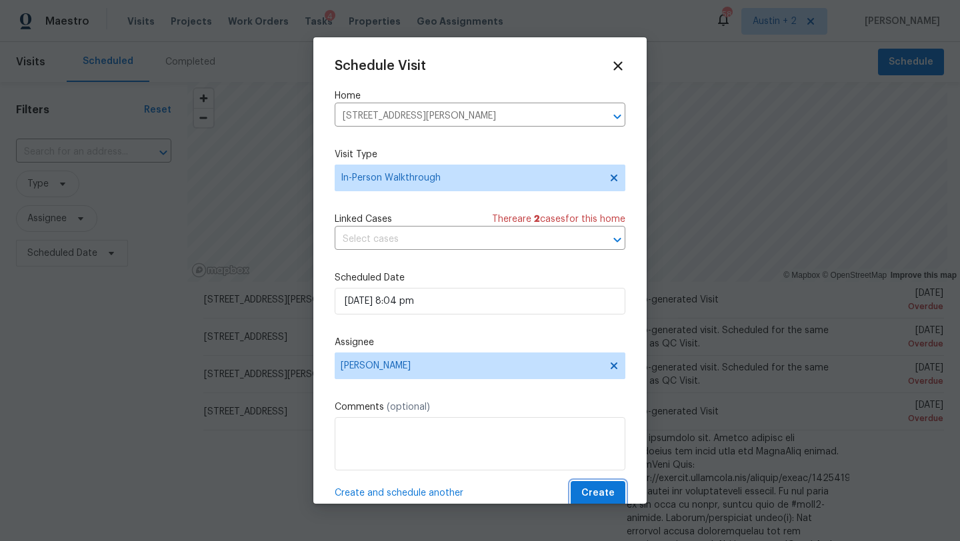
click at [587, 485] on button "Create" at bounding box center [598, 493] width 55 height 25
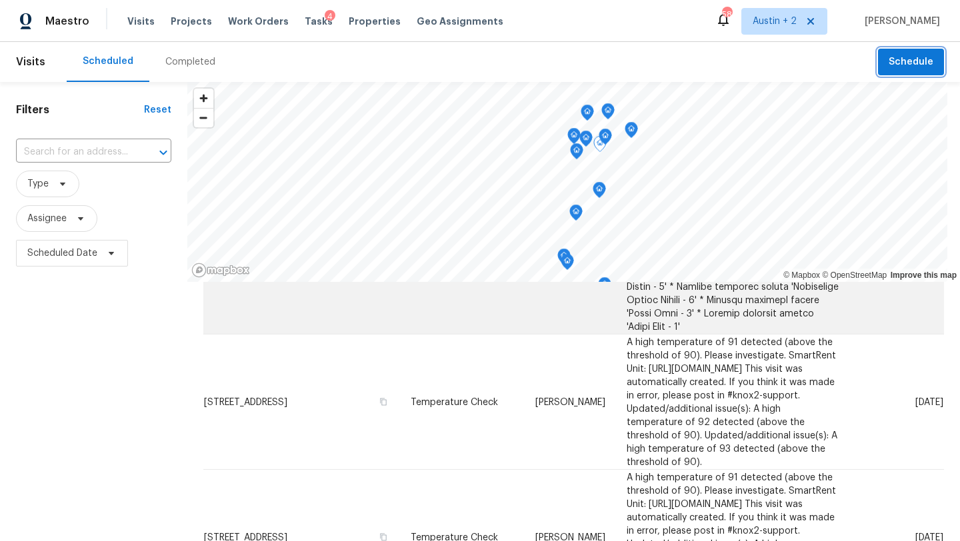
scroll to position [1680, 0]
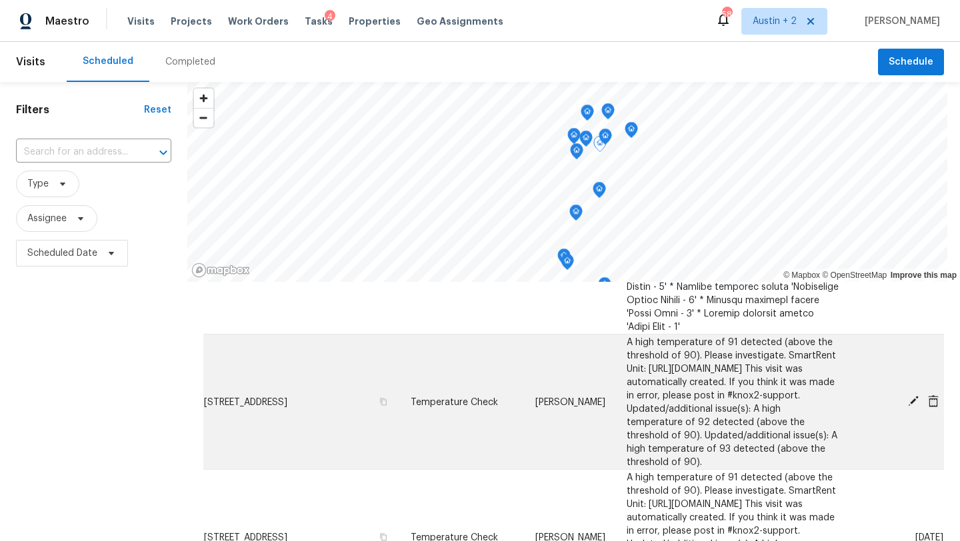
click at [912, 396] on icon at bounding box center [913, 401] width 11 height 11
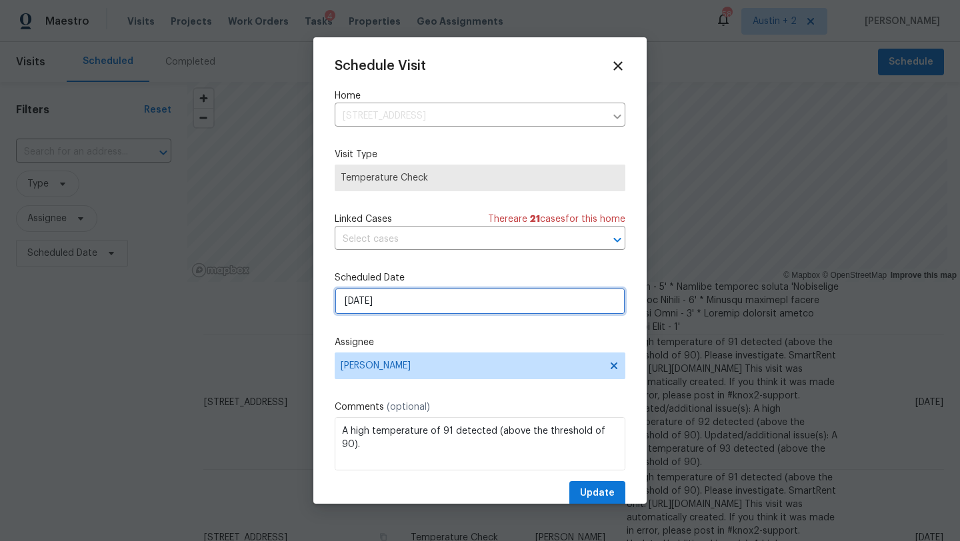
click at [387, 303] on input "8/10/2025" at bounding box center [480, 301] width 291 height 27
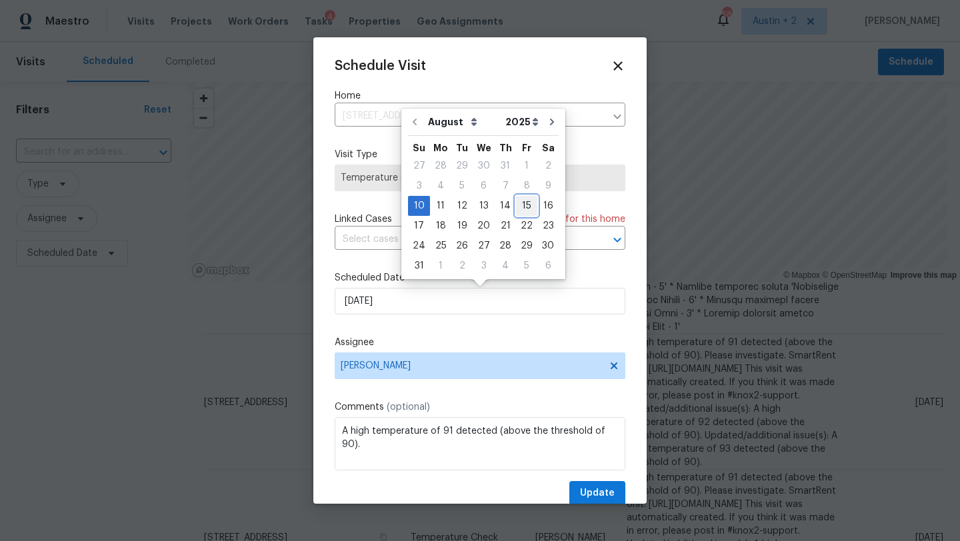
click at [522, 203] on div "15" at bounding box center [526, 206] width 21 height 19
type input "8/15/2025"
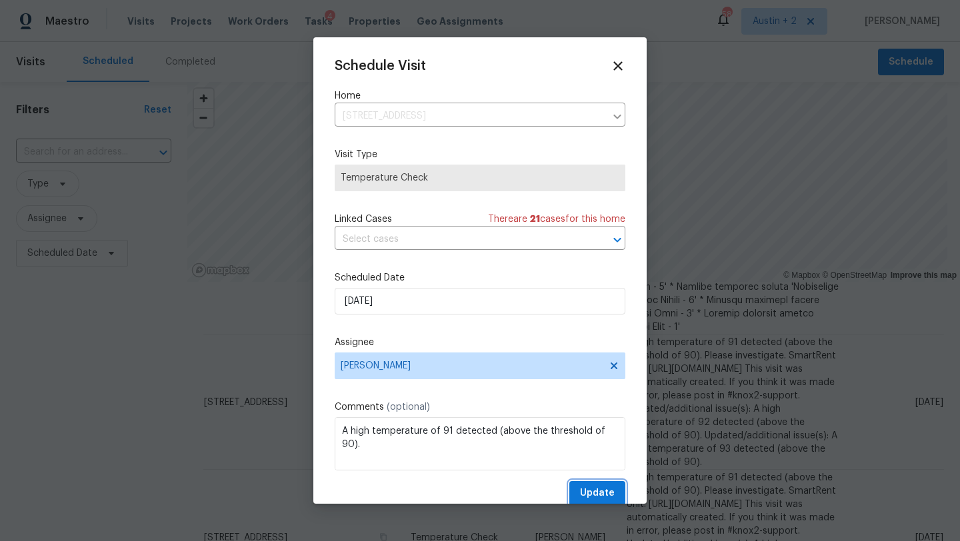
click at [613, 498] on span "Update" at bounding box center [597, 493] width 35 height 17
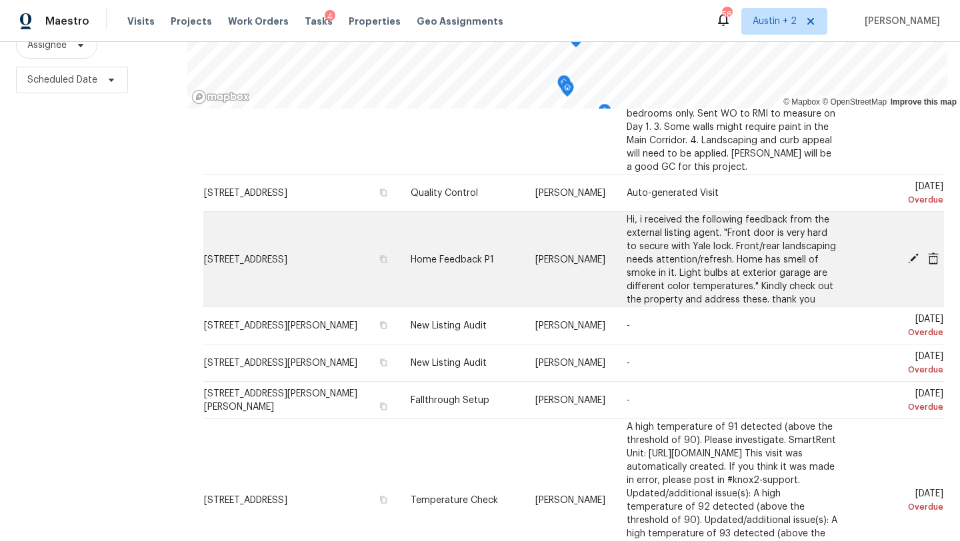
scroll to position [243, 0]
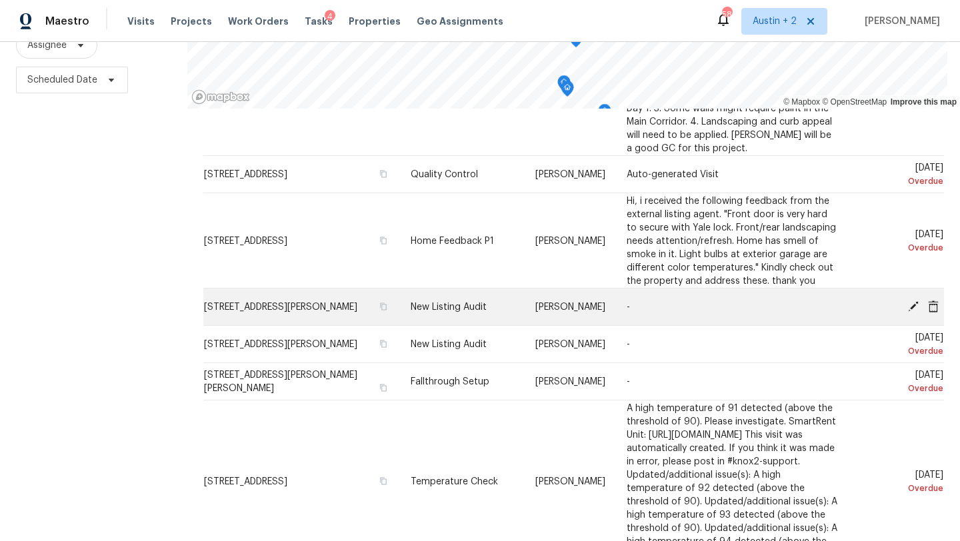
click at [913, 300] on icon at bounding box center [913, 306] width 12 height 12
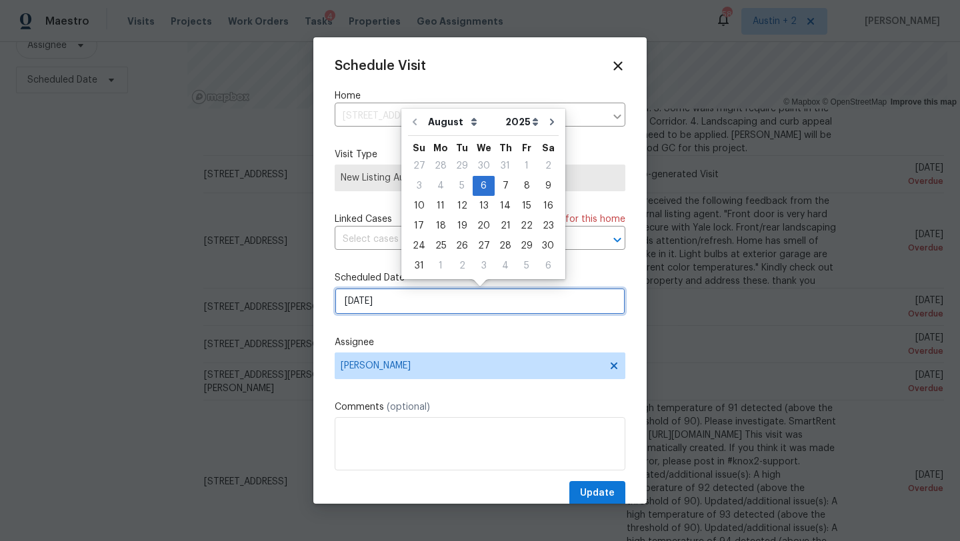
click at [440, 297] on input "8/6/2025" at bounding box center [480, 301] width 291 height 27
click at [475, 211] on div "13" at bounding box center [484, 206] width 22 height 19
type input "8/13/2025"
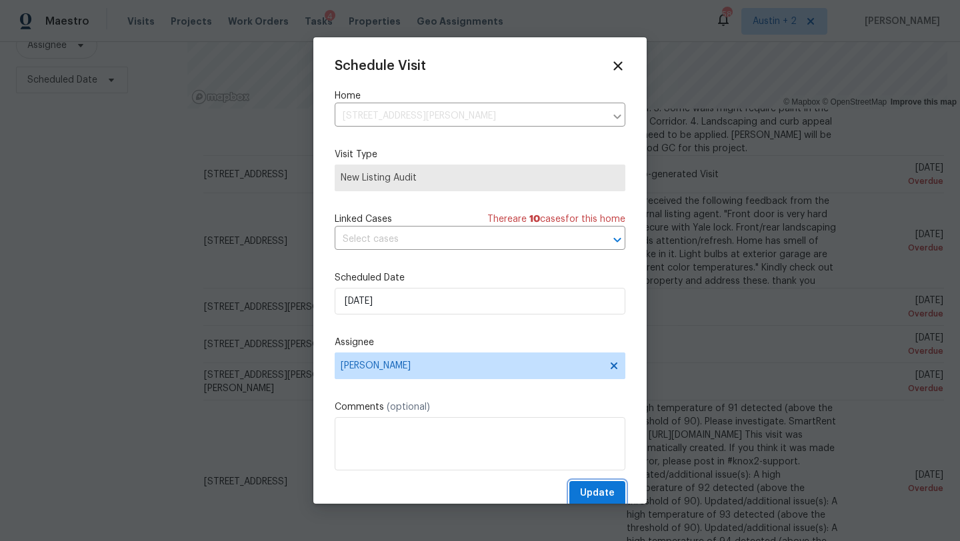
click at [592, 489] on span "Update" at bounding box center [597, 493] width 35 height 17
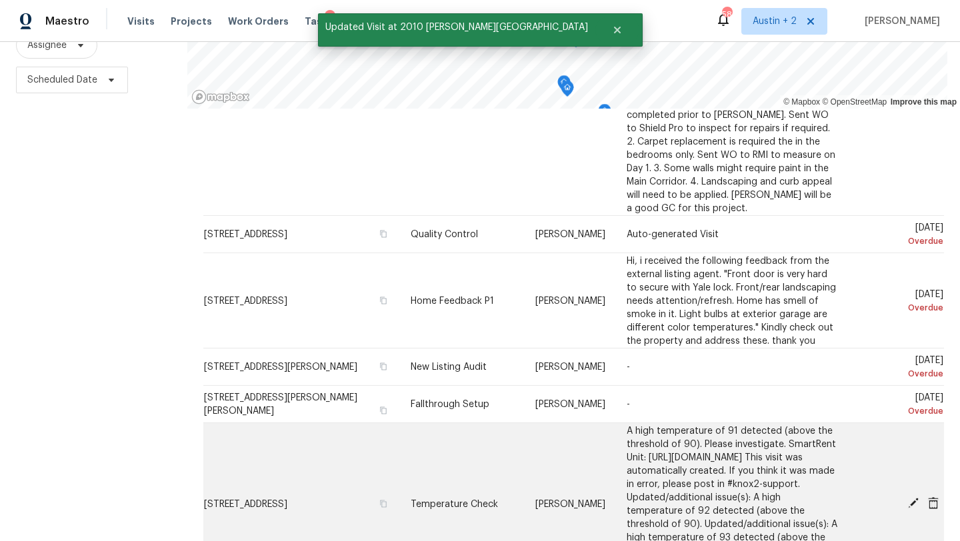
scroll to position [181, 0]
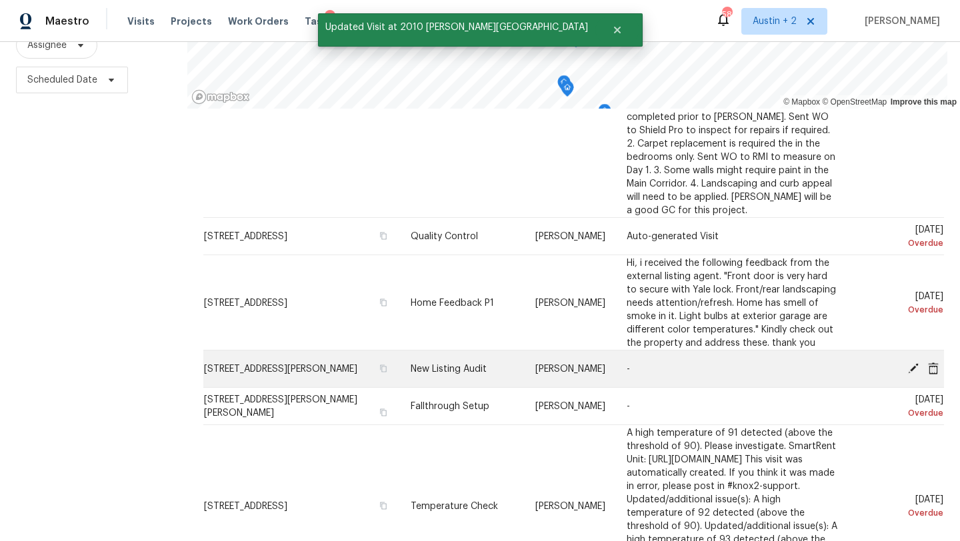
click at [913, 363] on icon at bounding box center [913, 368] width 11 height 11
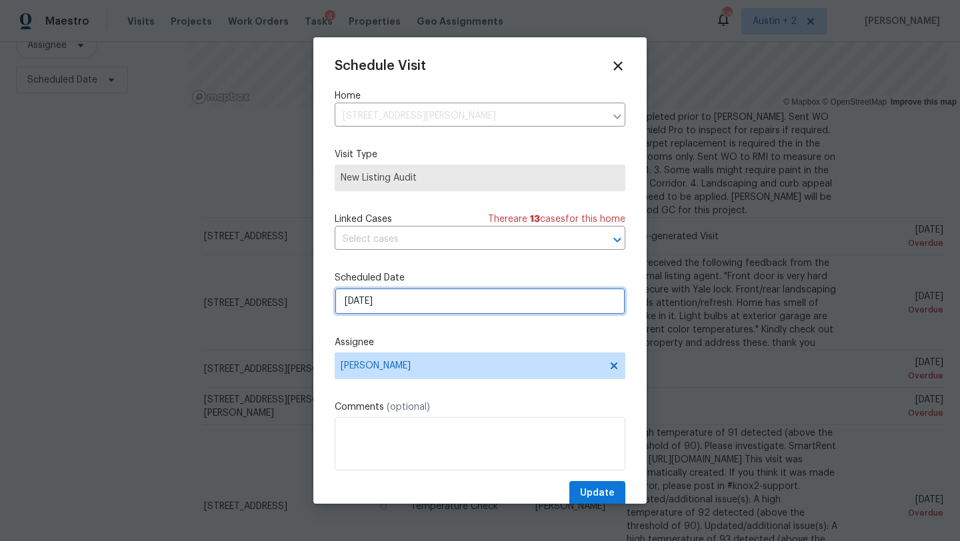
click at [410, 307] on input "8/6/2025" at bounding box center [480, 301] width 291 height 27
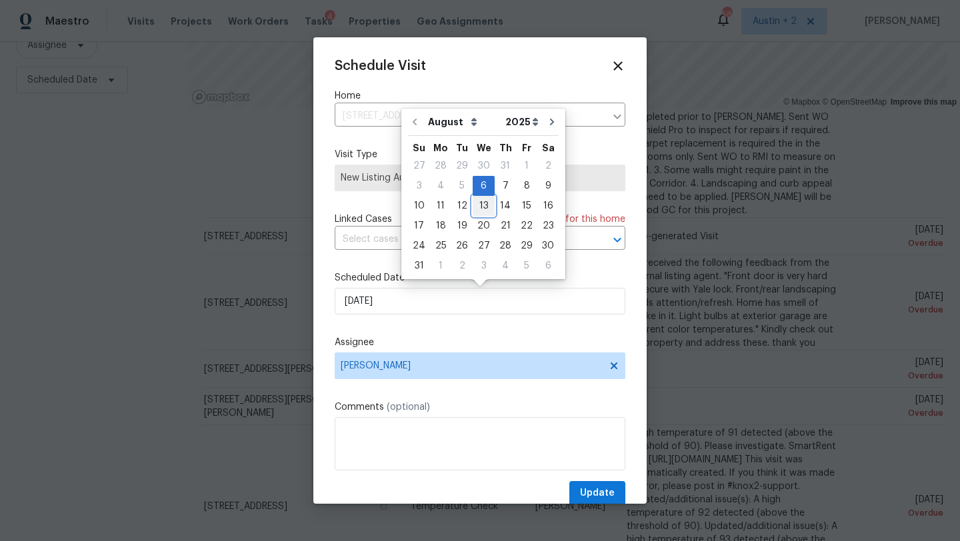
click at [473, 209] on div "13" at bounding box center [484, 206] width 22 height 19
type input "8/13/2025"
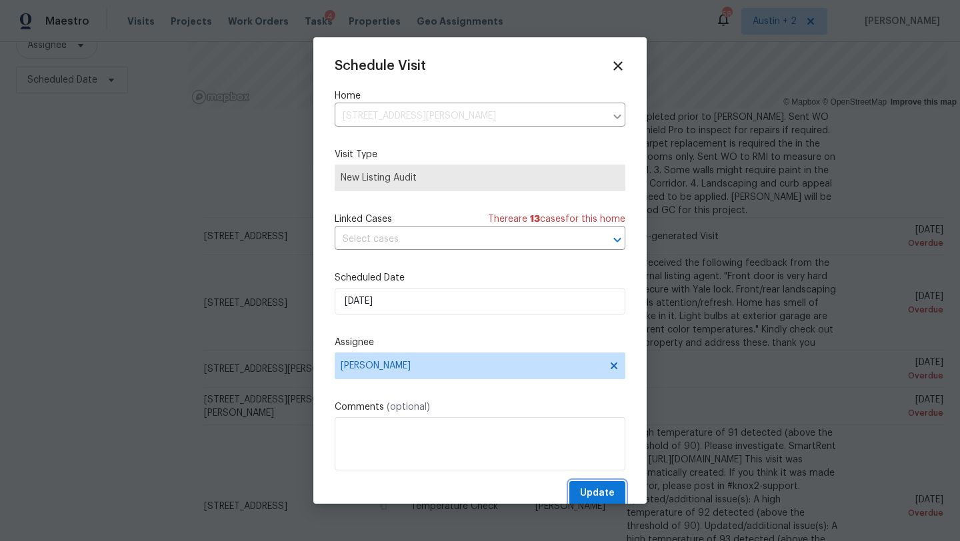
click at [585, 491] on span "Update" at bounding box center [597, 493] width 35 height 17
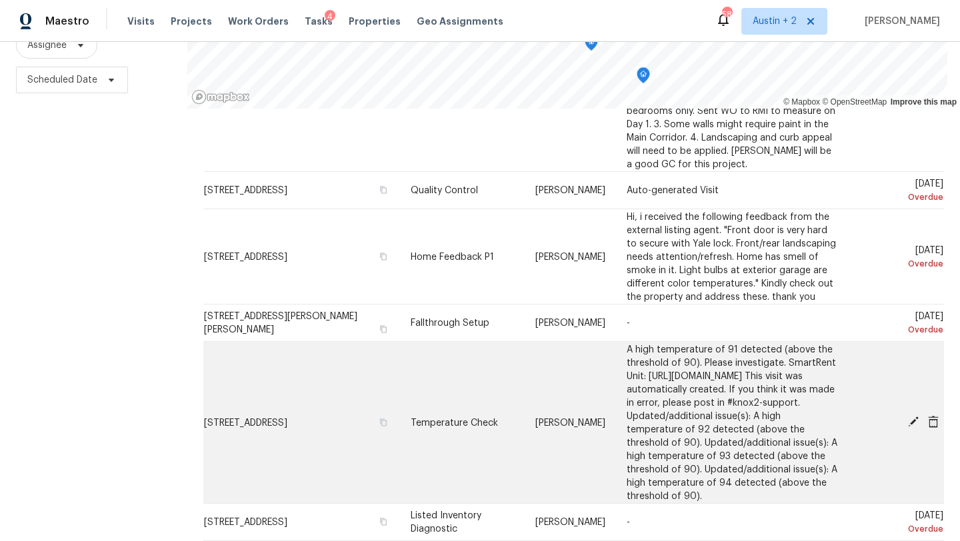
scroll to position [343, 0]
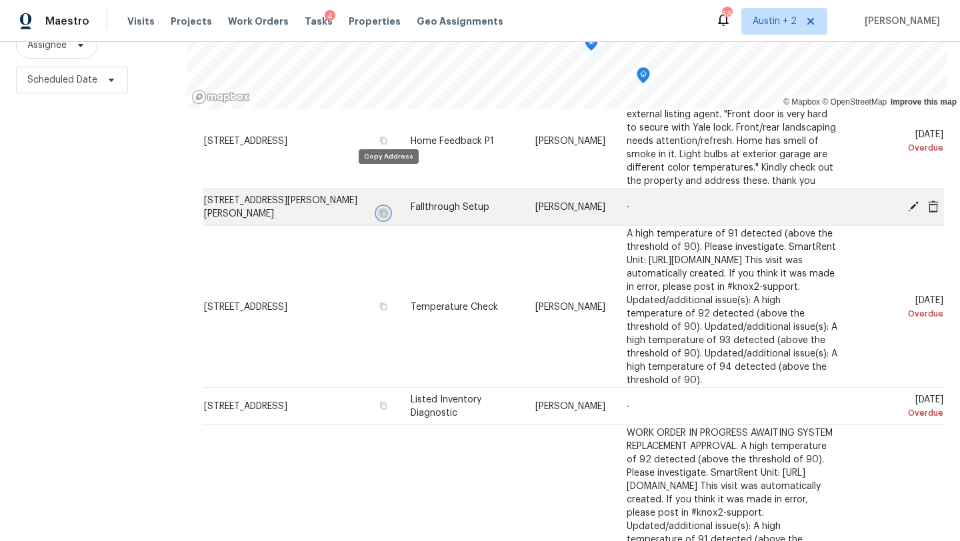
click at [389, 207] on button "button" at bounding box center [383, 213] width 12 height 12
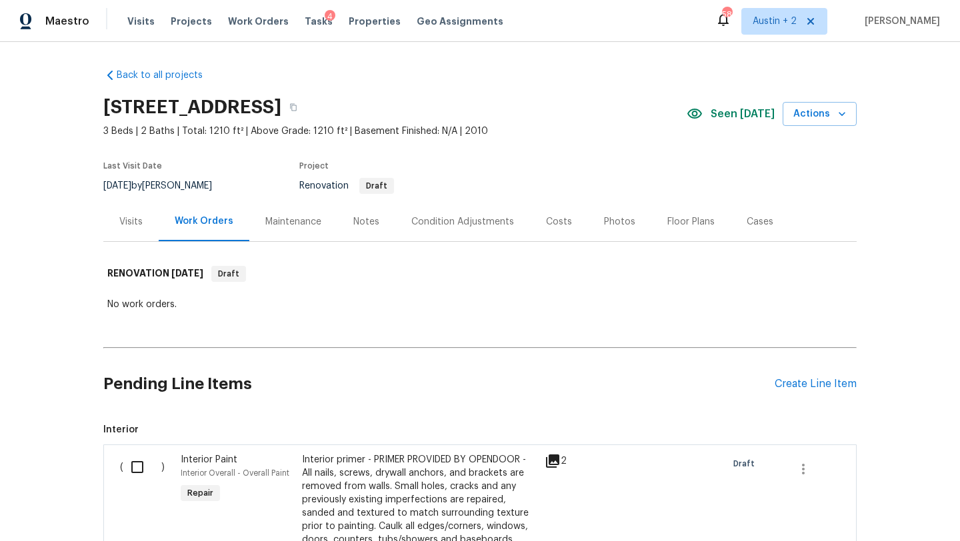
scroll to position [223, 0]
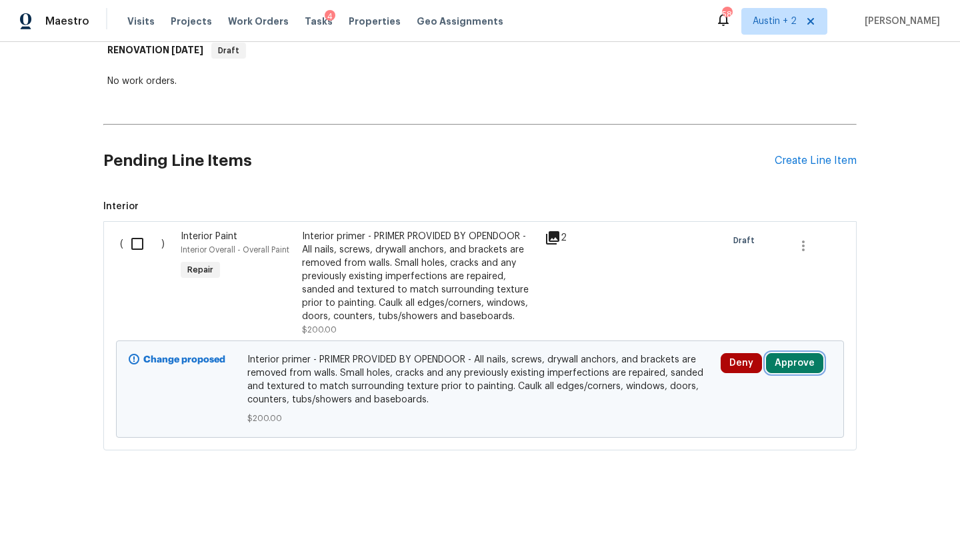
click at [801, 364] on button "Approve" at bounding box center [794, 363] width 57 height 20
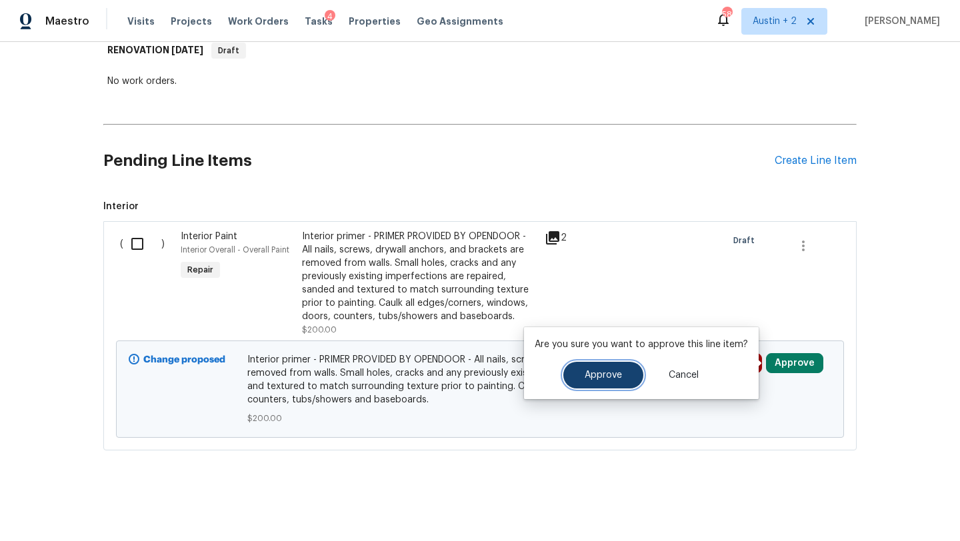
click at [585, 373] on span "Approve" at bounding box center [603, 376] width 37 height 10
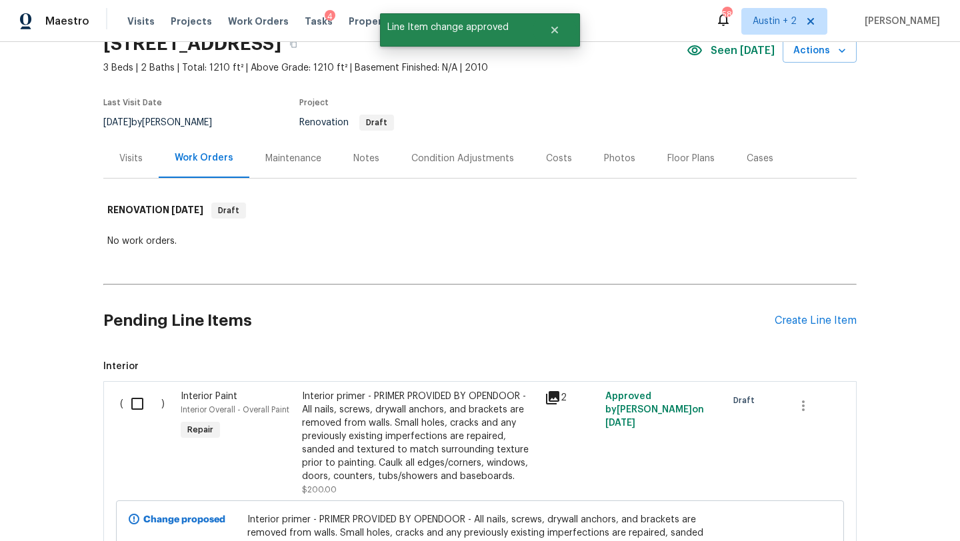
scroll to position [35, 0]
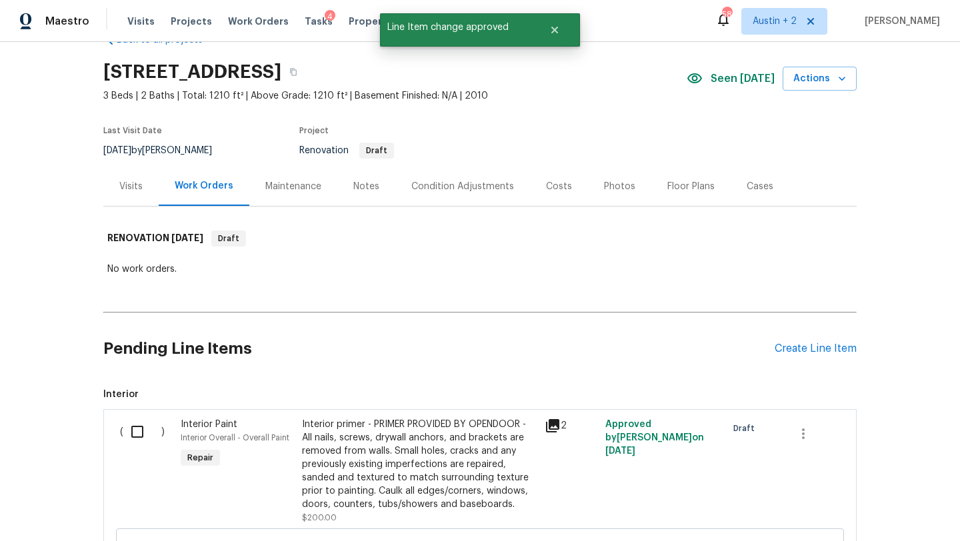
click at [149, 184] on div "Visits" at bounding box center [130, 186] width 55 height 39
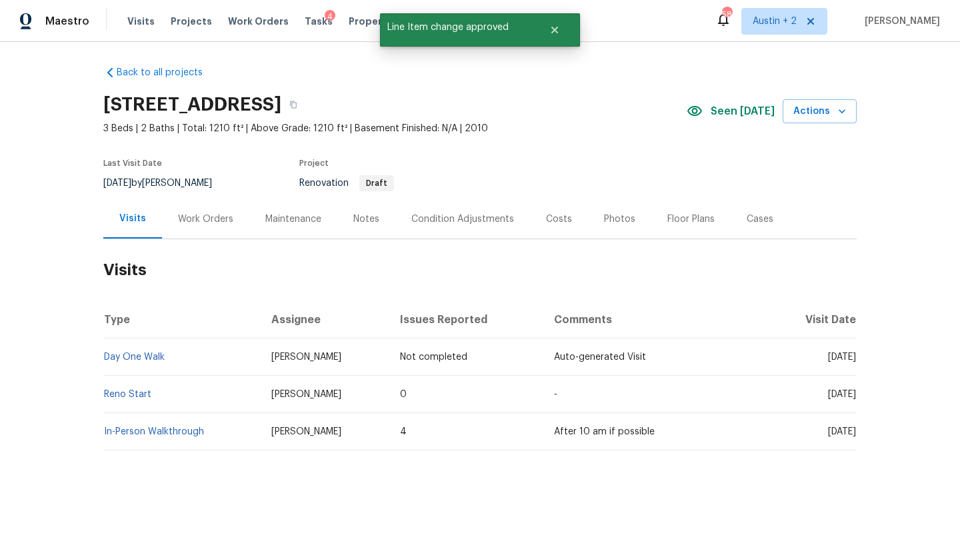
scroll to position [3, 0]
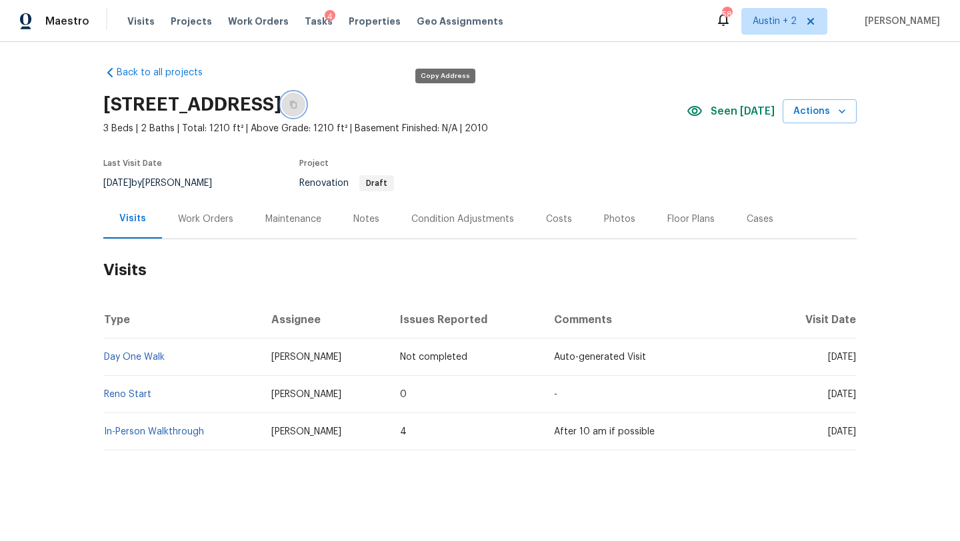
click at [297, 105] on icon "button" at bounding box center [293, 105] width 8 height 8
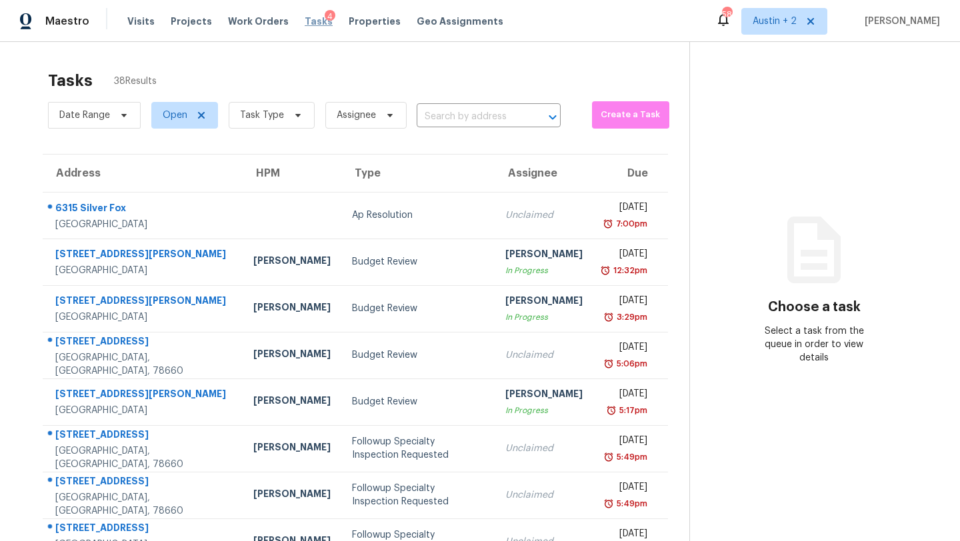
click at [308, 20] on span "Tasks" at bounding box center [319, 21] width 28 height 9
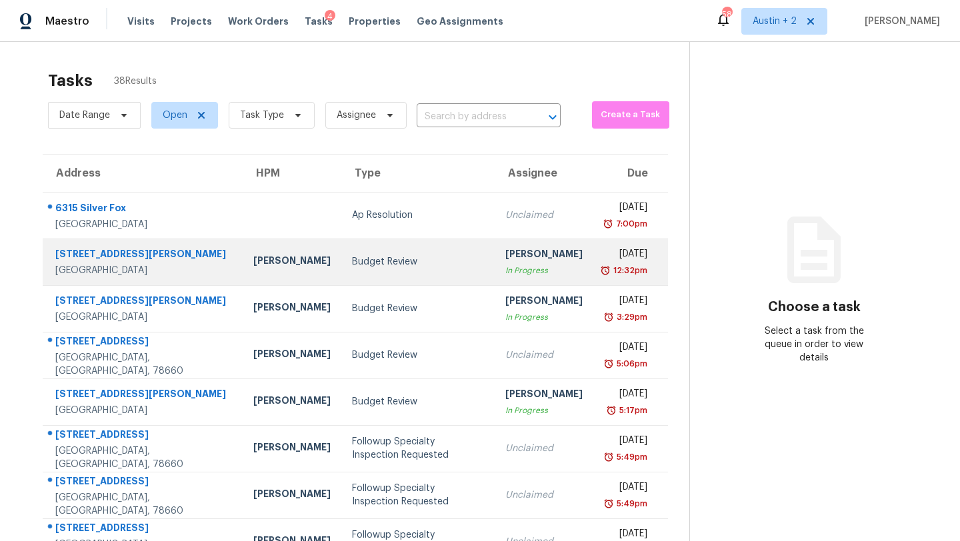
click at [341, 268] on td "Budget Review" at bounding box center [417, 262] width 153 height 47
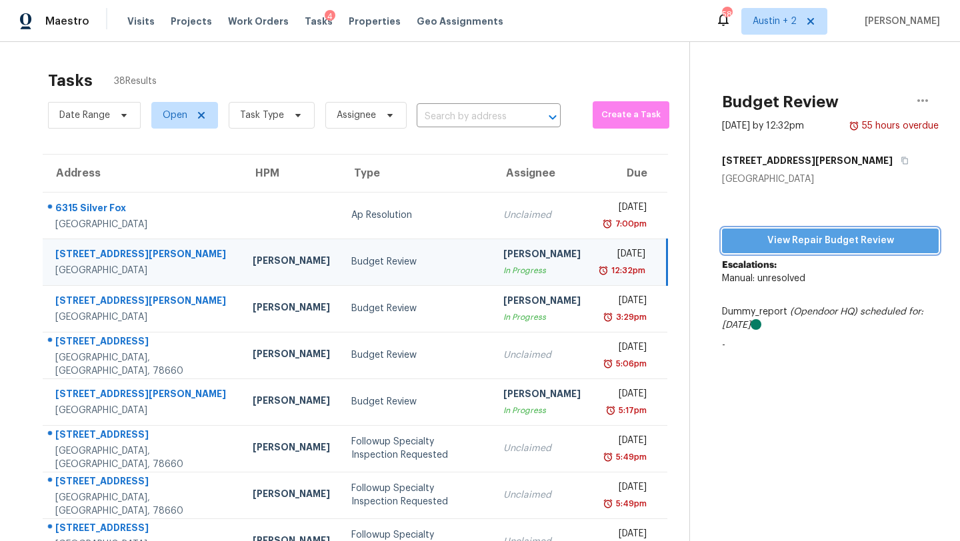
click at [805, 251] on button "View Repair Budget Review" at bounding box center [830, 241] width 217 height 25
